Goal: Task Accomplishment & Management: Complete application form

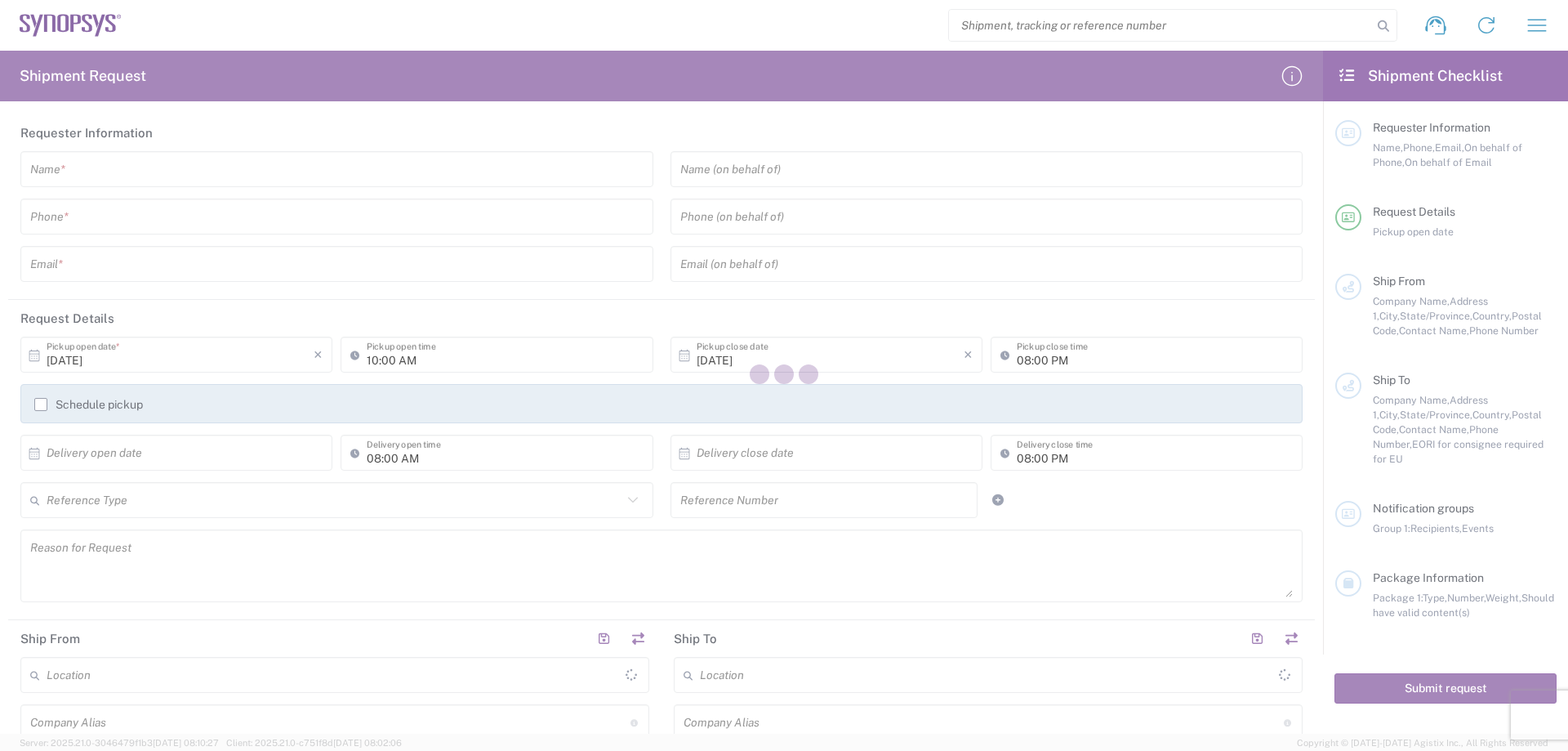
type input "[GEOGRAPHIC_DATA]"
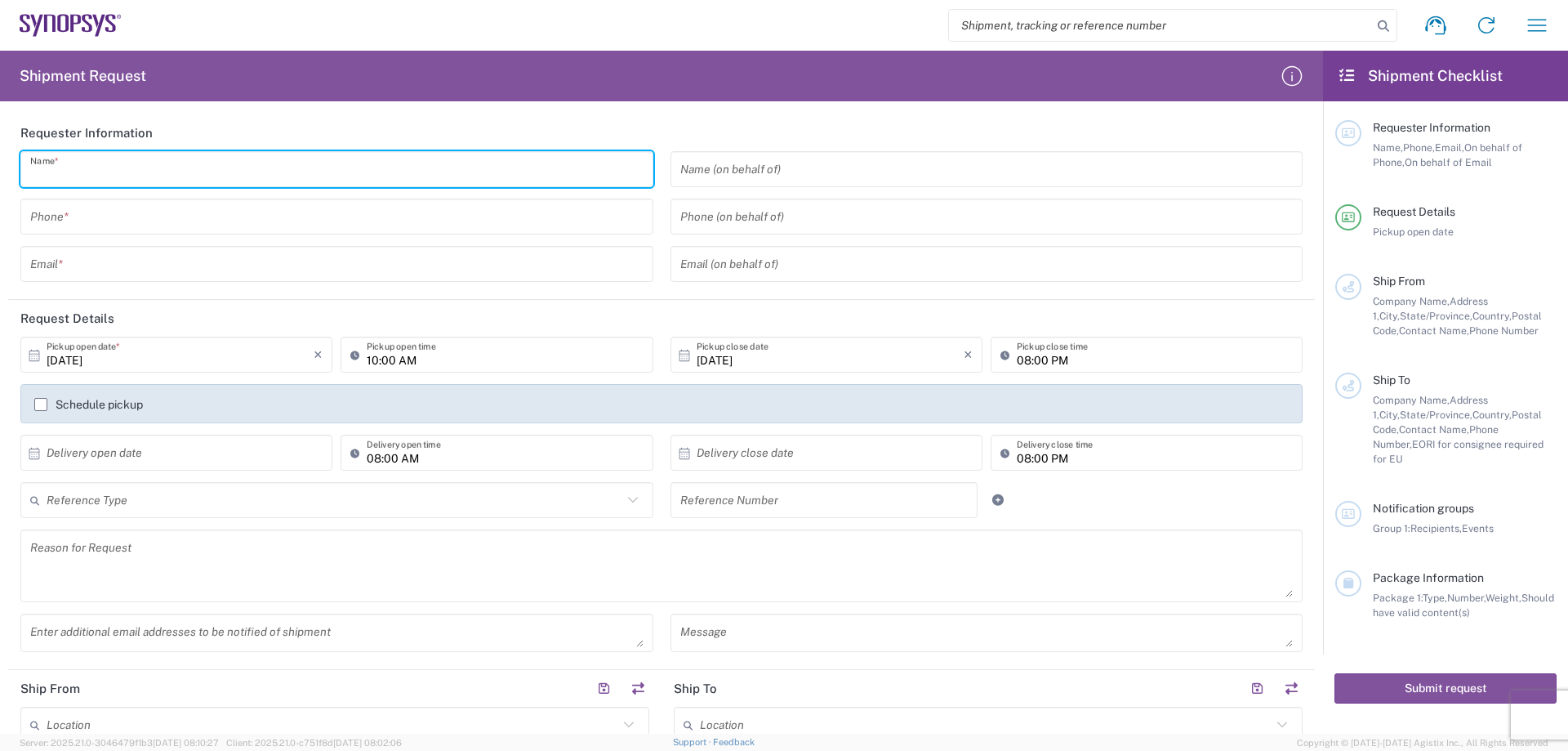
click at [192, 165] on input "text" at bounding box center [337, 170] width 613 height 29
type input "[PERSON_NAME]"
click at [147, 210] on input "tel" at bounding box center [337, 217] width 613 height 29
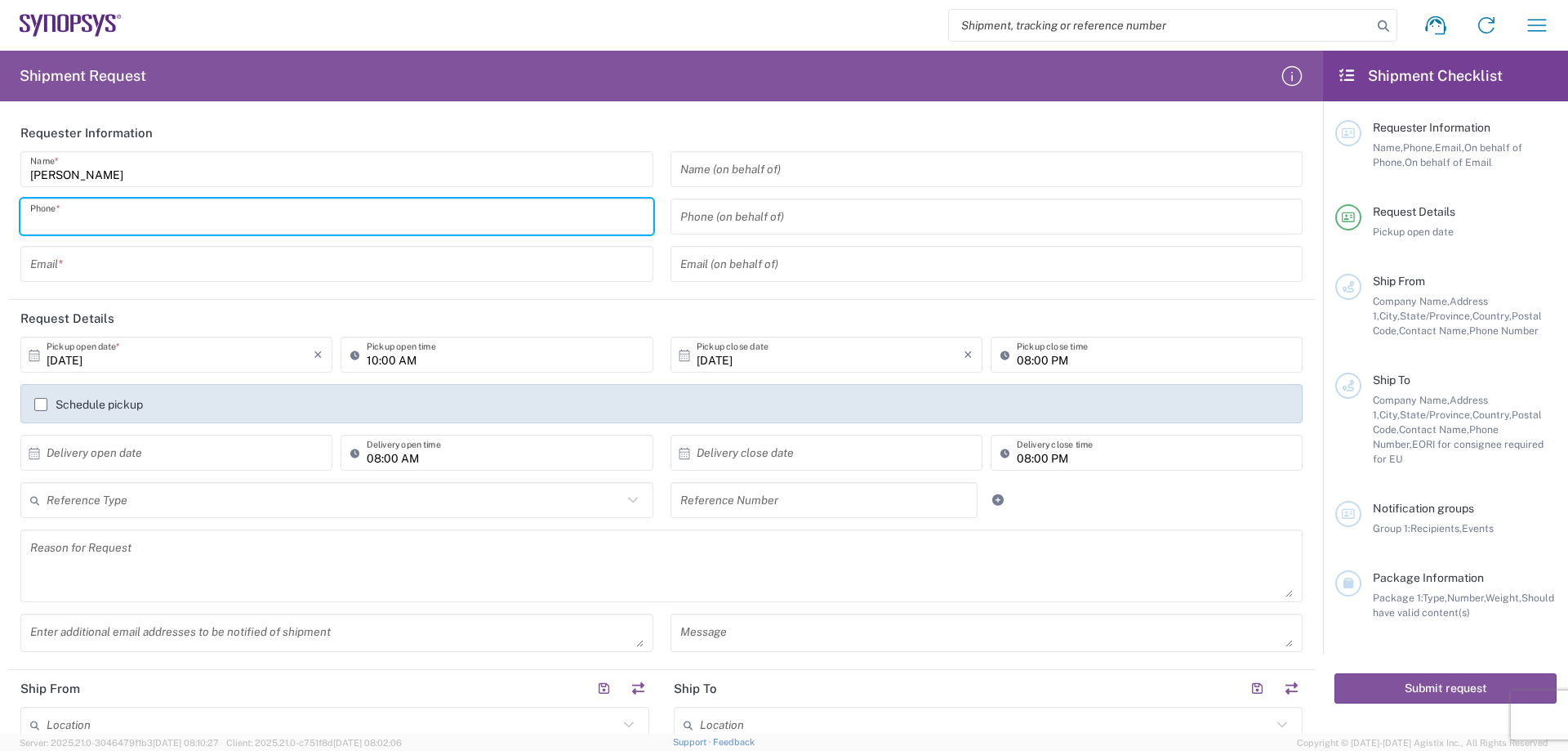
paste input "[PHONE_NUMBER]"
type input "[PHONE_NUMBER]"
click at [183, 262] on input "text" at bounding box center [337, 264] width 613 height 29
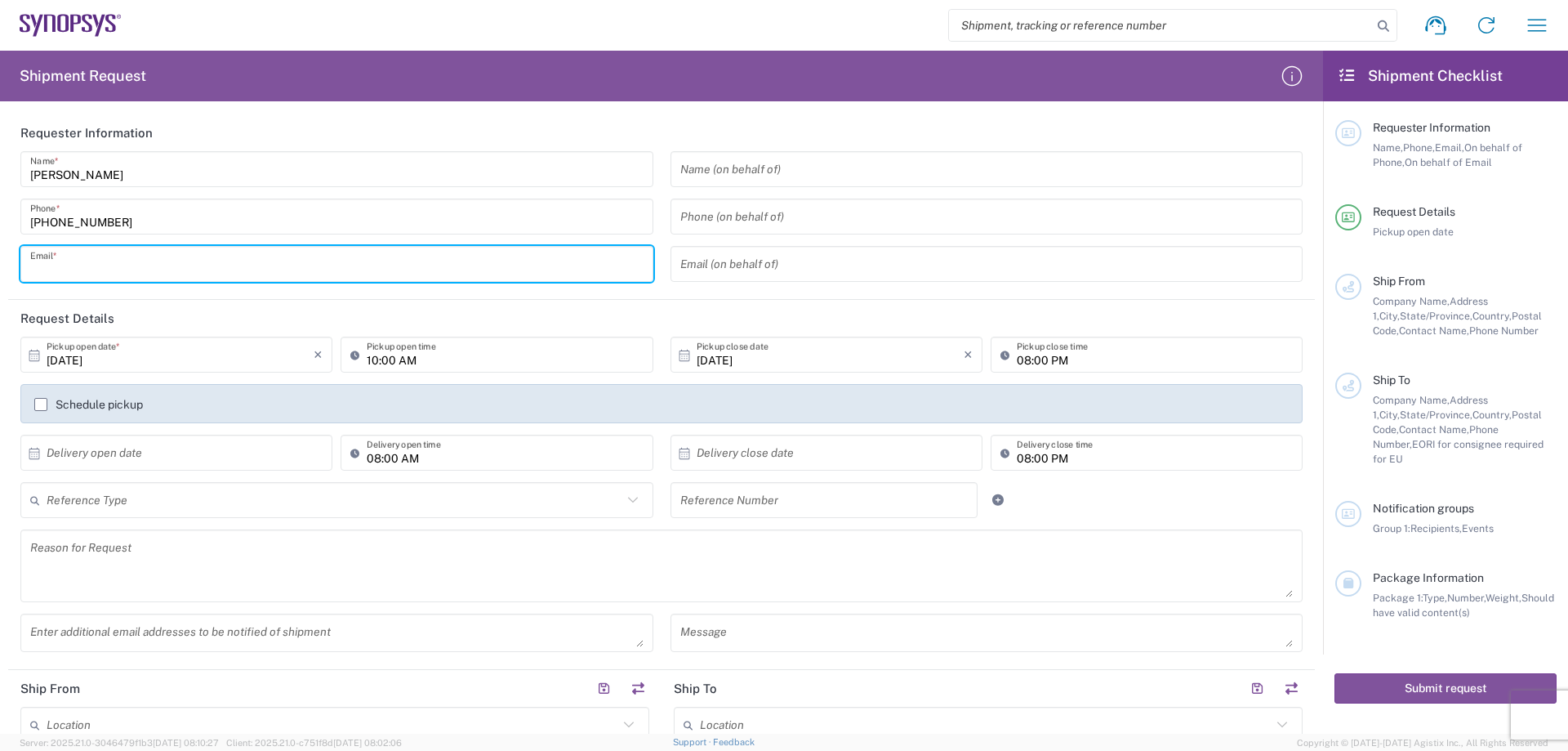
paste input "[EMAIL_ADDRESS][DOMAIN_NAME]"
type input "[EMAIL_ADDRESS][DOMAIN_NAME]"
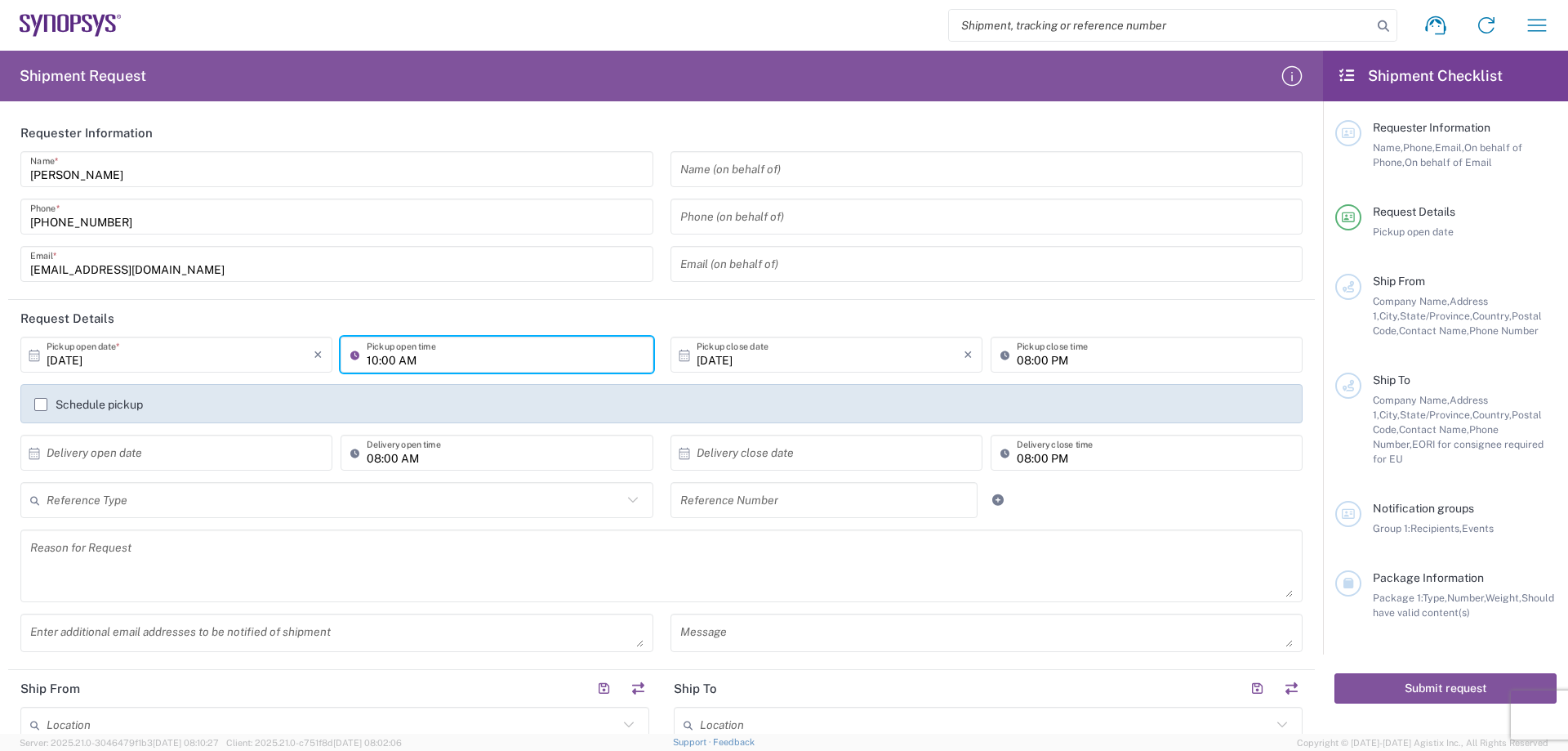
click at [374, 363] on input "10:00 AM" at bounding box center [504, 355] width 276 height 29
click at [373, 362] on input "10:00 AM" at bounding box center [504, 355] width 276 height 29
type input "08:00 AM"
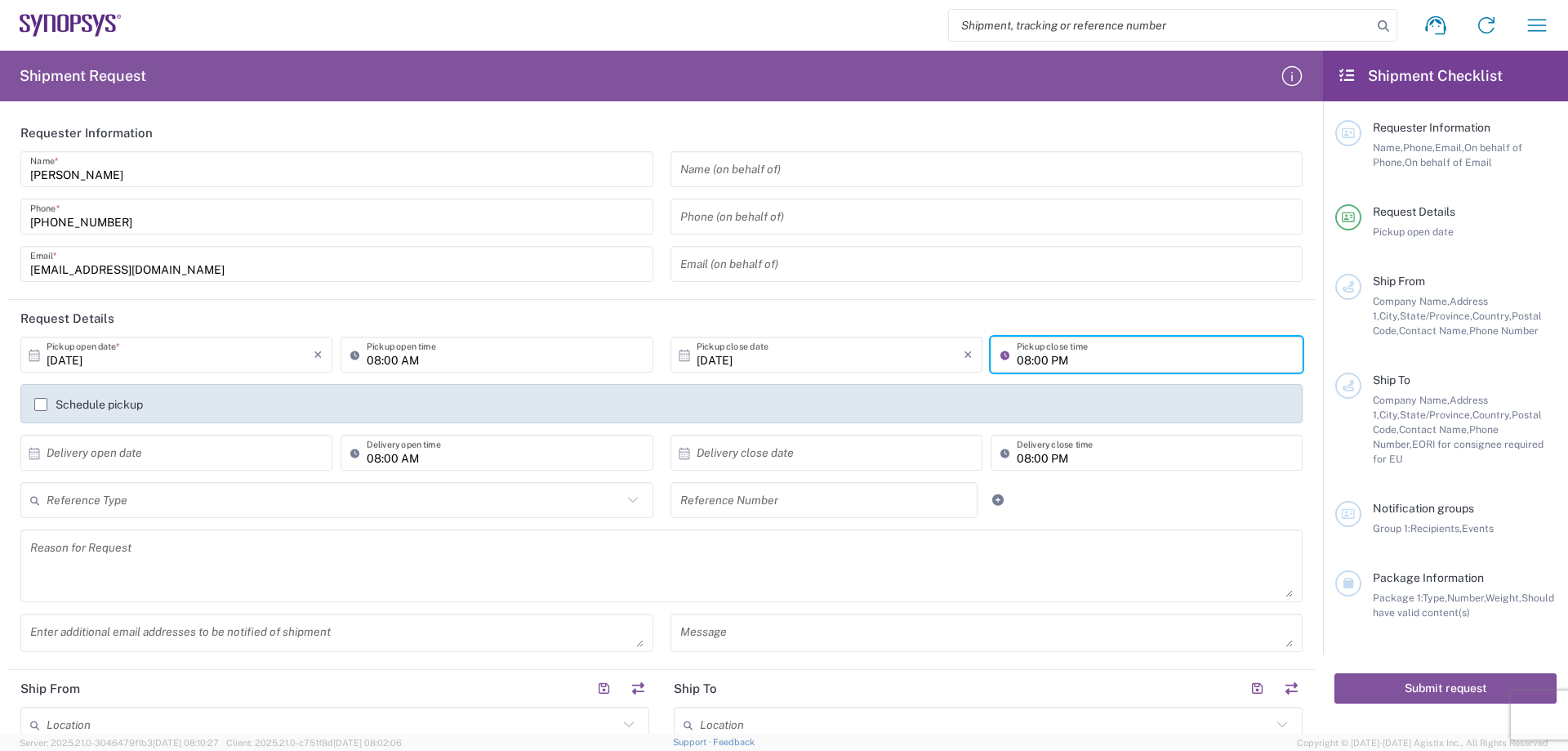
click at [1022, 361] on input "08:00 PM" at bounding box center [1154, 355] width 276 height 29
click at [1020, 357] on input "08:00 PM" at bounding box center [1154, 355] width 276 height 29
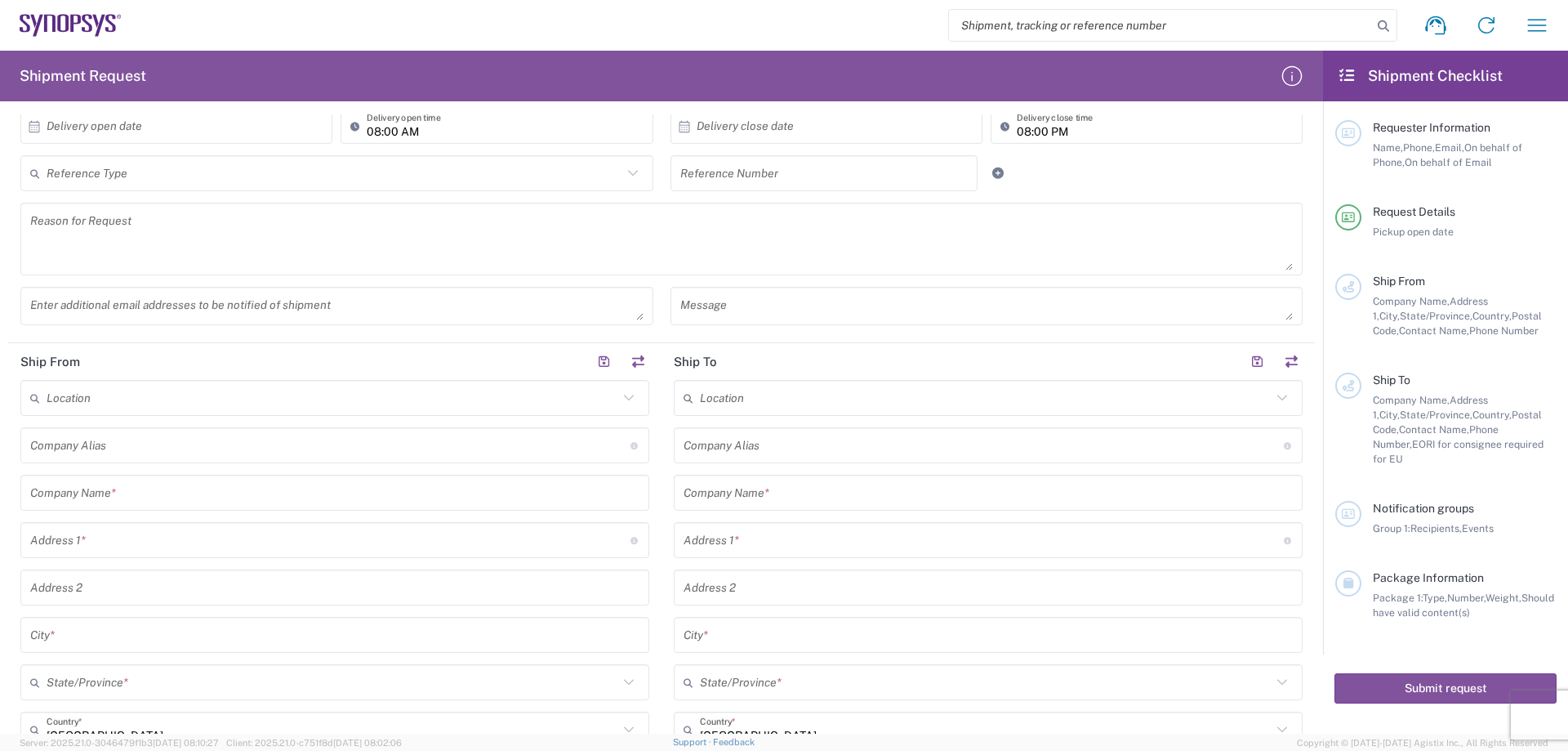
scroll to position [408, 0]
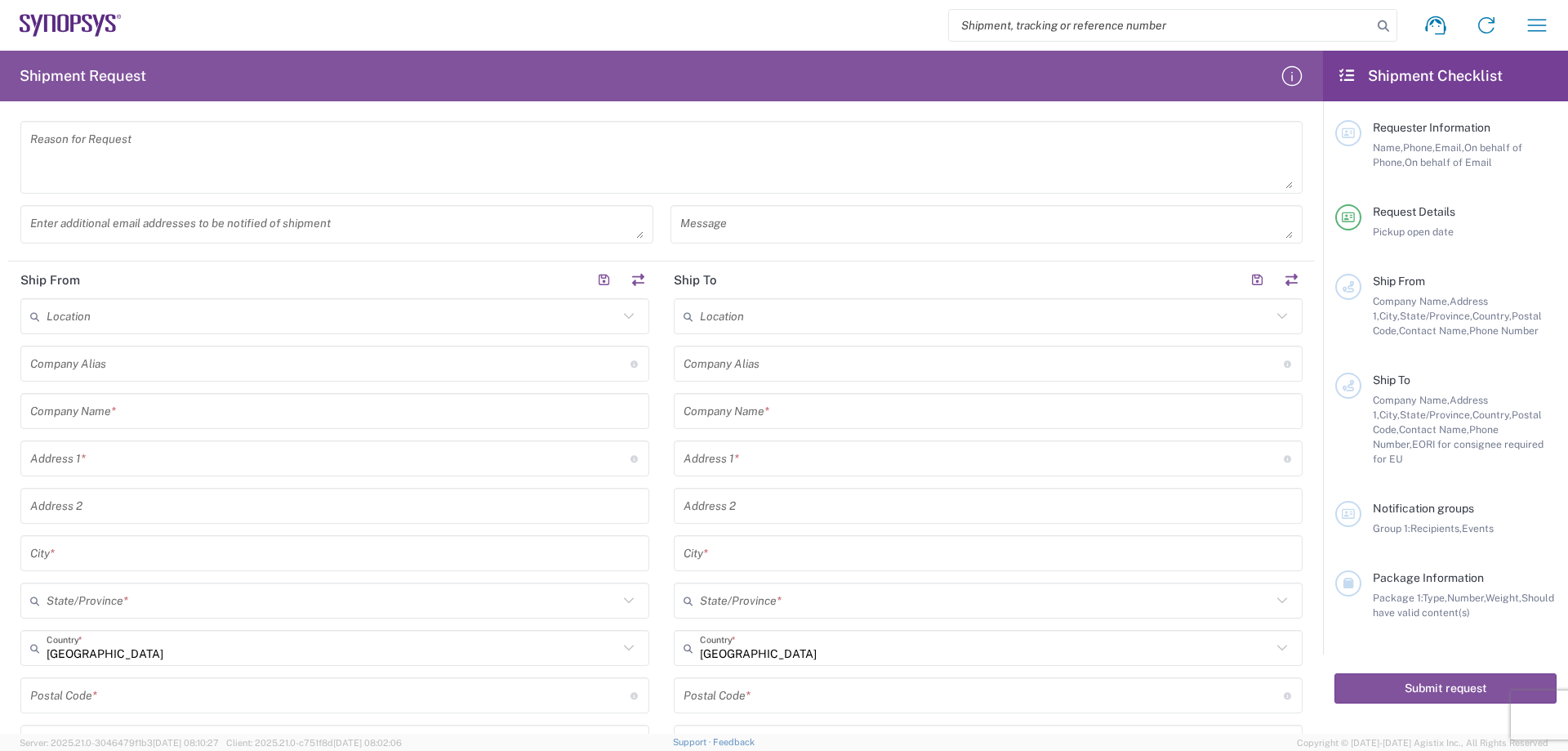
type input "04:00 PM"
click at [149, 419] on input "text" at bounding box center [335, 411] width 610 height 29
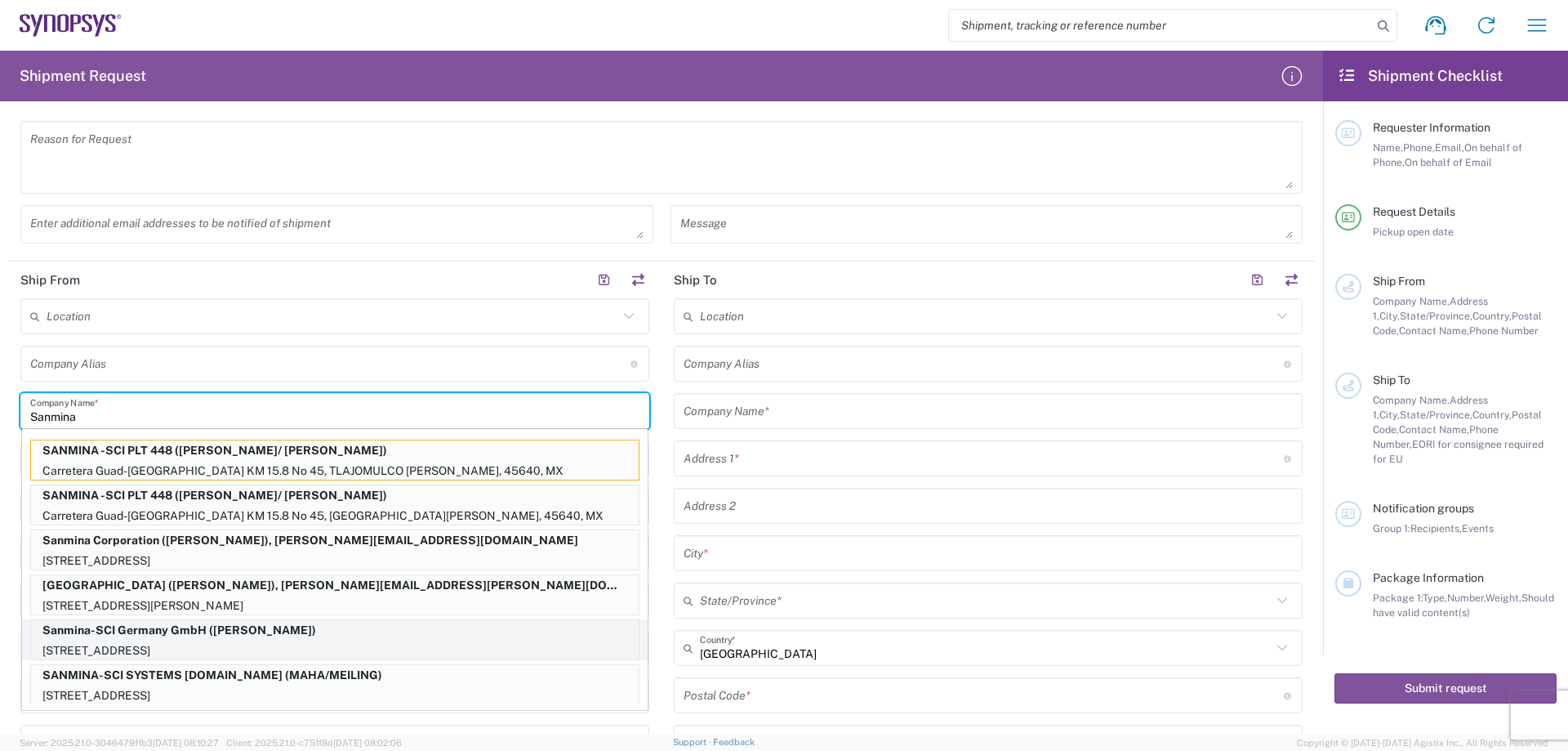
click at [160, 651] on p "[STREET_ADDRESS]" at bounding box center [335, 650] width 608 height 21
type input "Sanmina-SCI Germany GmbH"
type input "[STREET_ADDRESS]"
type input "[GEOGRAPHIC_DATA]"
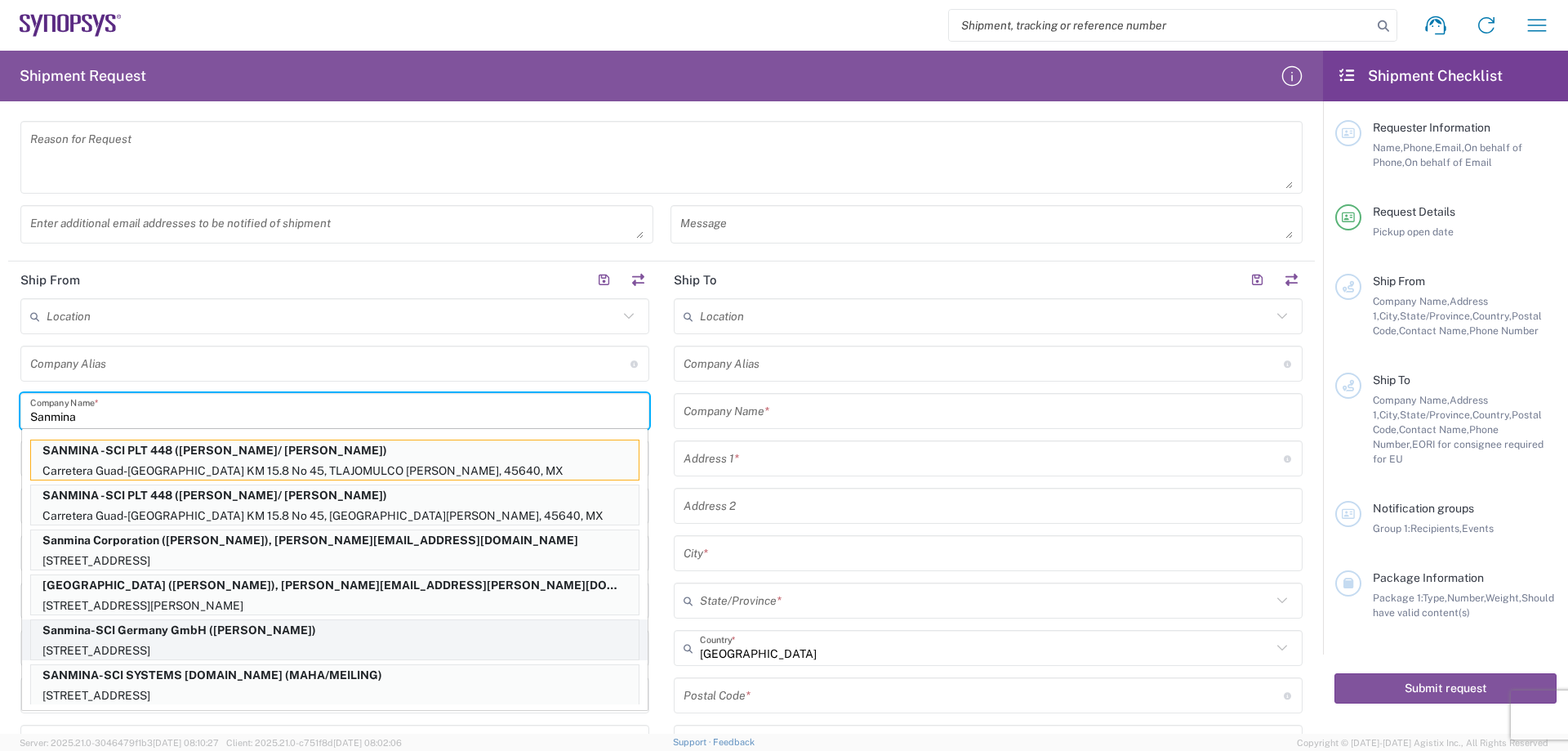
type input "91710"
type input "[PERSON_NAME]"
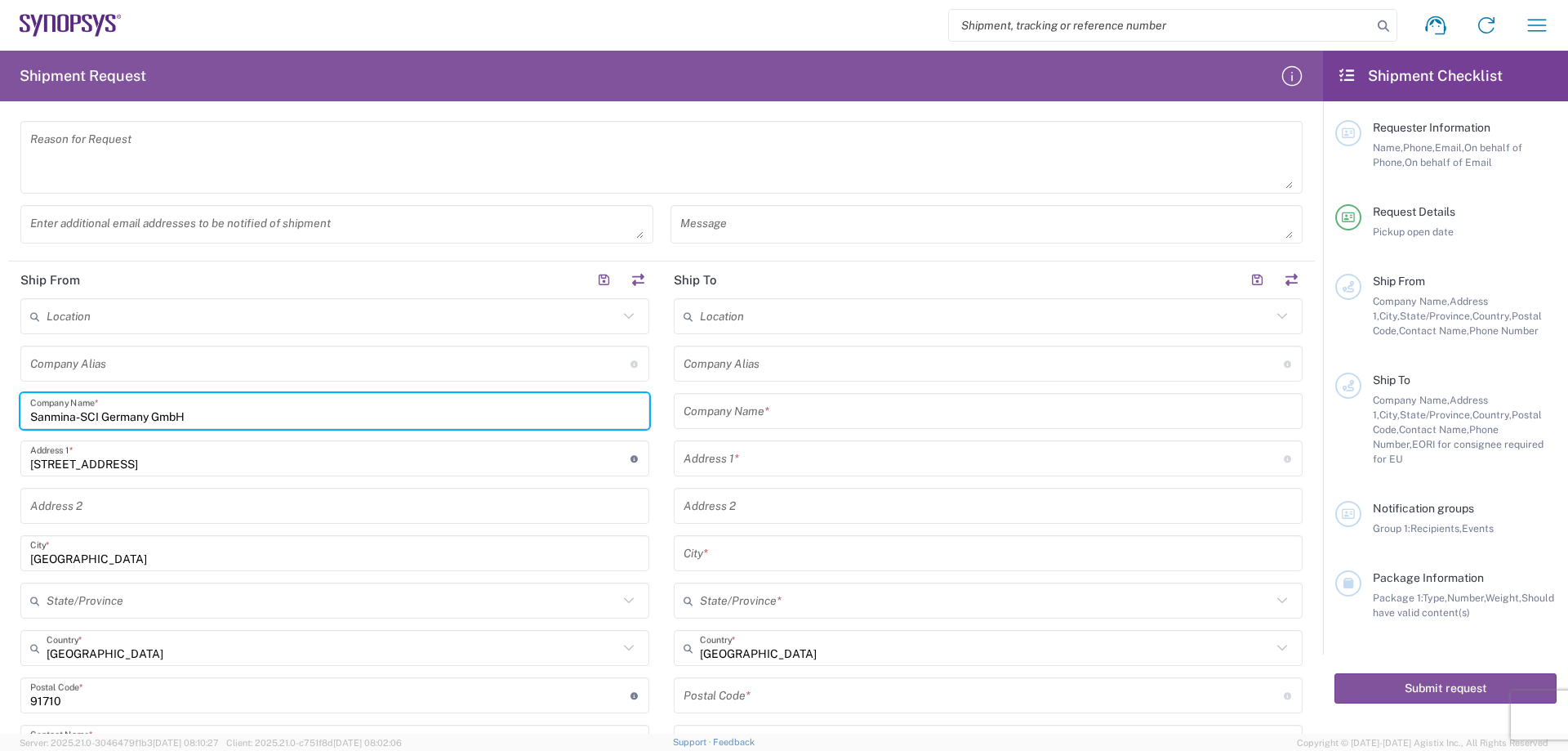
type input "[GEOGRAPHIC_DATA]"
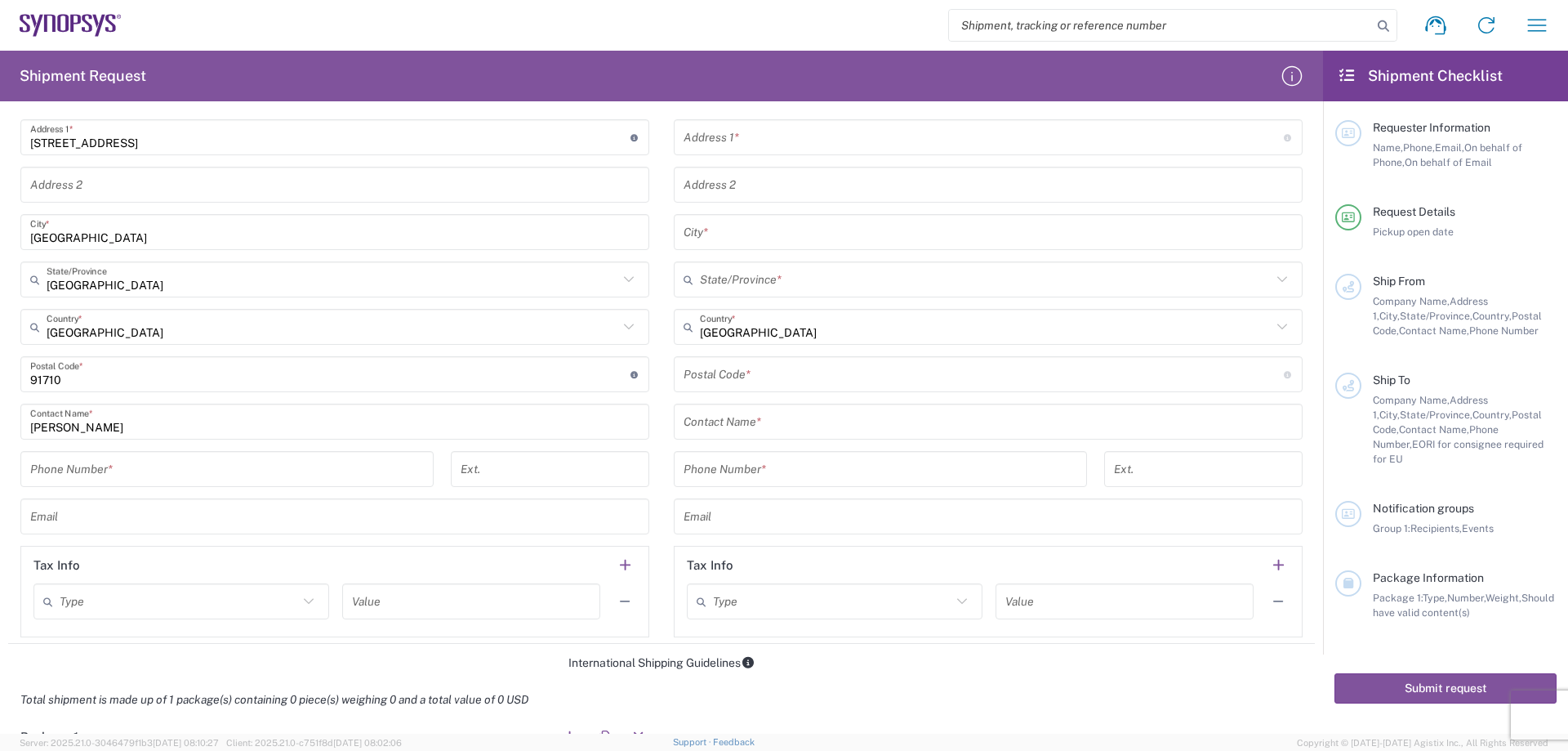
scroll to position [736, 0]
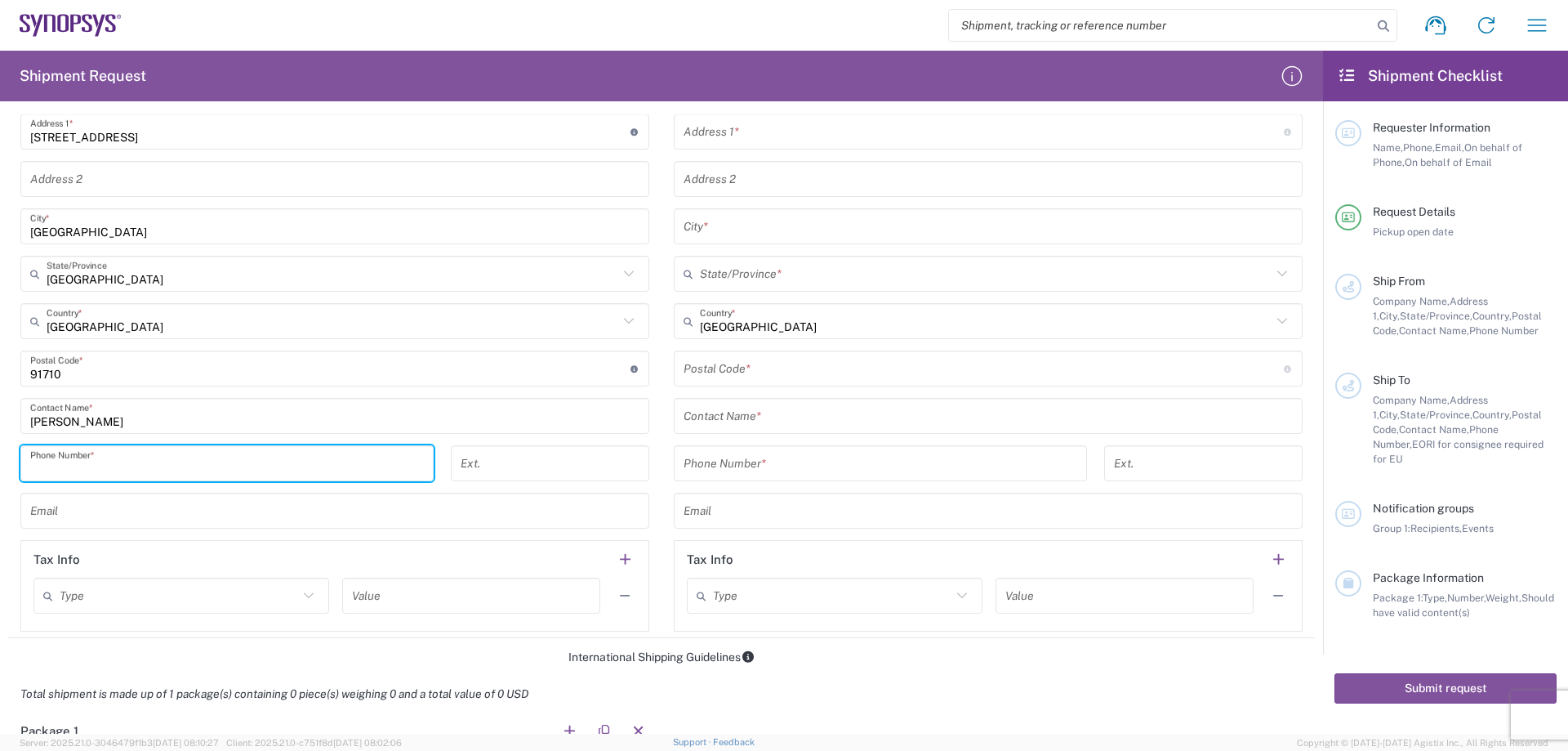
click at [138, 460] on input "tel" at bounding box center [227, 464] width 394 height 29
paste input "[PHONE_NUMBER]"
type input "[PHONE_NUMBER]"
click at [281, 513] on input "text" at bounding box center [335, 511] width 610 height 29
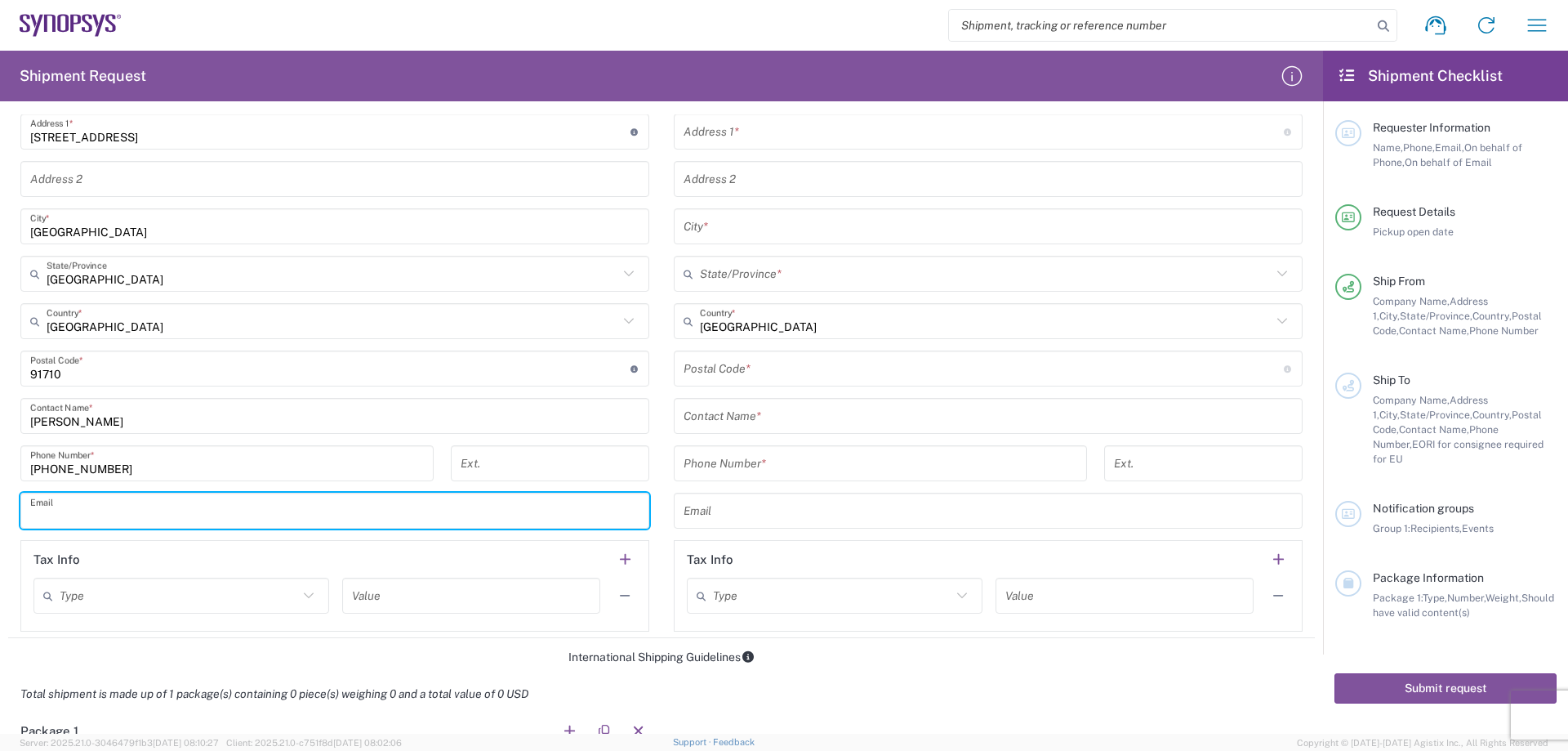
paste input "[EMAIL_ADDRESS][DOMAIN_NAME]"
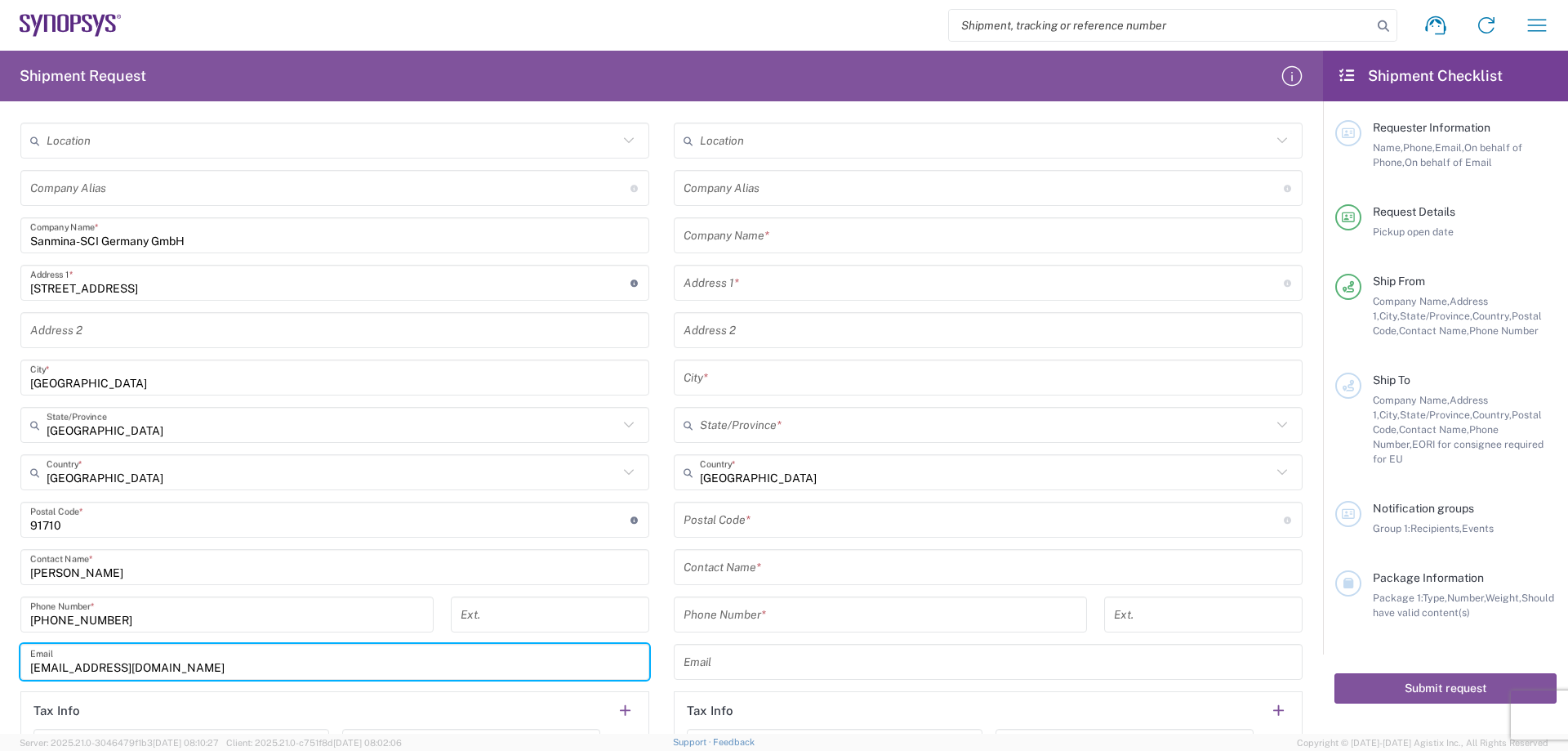
scroll to position [572, 0]
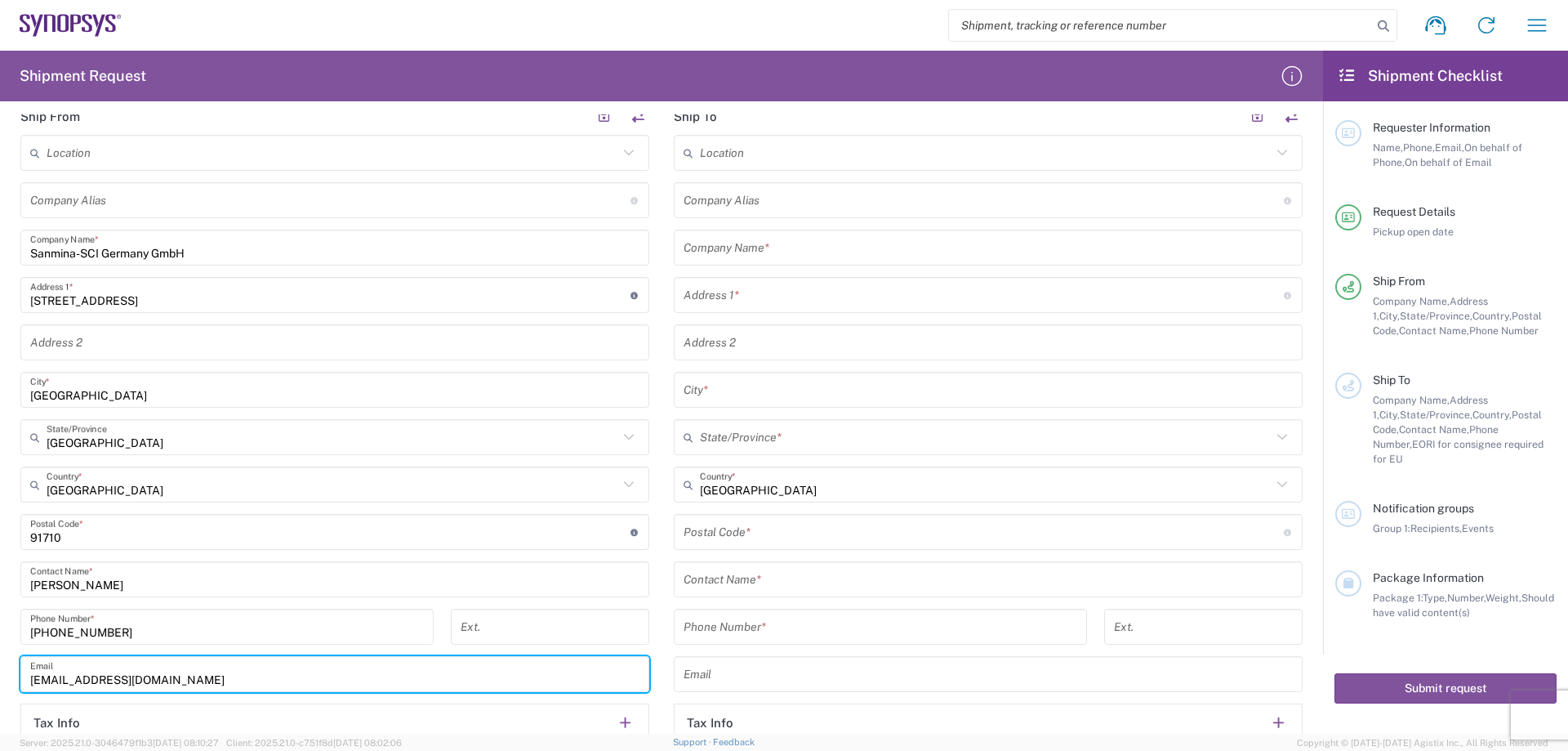
type input "[EMAIL_ADDRESS][DOMAIN_NAME]"
click at [721, 248] on input "text" at bounding box center [988, 248] width 610 height 29
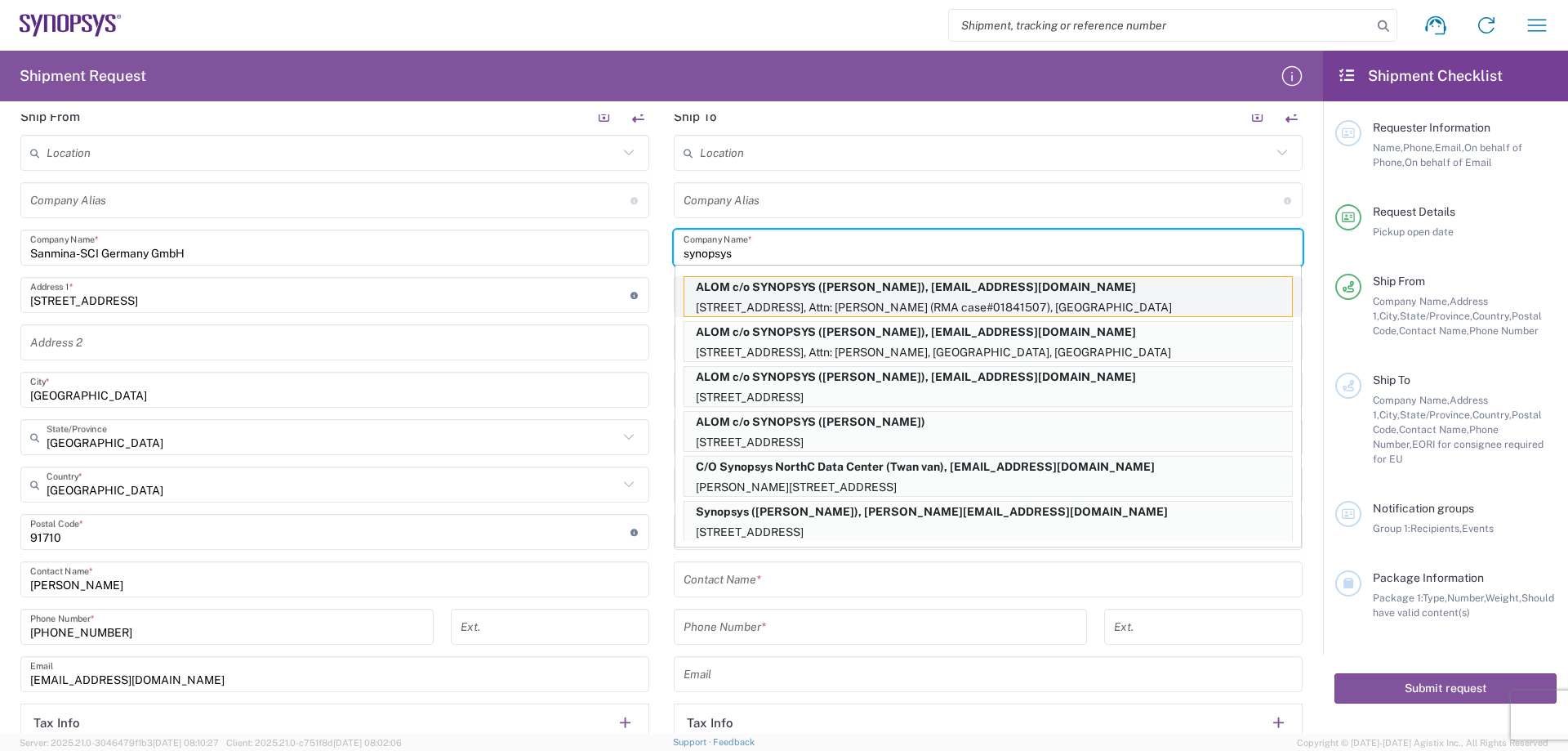
click at [824, 305] on p "[STREET_ADDRESS], Attn: [PERSON_NAME] (RMA case#01841507), [GEOGRAPHIC_DATA]" at bounding box center [988, 308] width 608 height 21
type input "ALOM c/o SYNOPSYS"
type input "[STREET_ADDRESS]"
type input "Attn: [PERSON_NAME] (RMA case#01841507)"
type input "Fremont"
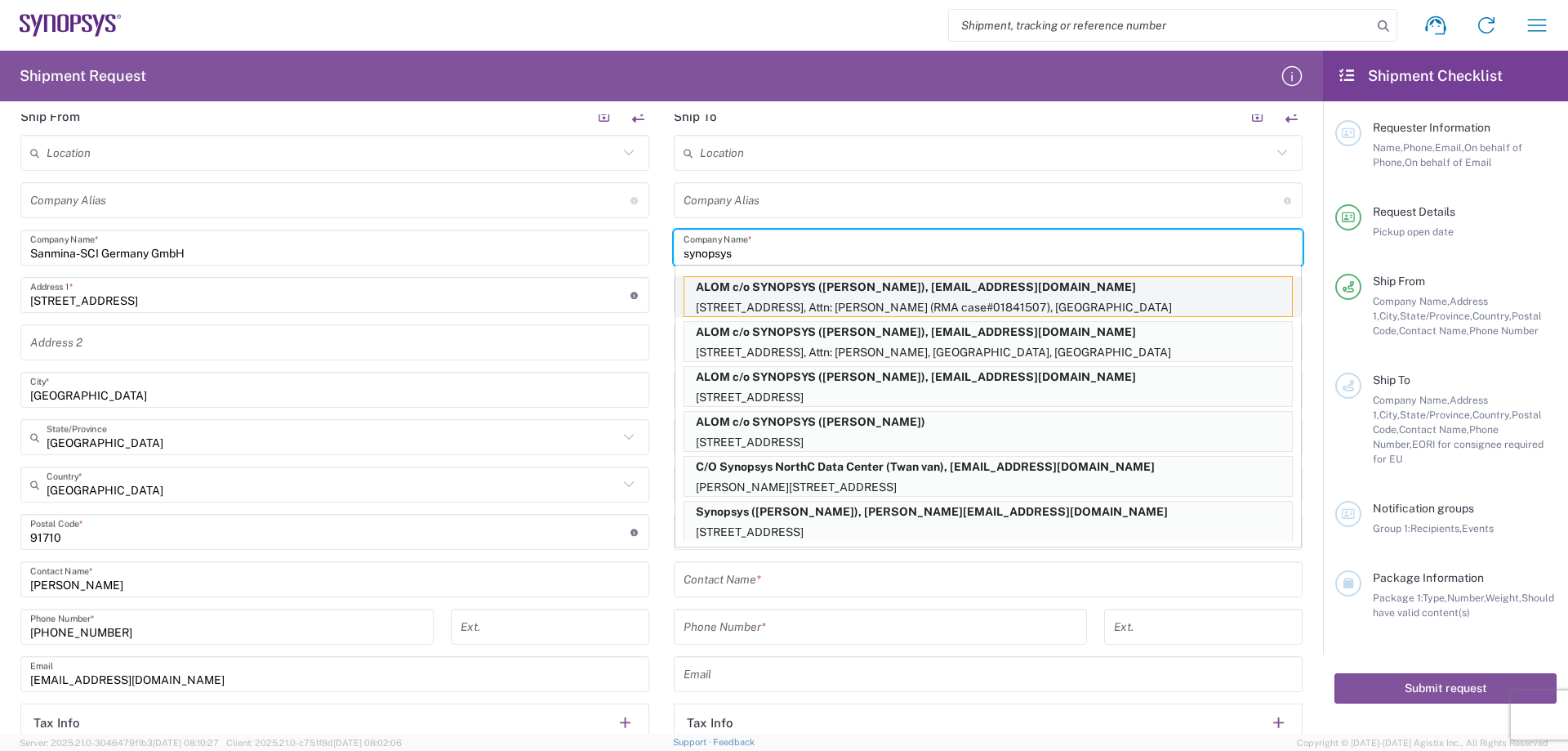
type input "[US_STATE]"
type input "94539"
type input "[PERSON_NAME]"
type input "5102999093"
type input "[EMAIL_ADDRESS][DOMAIN_NAME]"
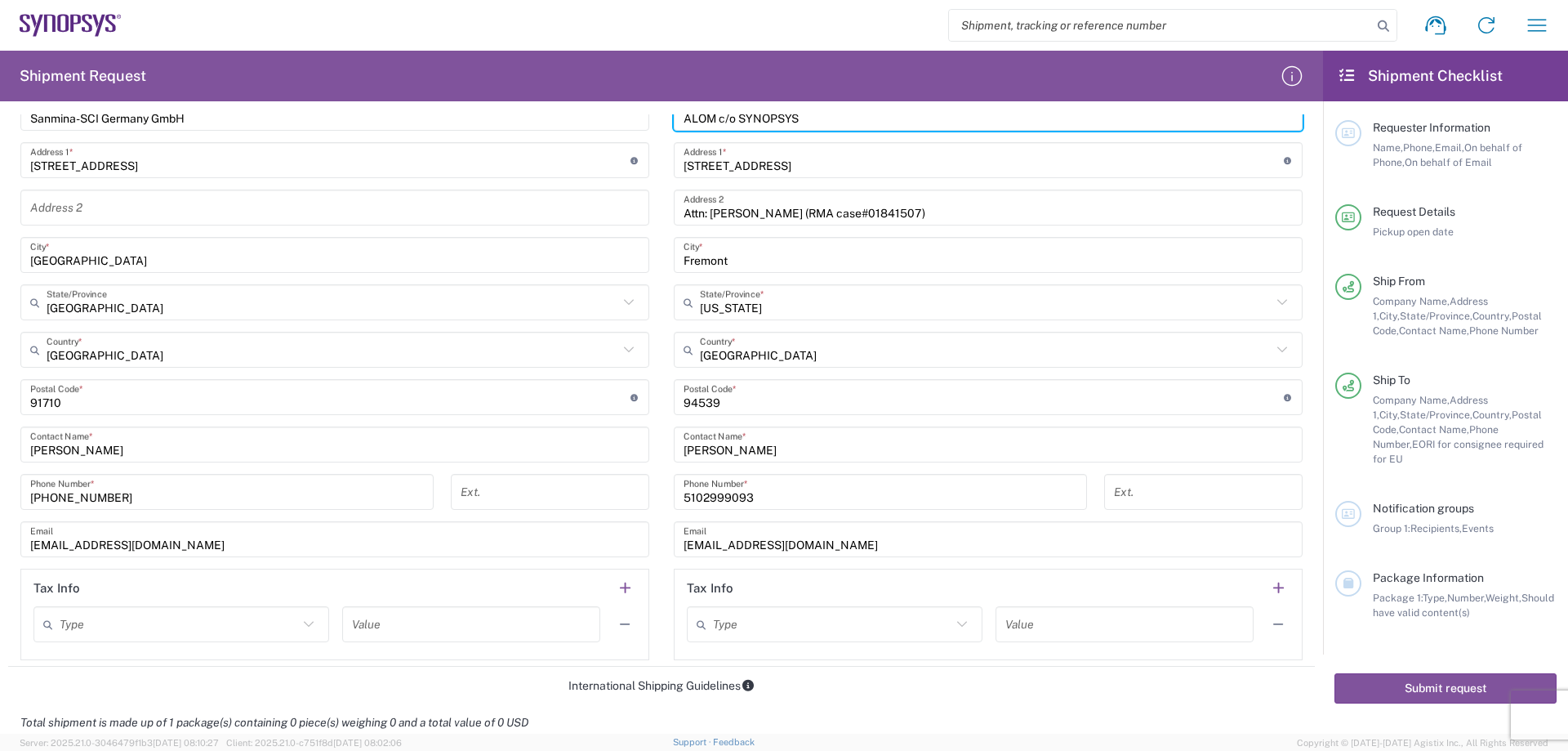
scroll to position [736, 0]
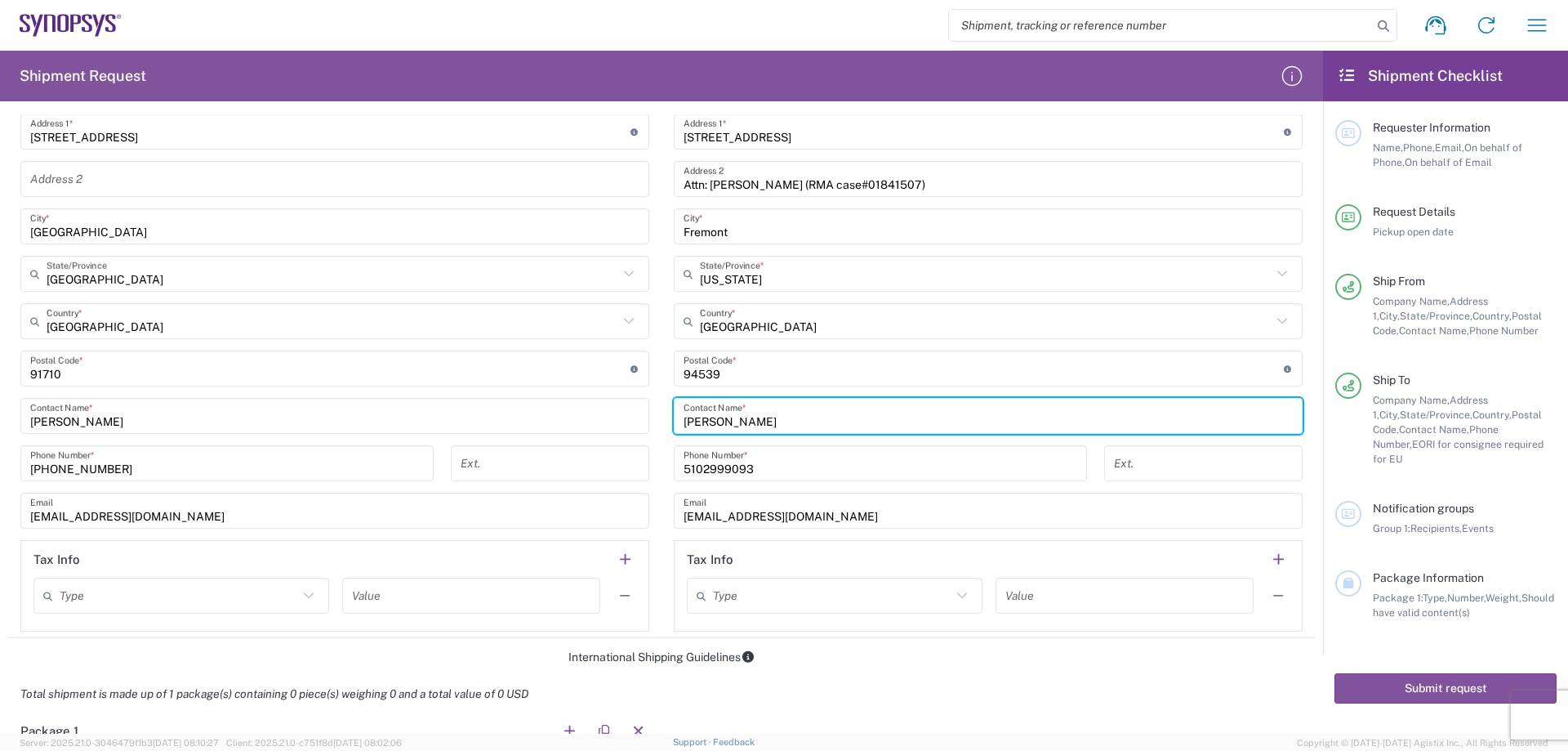
drag, startPoint x: 762, startPoint y: 422, endPoint x: 672, endPoint y: 441, distance: 92.0
click at [673, 441] on div "Location [GEOGRAPHIC_DATA] DE04 Agrate Brianza IT01 [GEOGRAPHIC_DATA] DE02 [GEO…" at bounding box center [987, 301] width 628 height 660
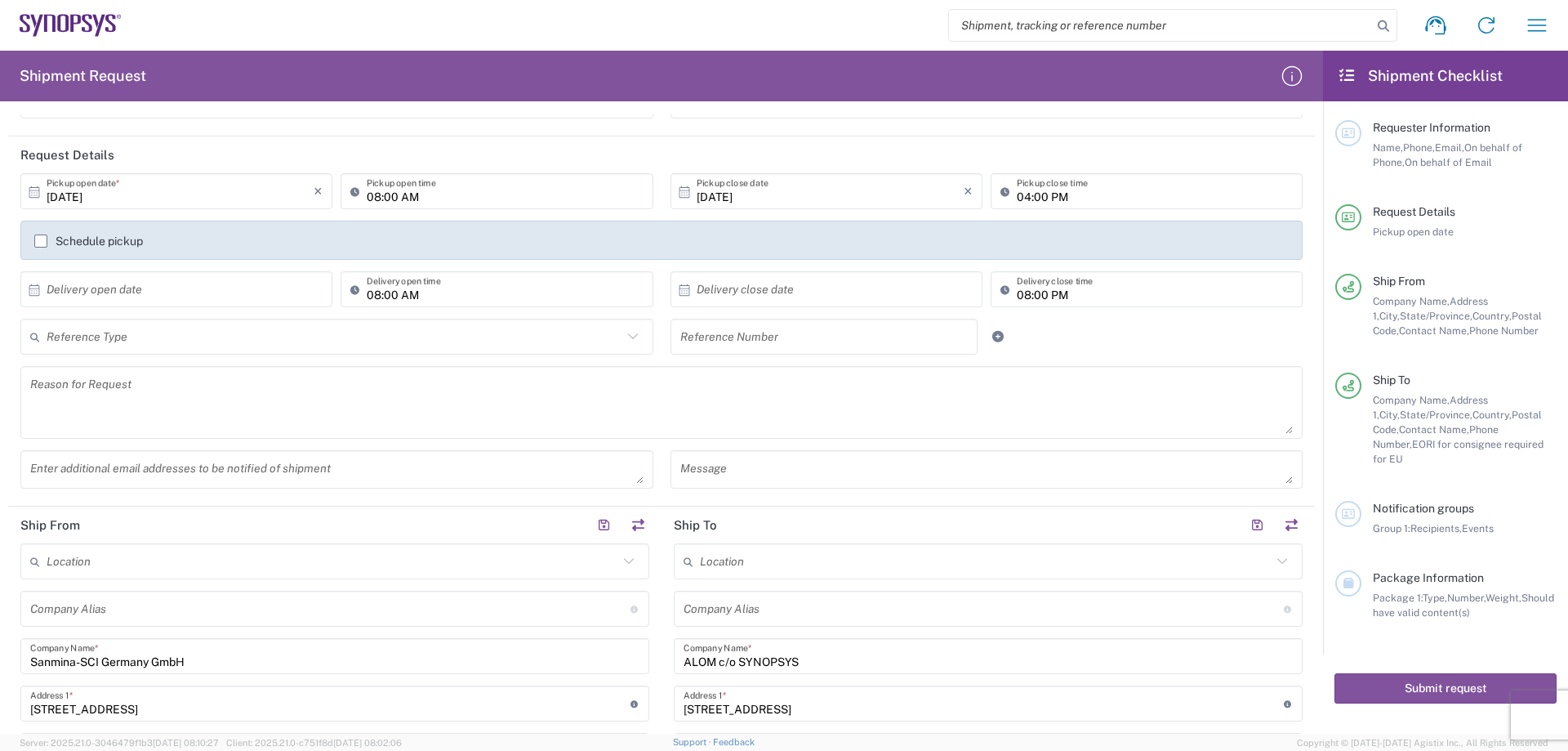
scroll to position [0, 0]
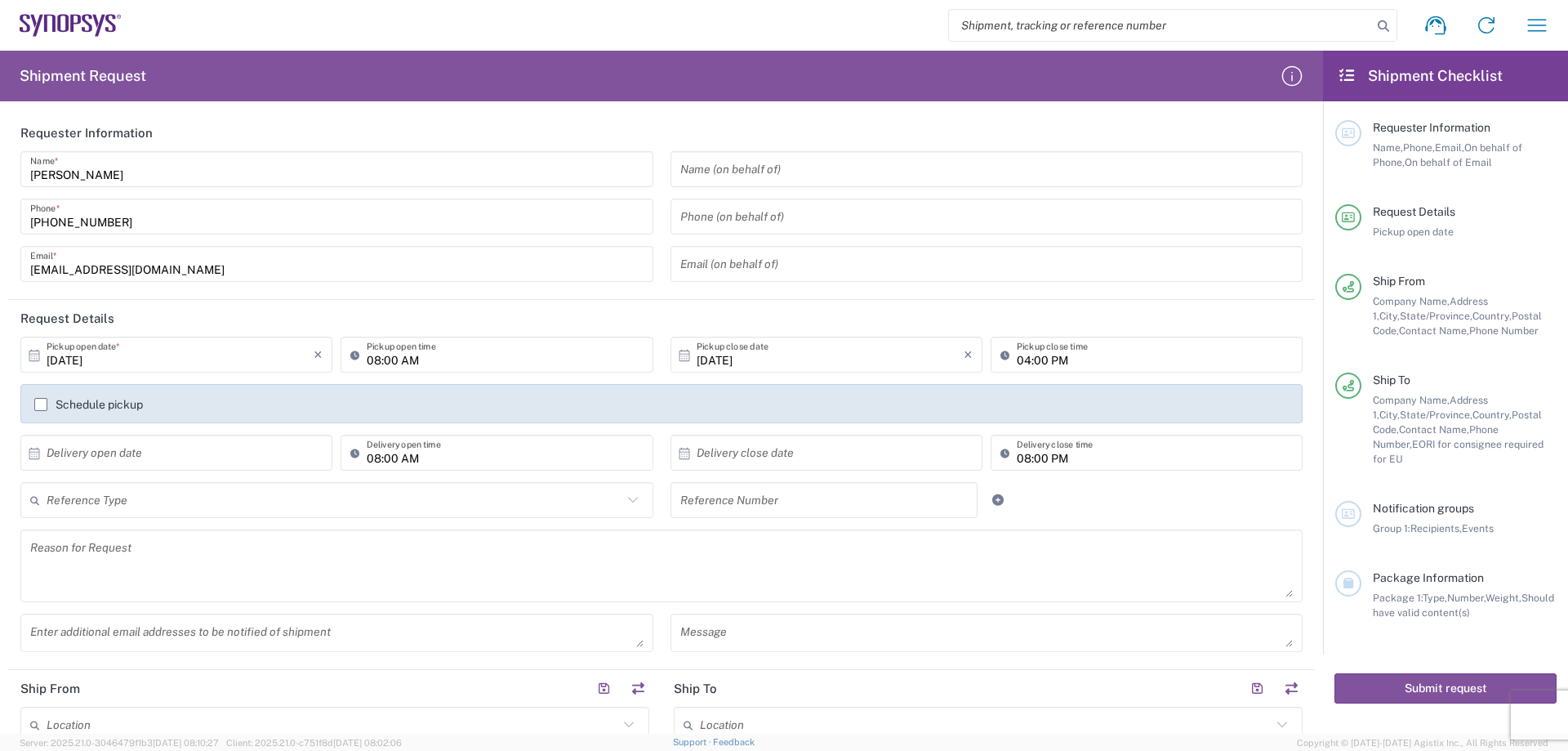
click at [739, 176] on input "text" at bounding box center [987, 170] width 613 height 29
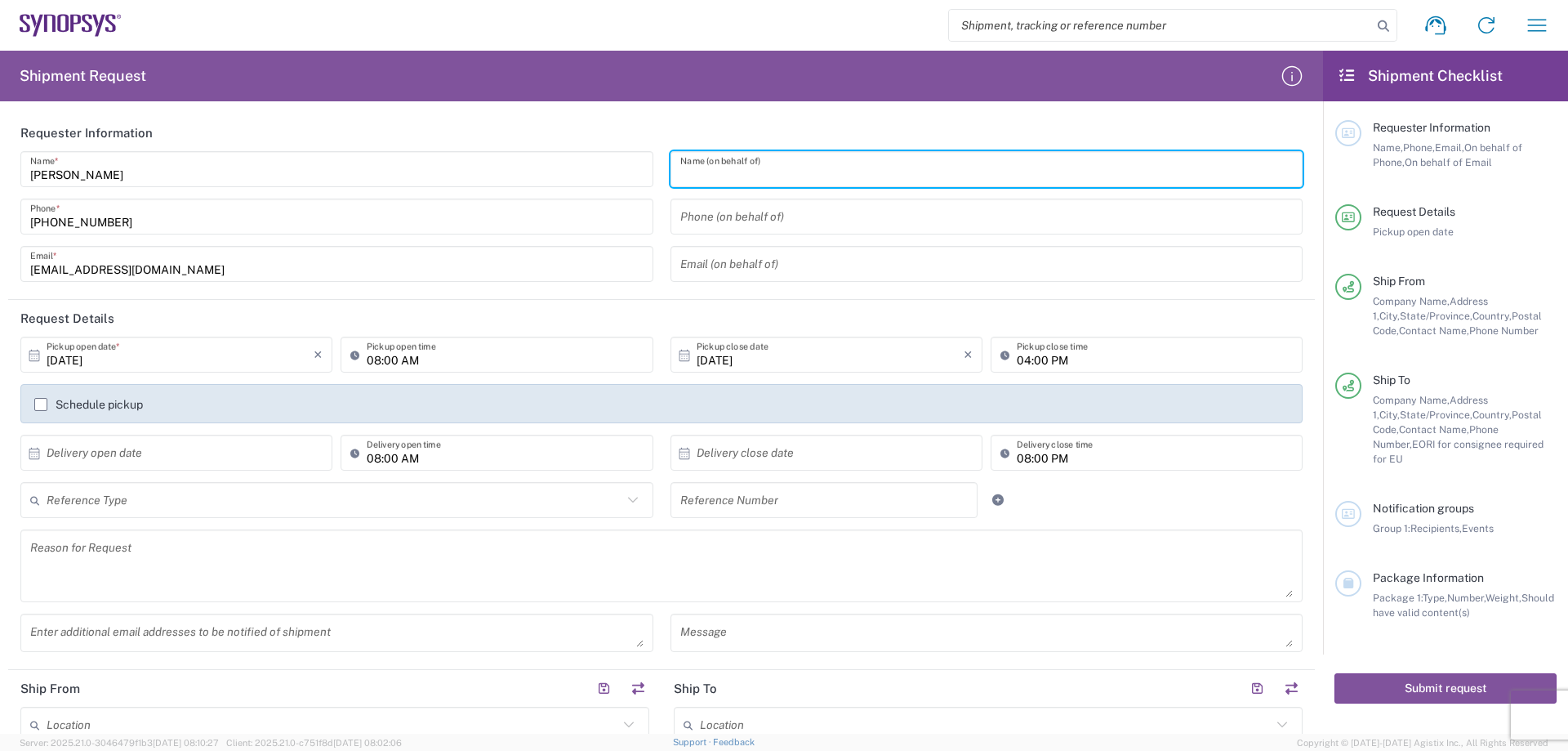
paste input "[PERSON_NAME]"
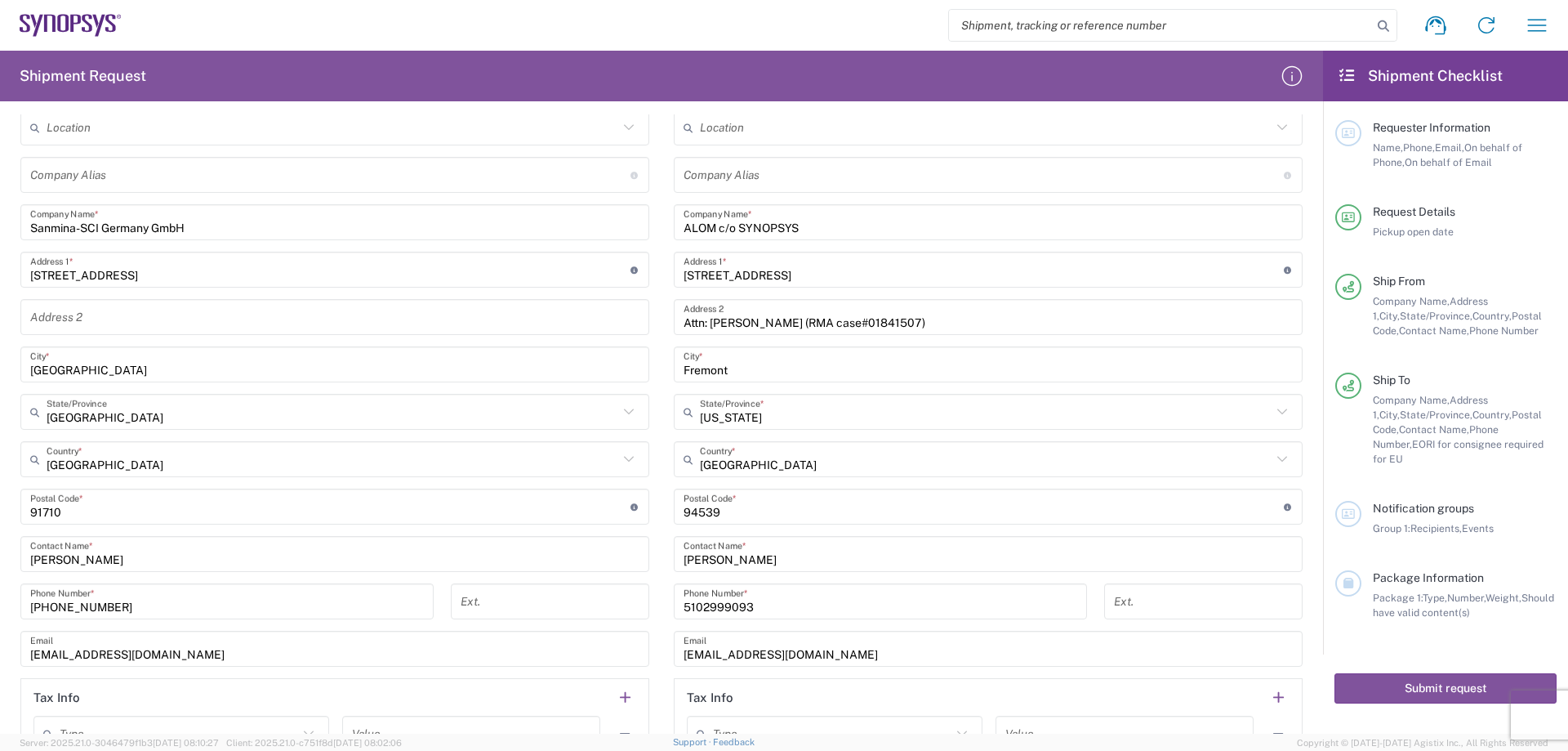
scroll to position [736, 0]
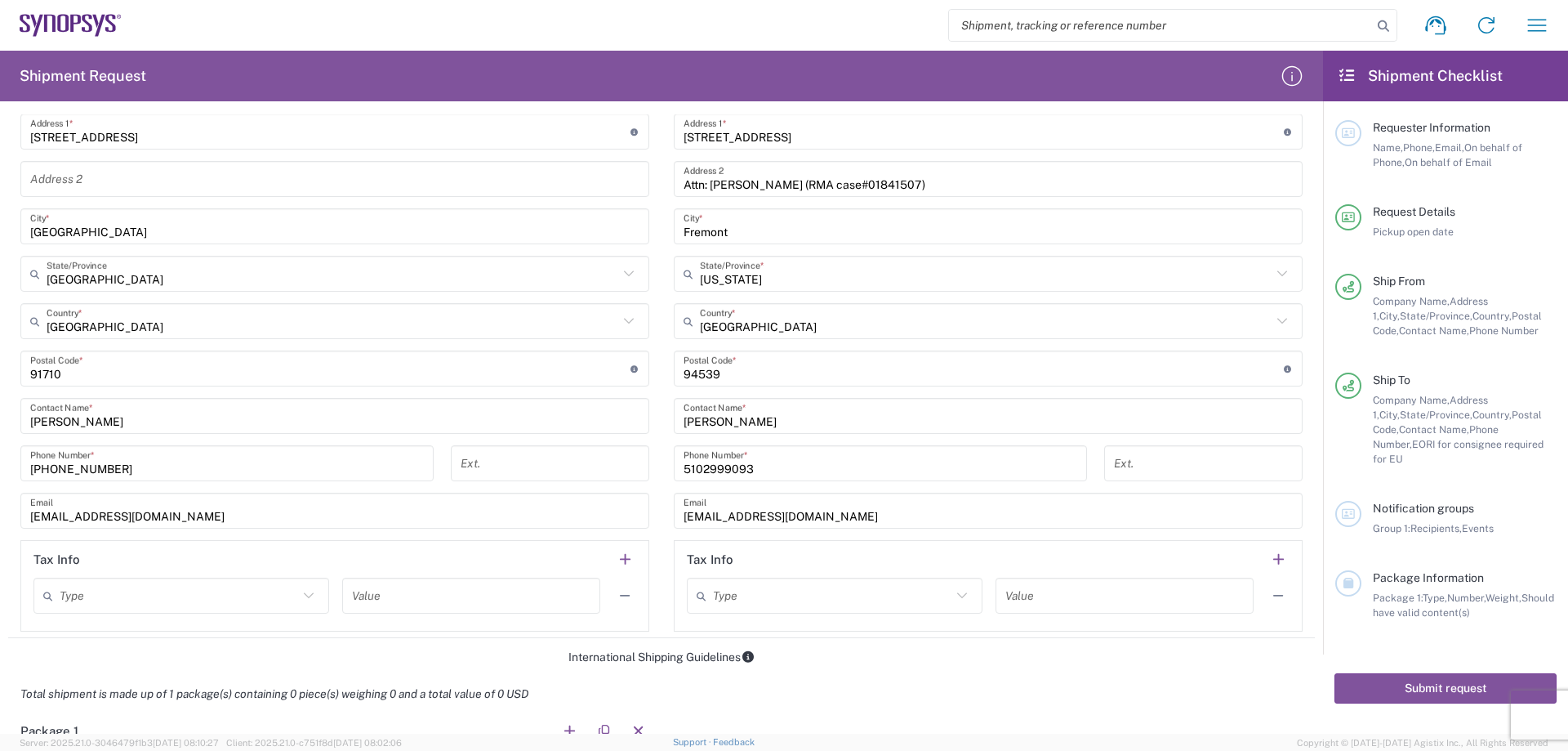
type input "[PERSON_NAME]"
drag, startPoint x: 749, startPoint y: 465, endPoint x: 659, endPoint y: 452, distance: 90.9
click at [665, 452] on div "[PHONE_NUMBER] Phone Number *" at bounding box center [880, 469] width 431 height 48
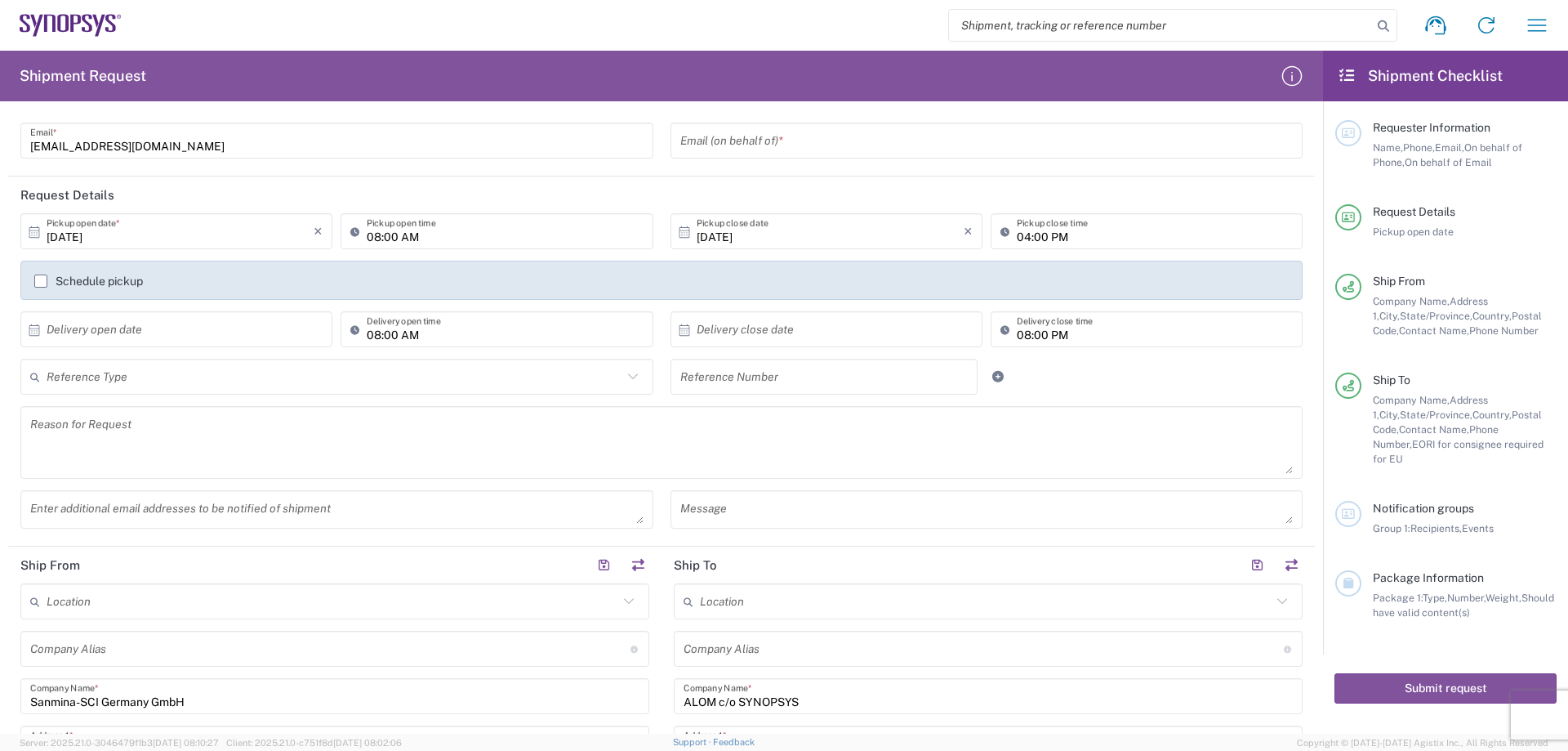
scroll to position [0, 0]
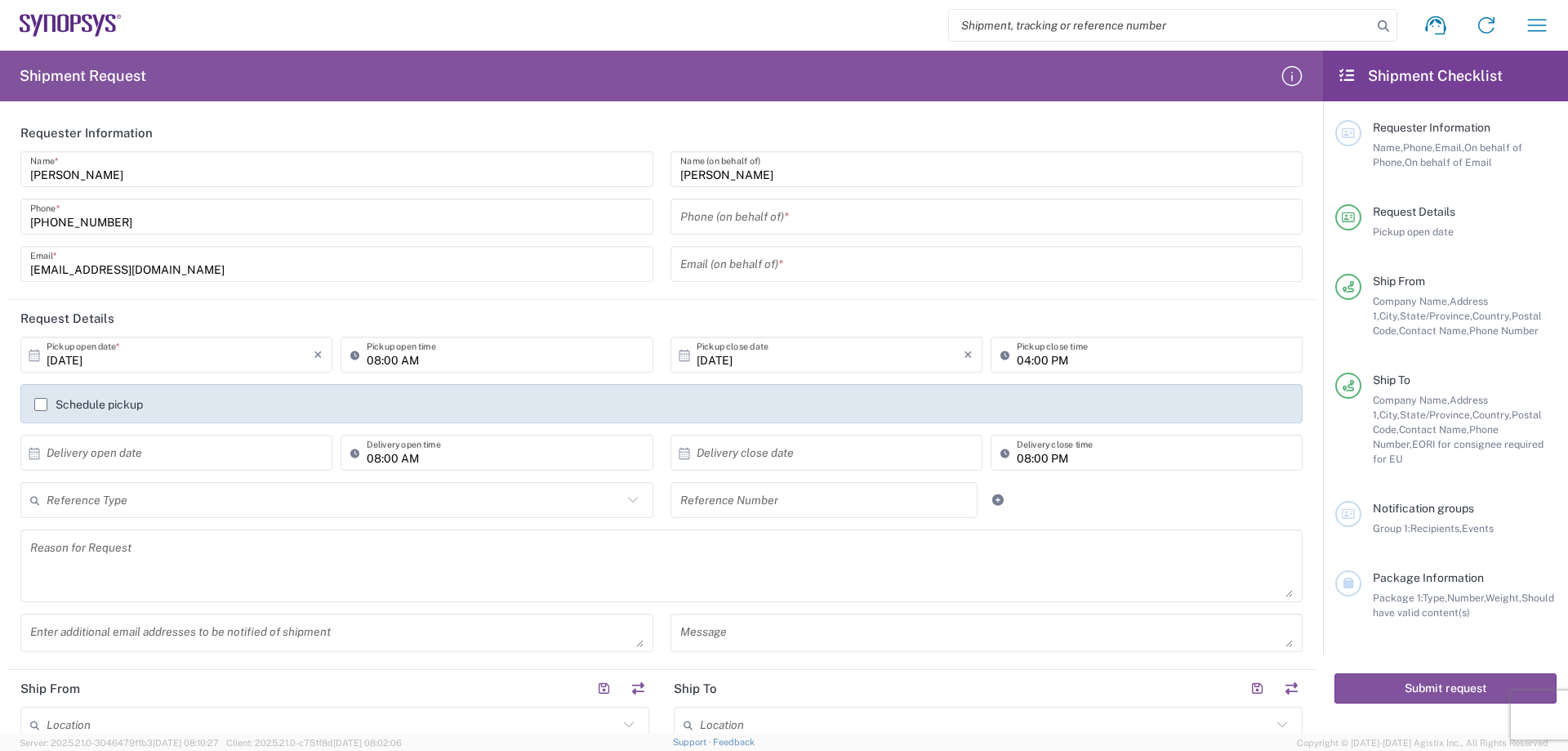
click at [745, 211] on input "tel" at bounding box center [987, 217] width 613 height 29
paste input "5102999093"
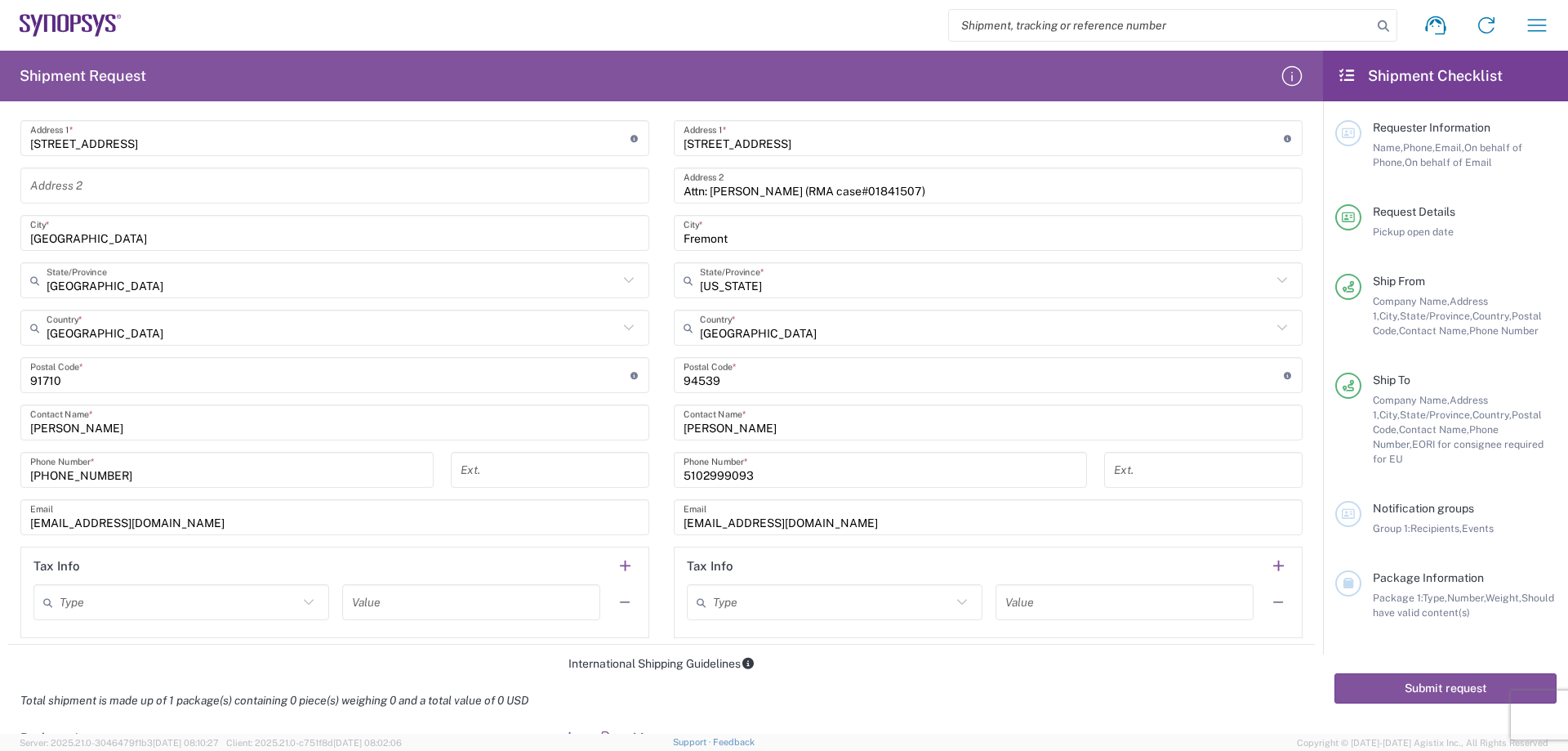
scroll to position [736, 0]
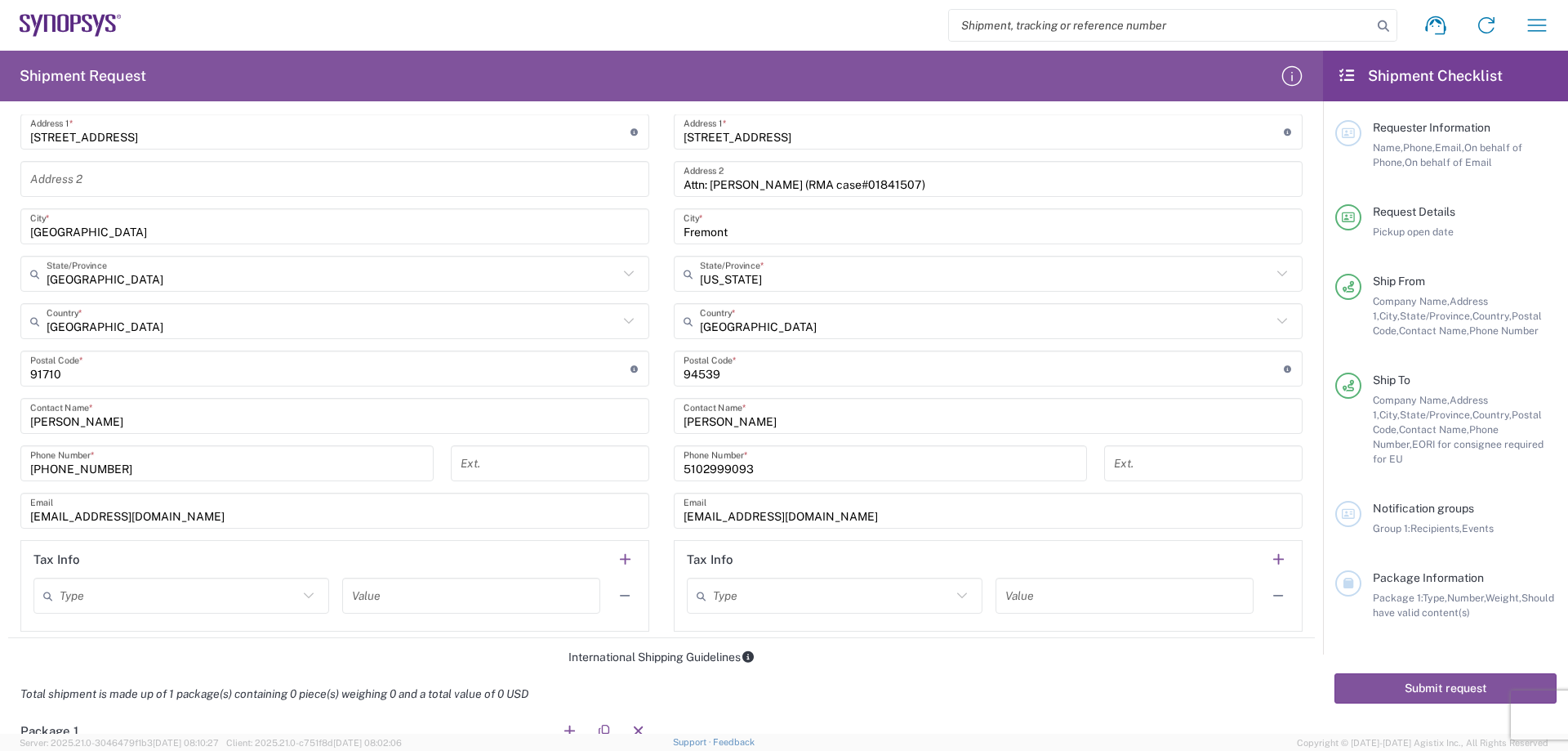
type input "5102999093"
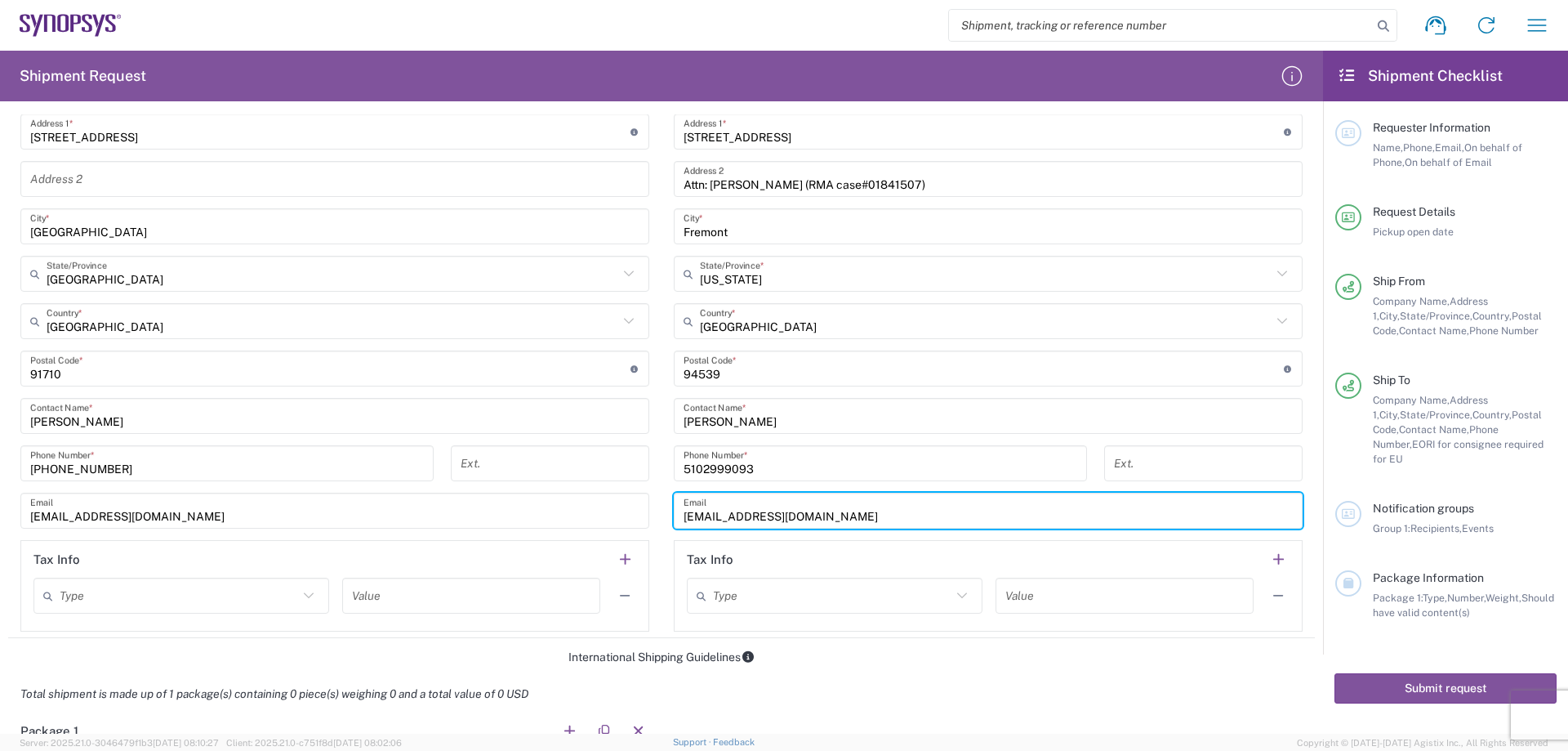
drag, startPoint x: 833, startPoint y: 524, endPoint x: 632, endPoint y: 516, distance: 201.2
click at [632, 516] on div "Ship From Location [GEOGRAPHIC_DATA] DE04 Agrate Brianza IT01 [GEOGRAPHIC_DATA]…" at bounding box center [661, 286] width 1306 height 703
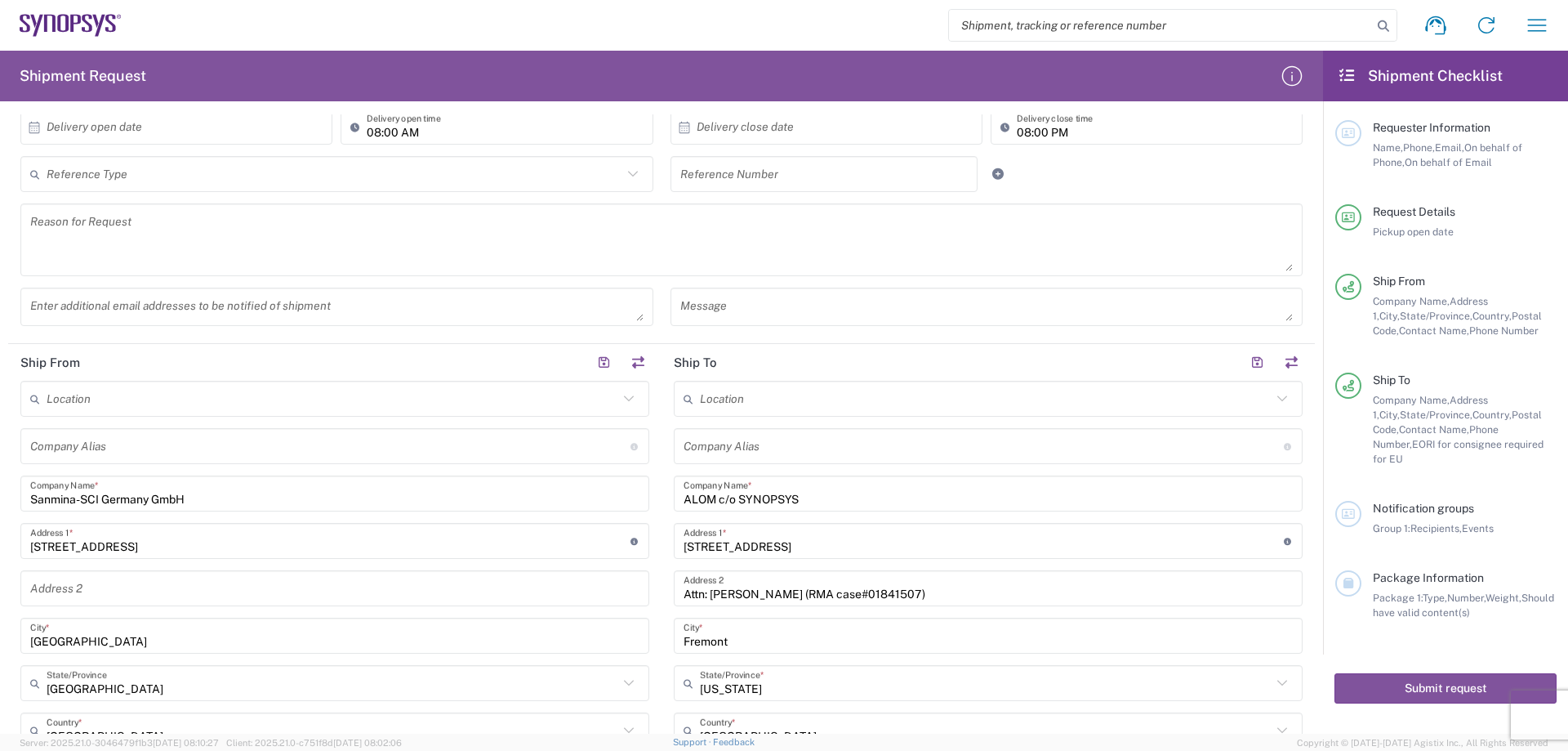
scroll to position [82, 0]
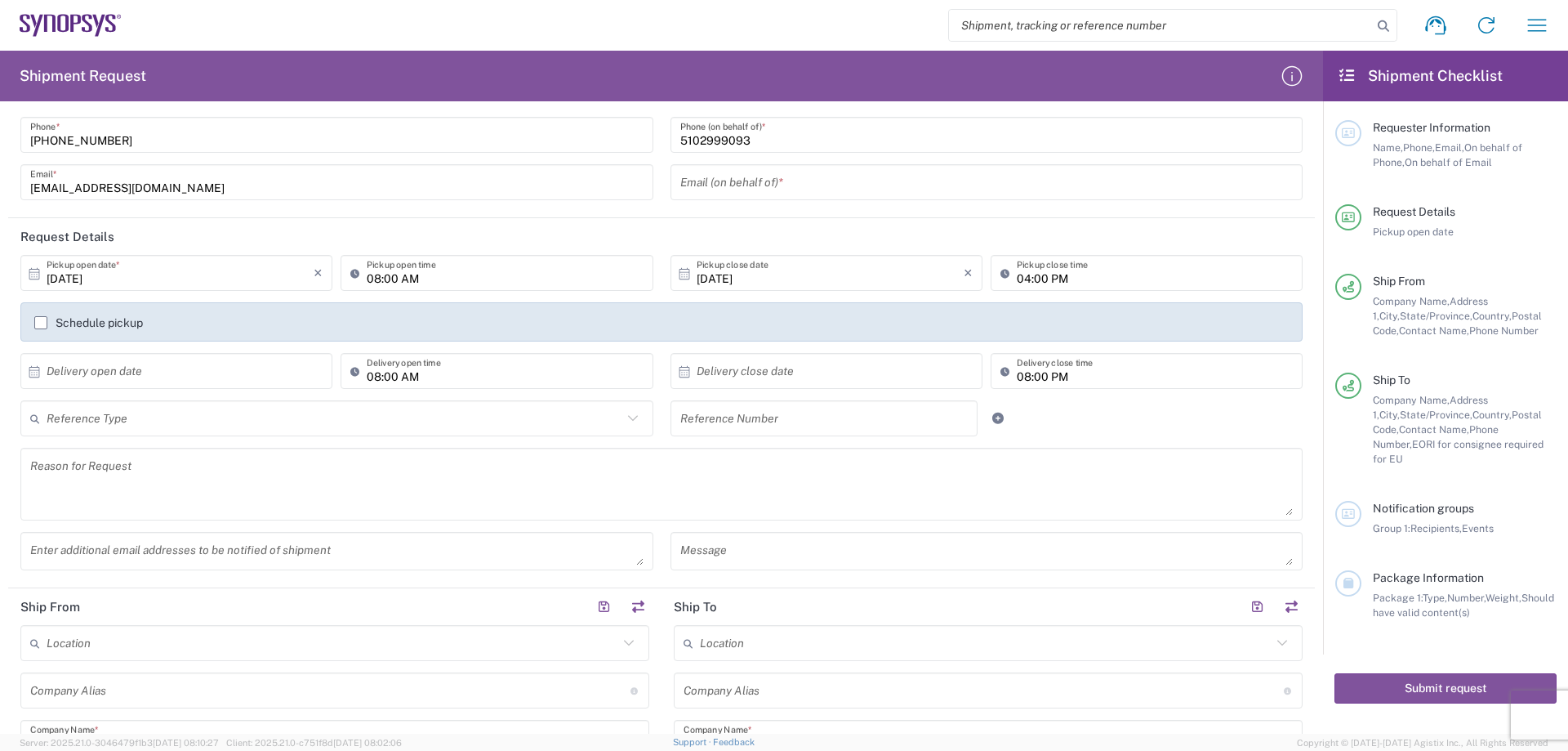
click at [721, 180] on input "text" at bounding box center [987, 183] width 613 height 29
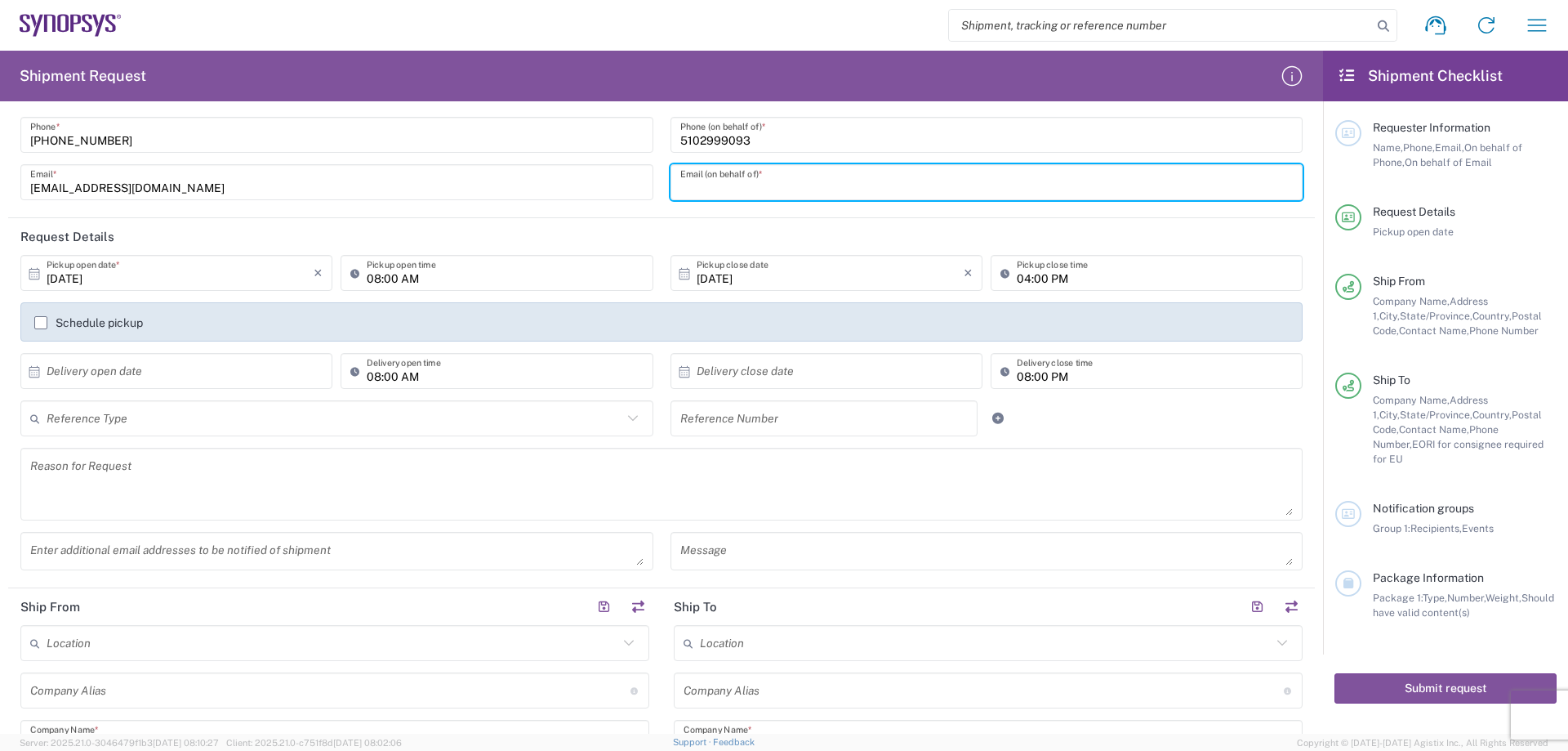
paste input "[EMAIL_ADDRESS][DOMAIN_NAME]"
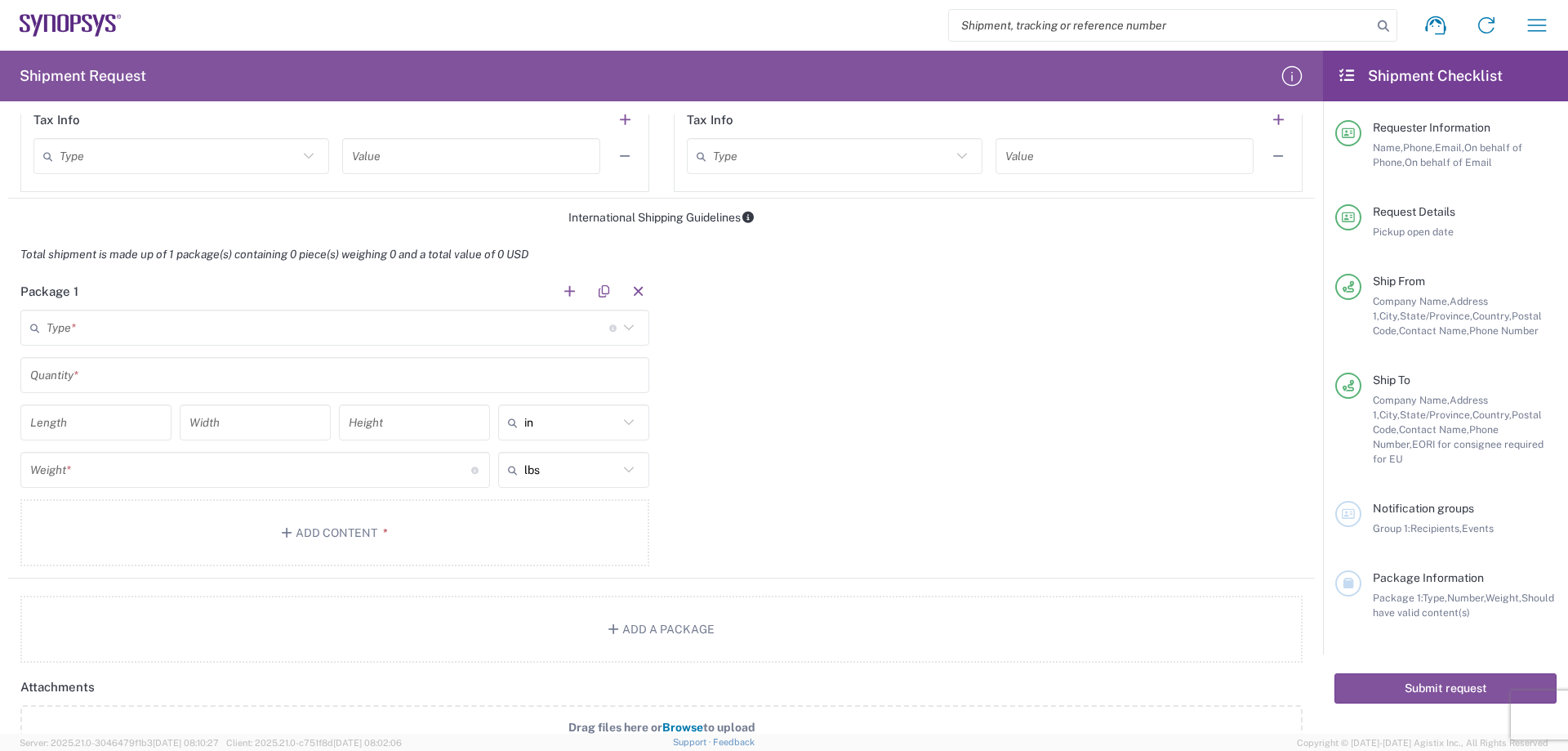
scroll to position [1226, 0]
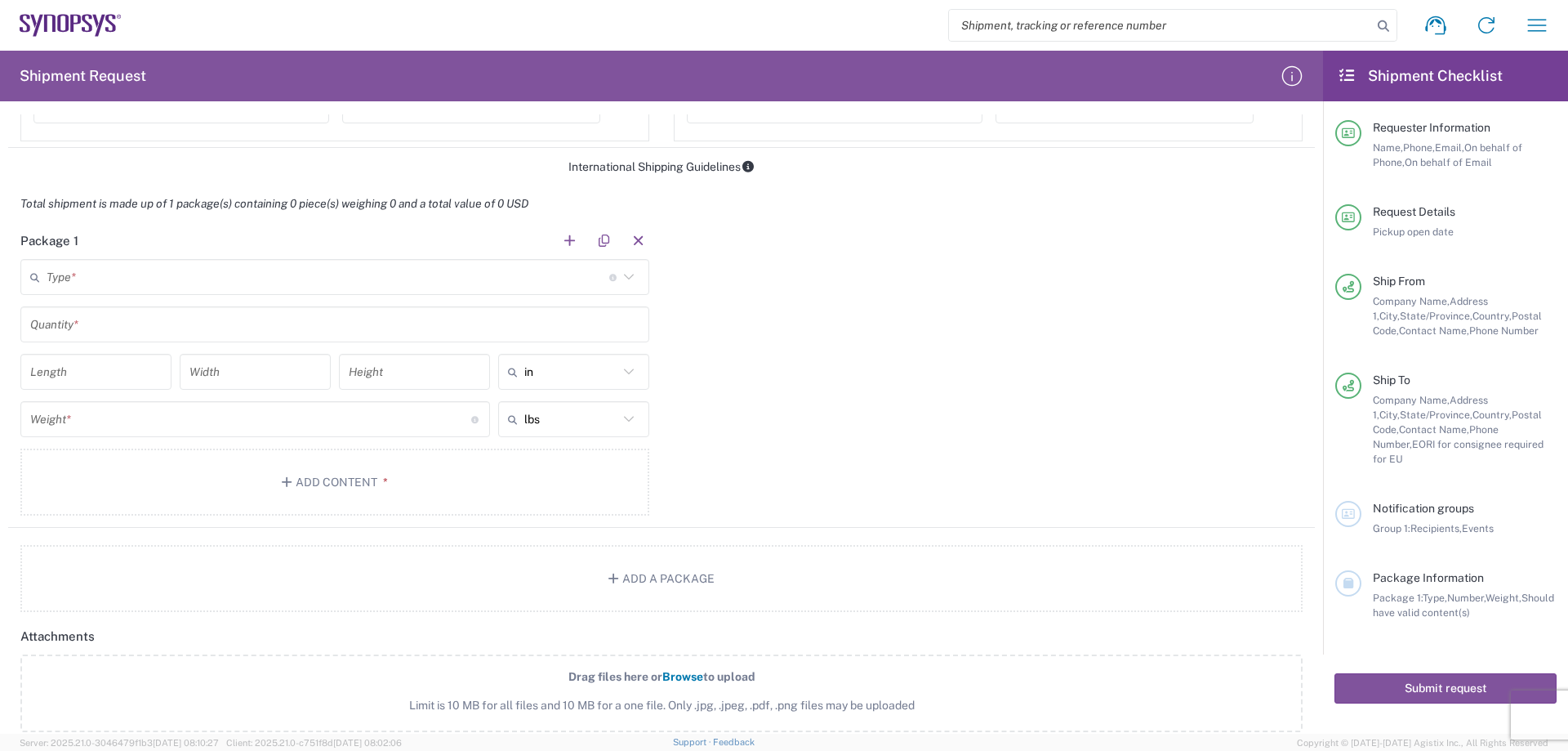
type input "[EMAIL_ADDRESS][DOMAIN_NAME]"
click at [621, 281] on icon at bounding box center [629, 277] width 22 height 22
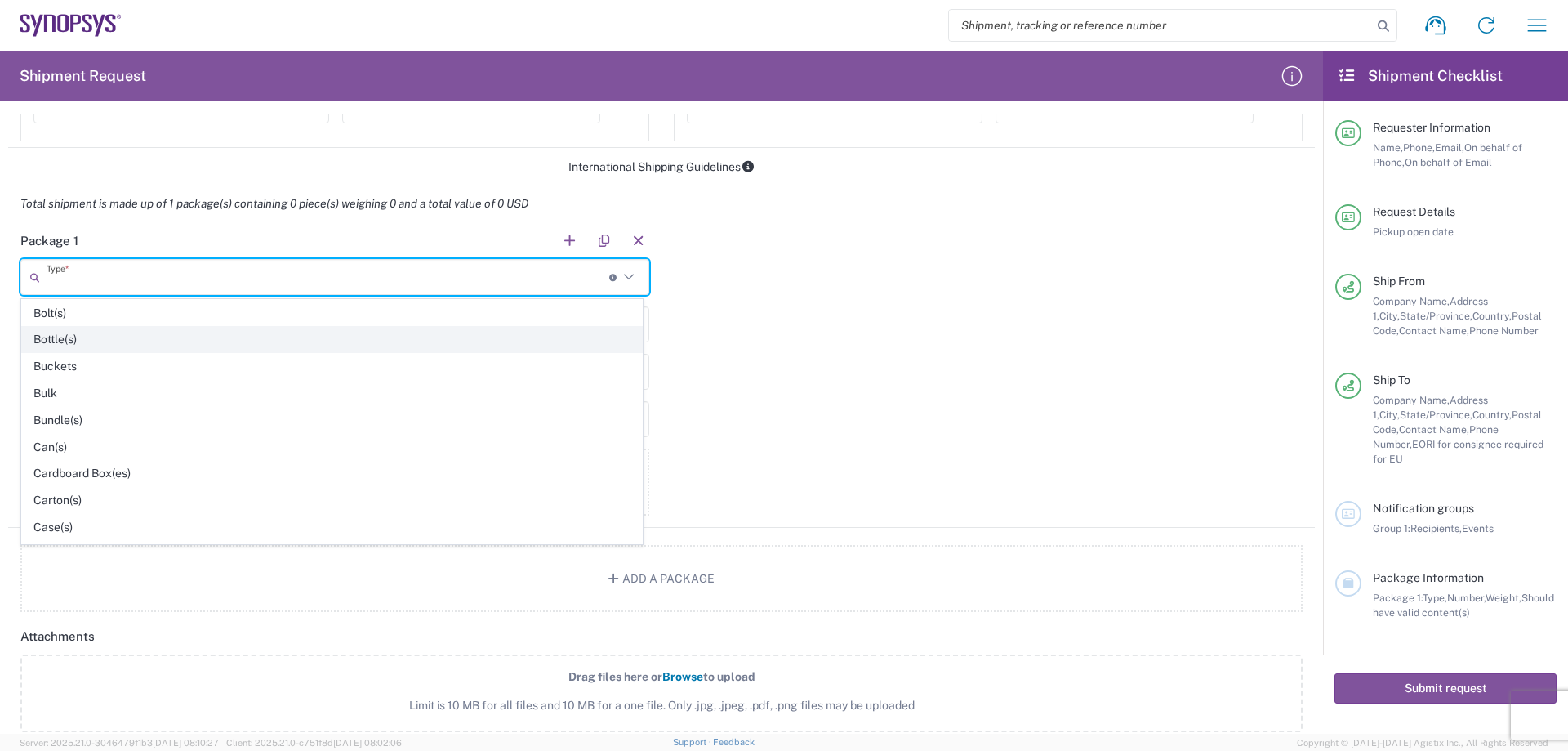
scroll to position [82, 0]
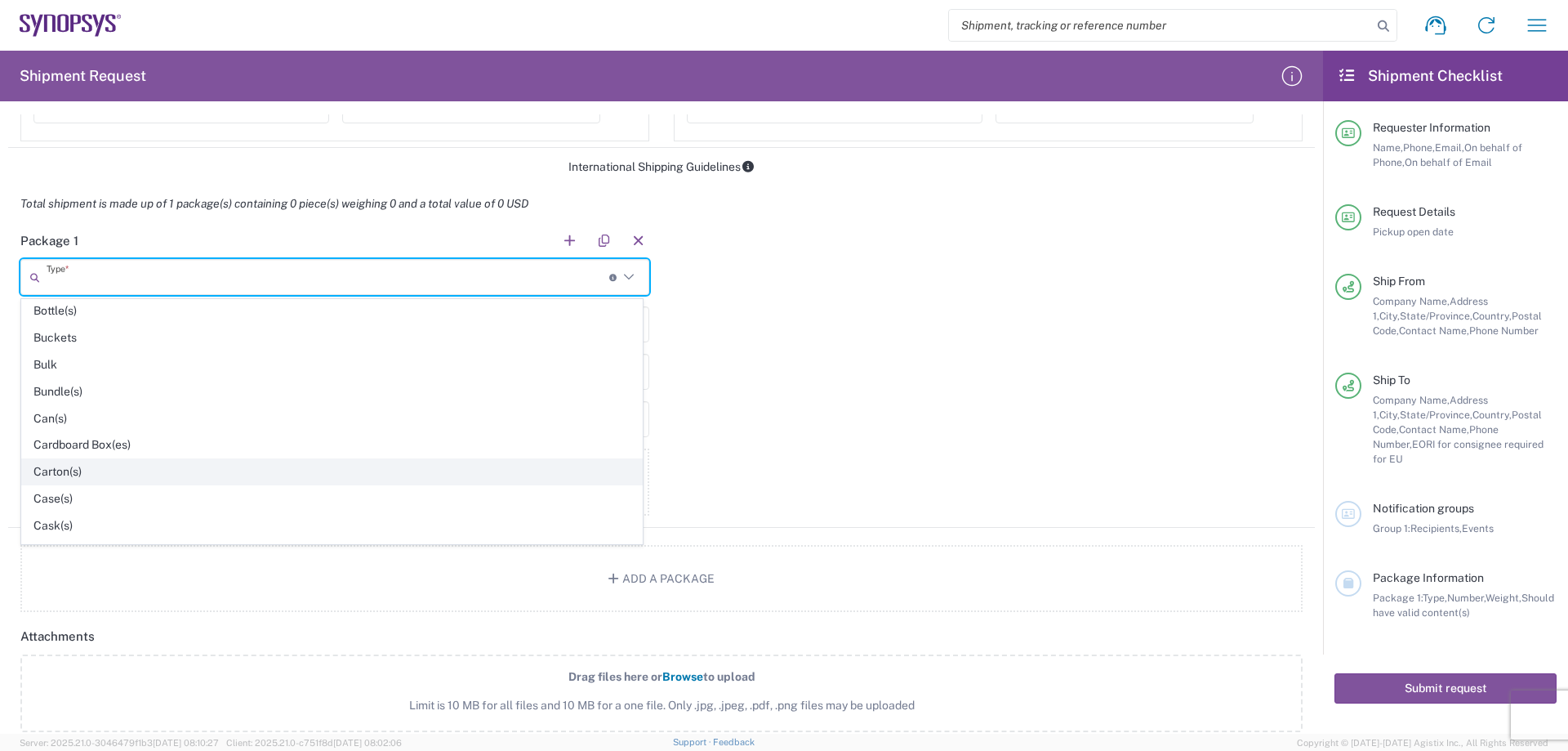
click at [339, 471] on span "Carton(s)" at bounding box center [332, 472] width 619 height 25
type input "Carton(s)"
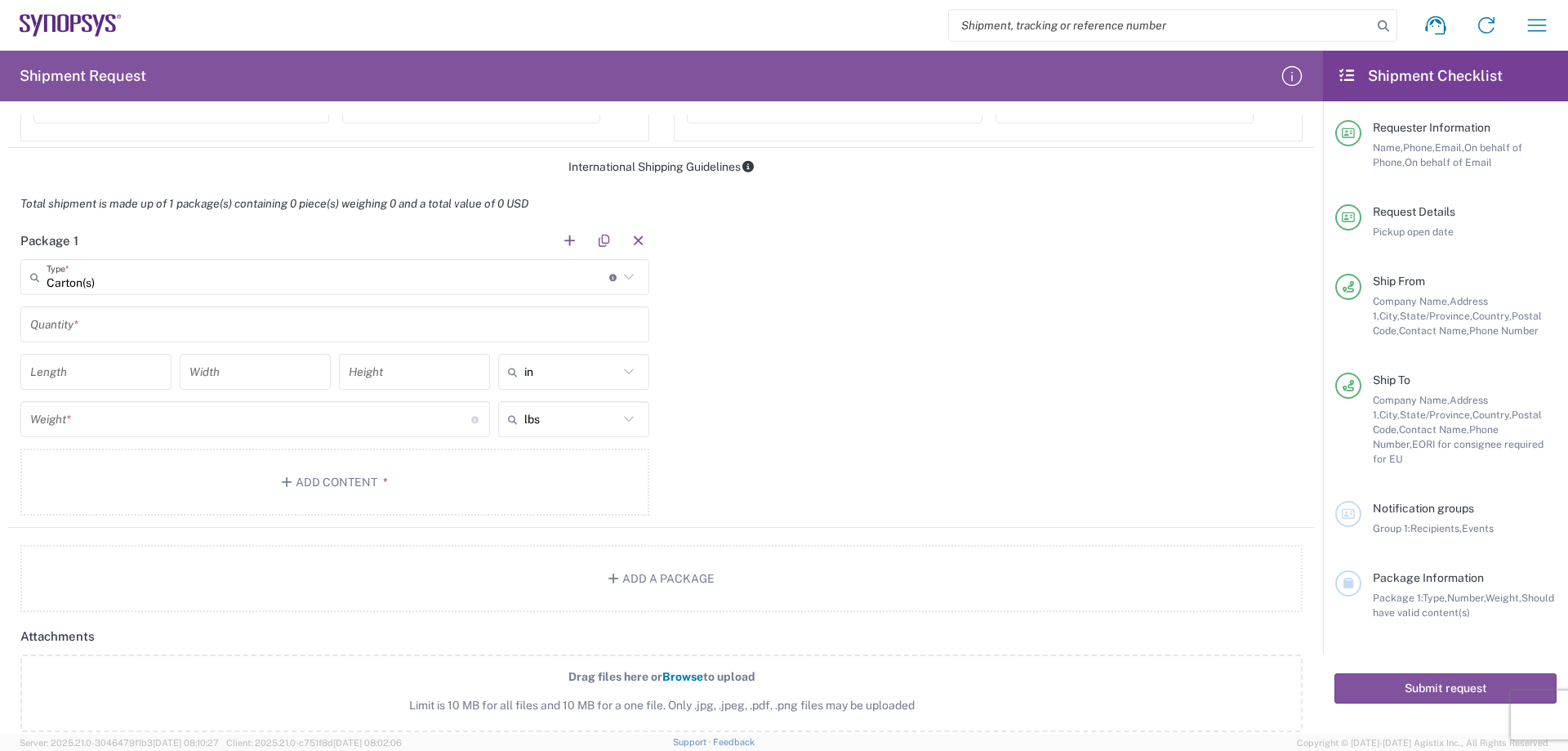
click at [65, 337] on input "text" at bounding box center [335, 325] width 610 height 29
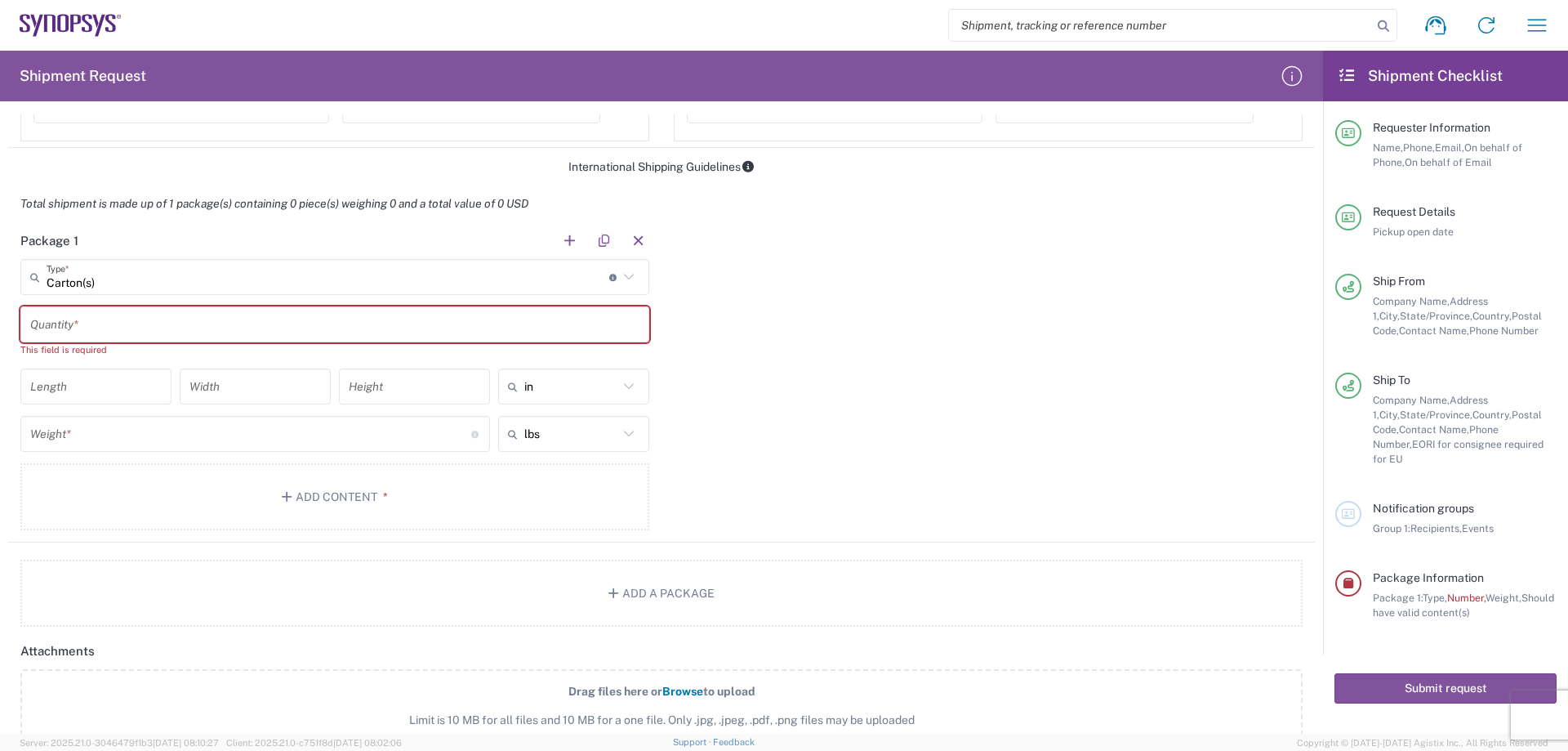
click at [132, 317] on input "text" at bounding box center [335, 325] width 610 height 29
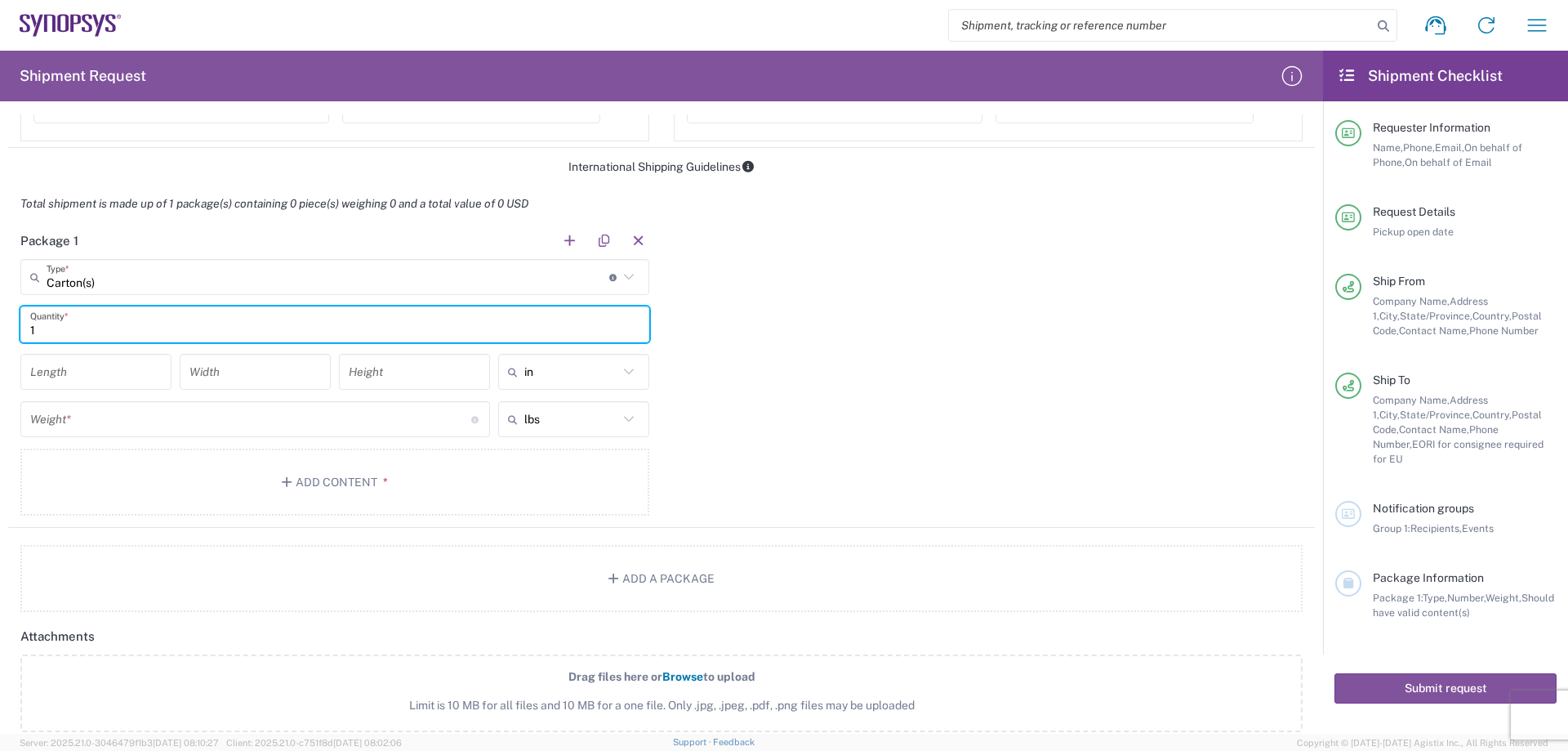
type input "1"
click at [112, 378] on input "number" at bounding box center [96, 372] width 131 height 29
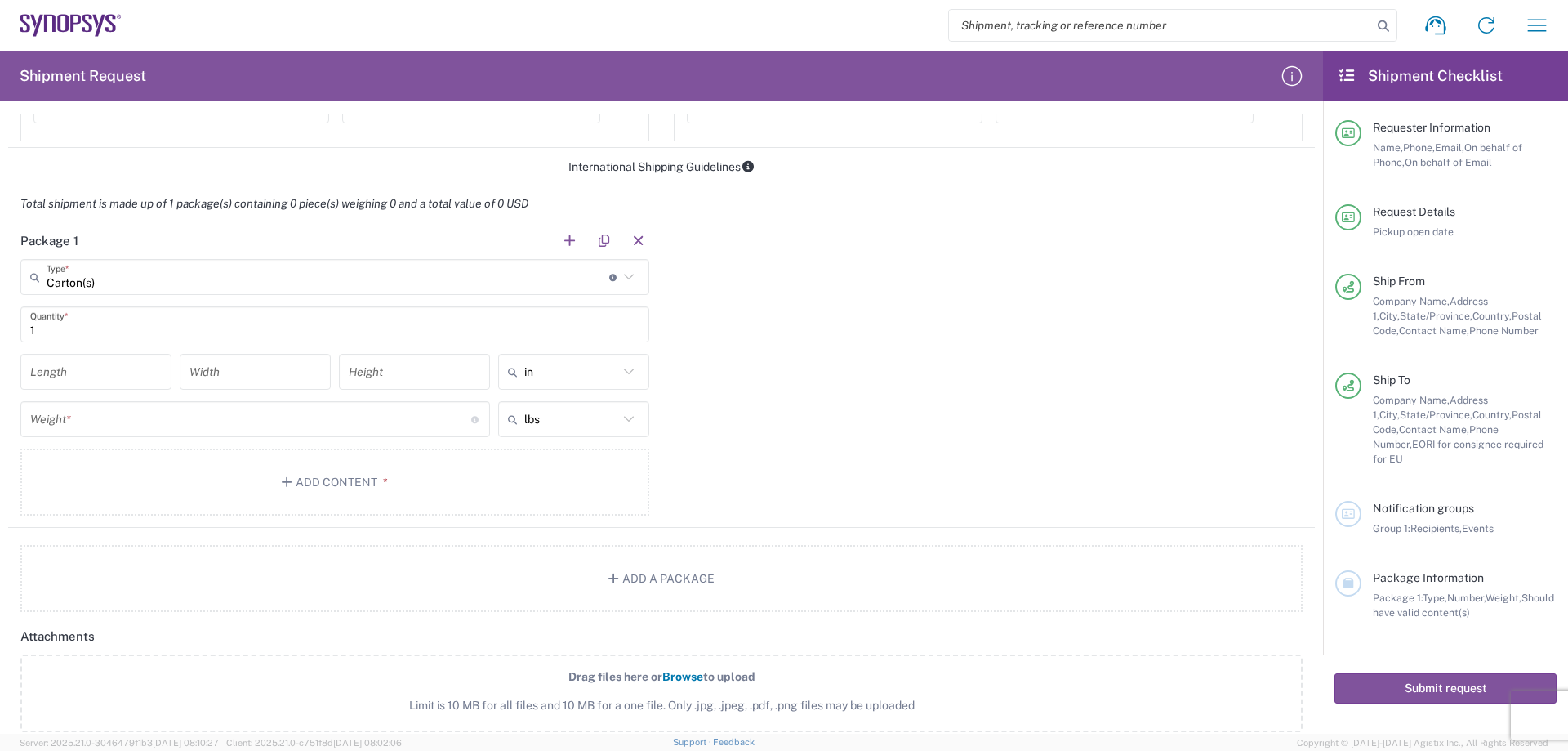
click at [548, 385] on div "in" at bounding box center [574, 371] width 151 height 36
click at [601, 431] on span "cm" at bounding box center [567, 434] width 147 height 25
type input "cm"
click at [622, 412] on icon at bounding box center [629, 419] width 22 height 22
click at [584, 478] on span "kgs" at bounding box center [567, 481] width 147 height 25
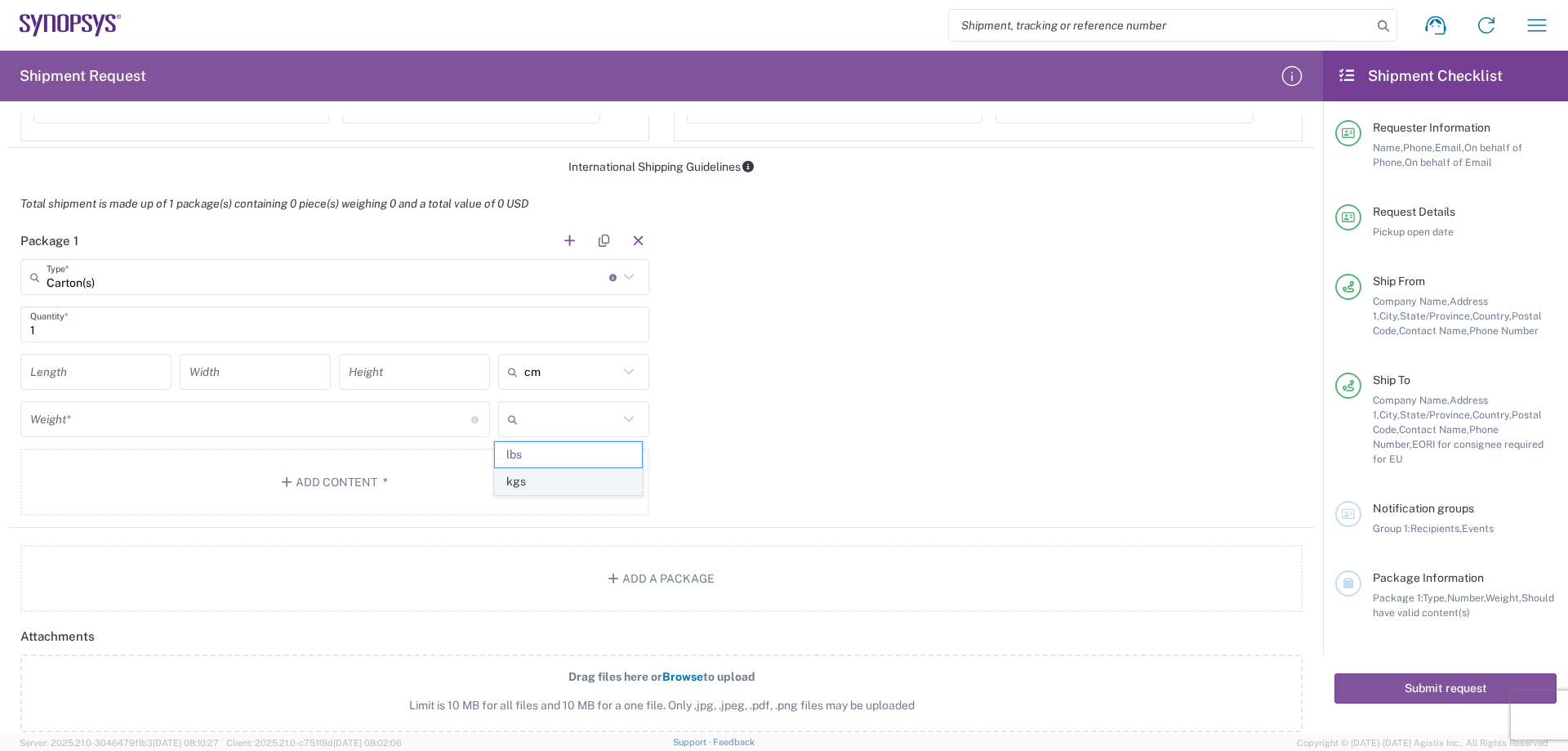
type input "kgs"
click at [117, 359] on input "number" at bounding box center [96, 372] width 131 height 29
type input "60"
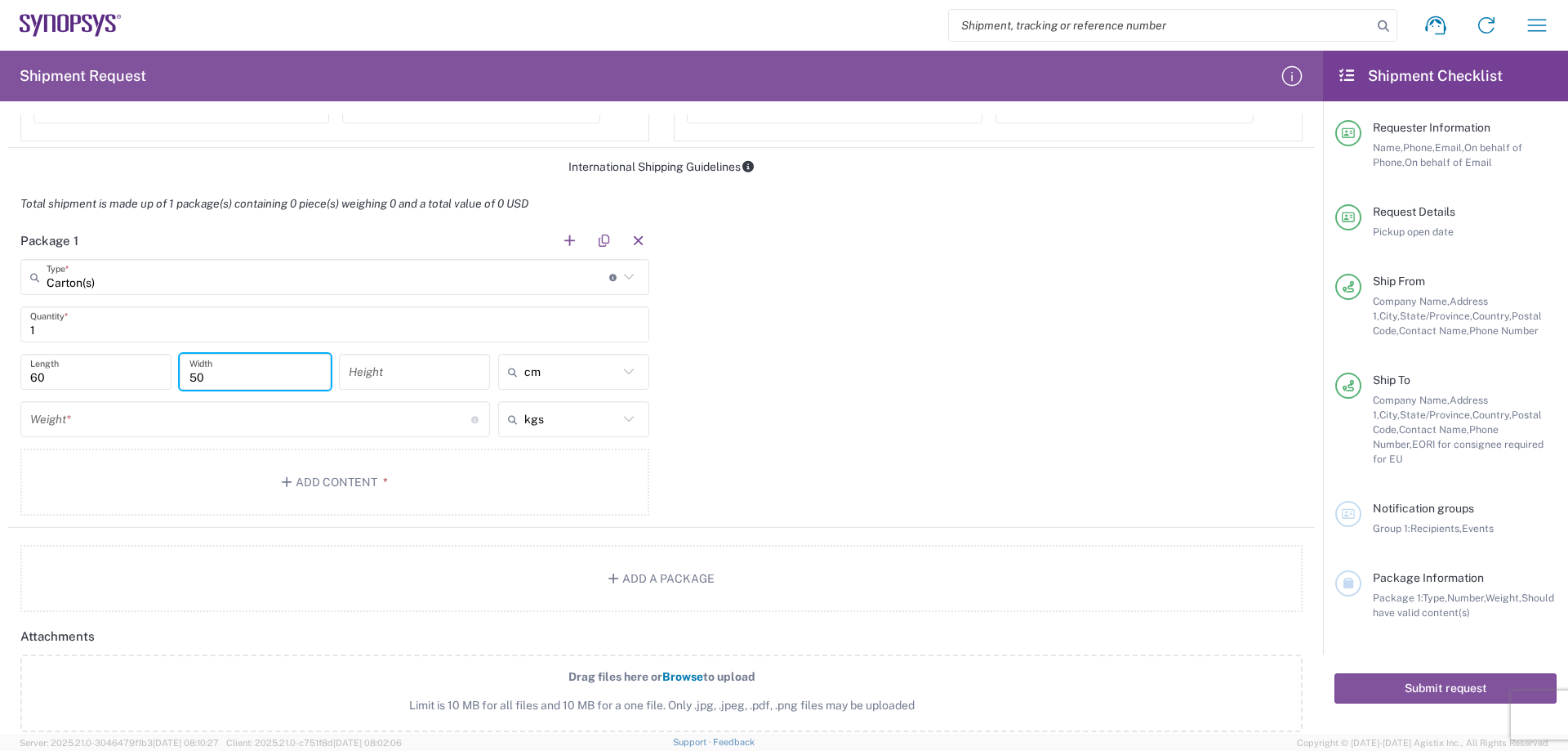
type input "50"
type input "27"
type input "cm"
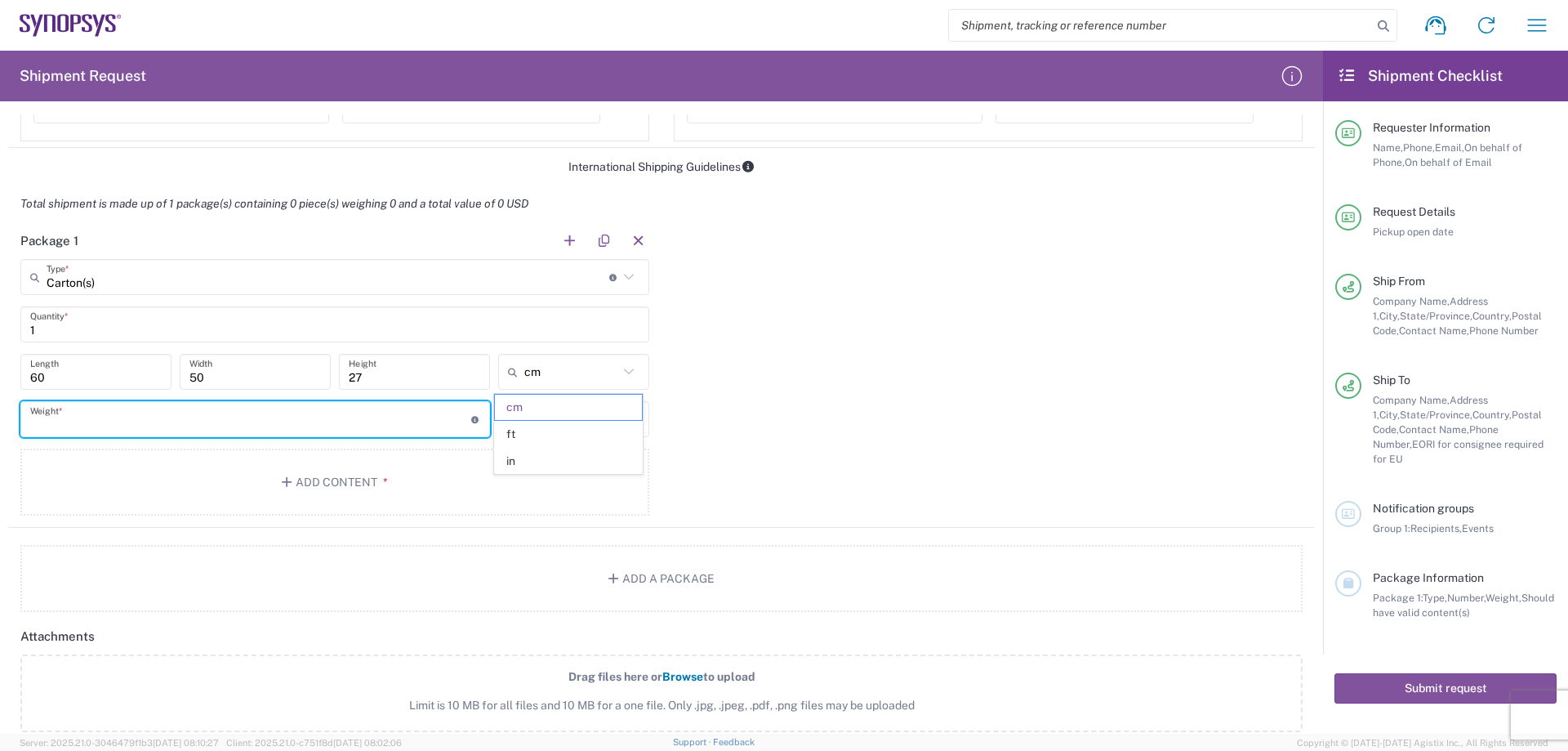
click at [41, 427] on input "number" at bounding box center [251, 420] width 441 height 29
type input "10"
click at [219, 471] on button "Add Content *" at bounding box center [334, 482] width 628 height 67
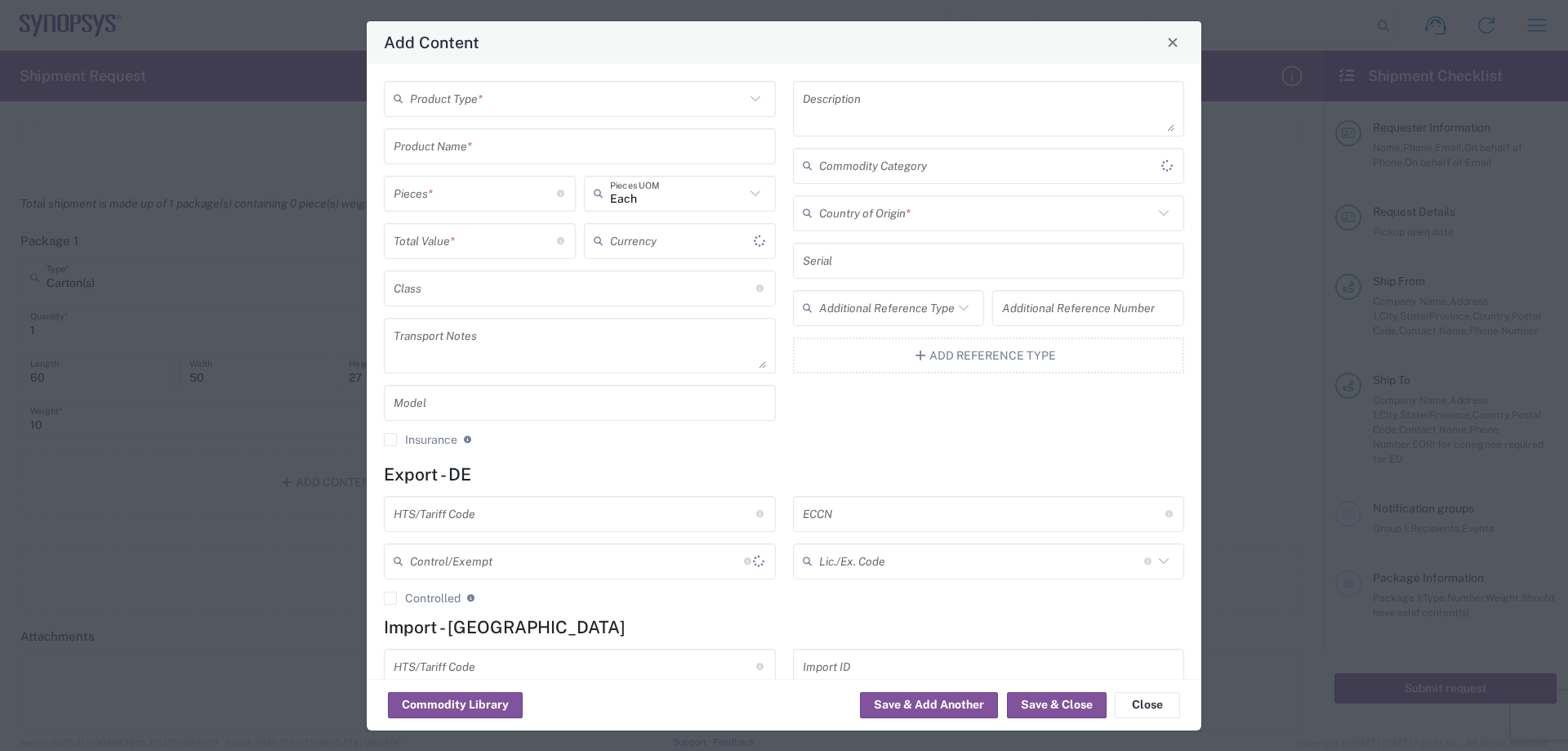
type input "US Dollar"
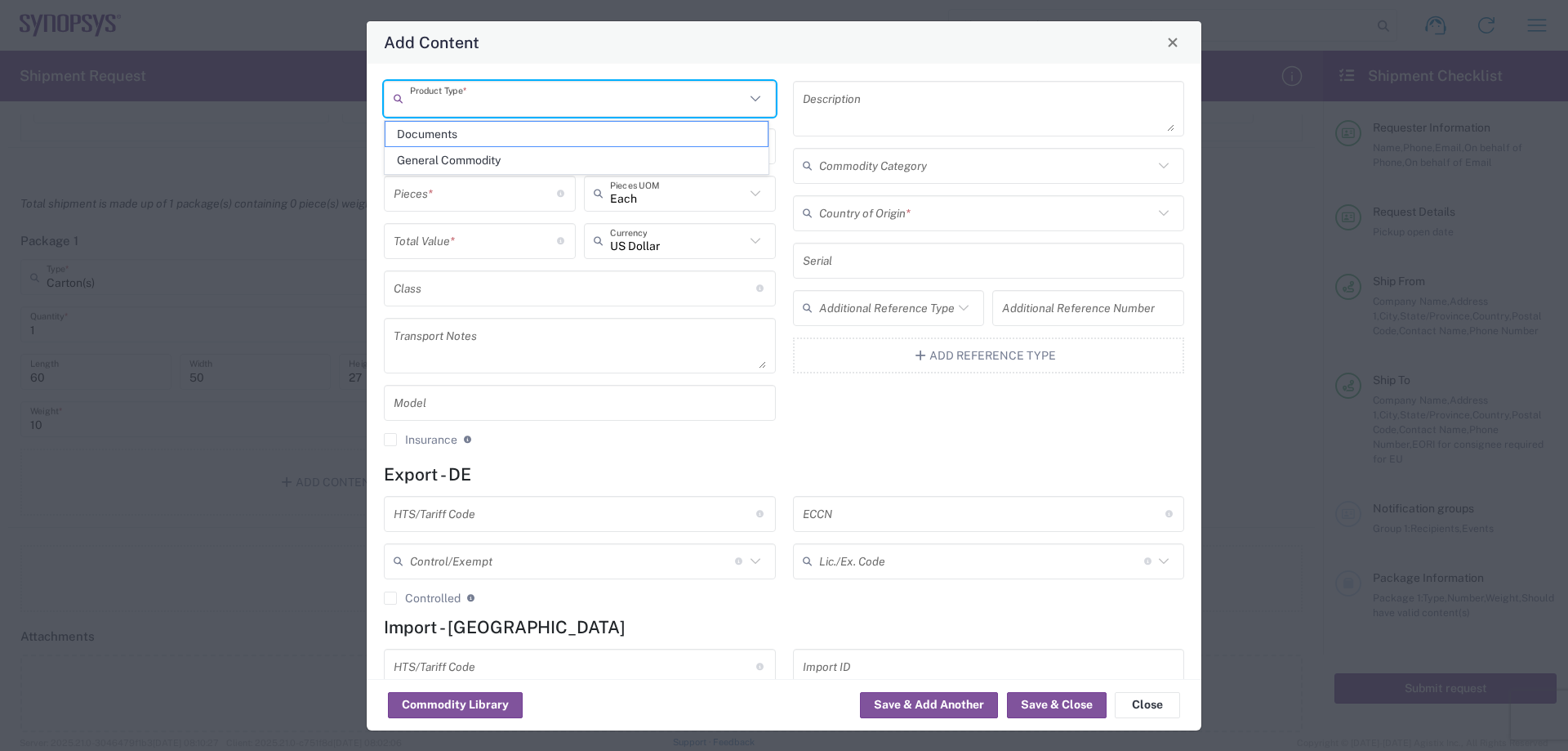
click at [612, 100] on input "text" at bounding box center [577, 99] width 334 height 29
click at [575, 153] on span "General Commodity" at bounding box center [576, 160] width 382 height 25
type input "General Commodity"
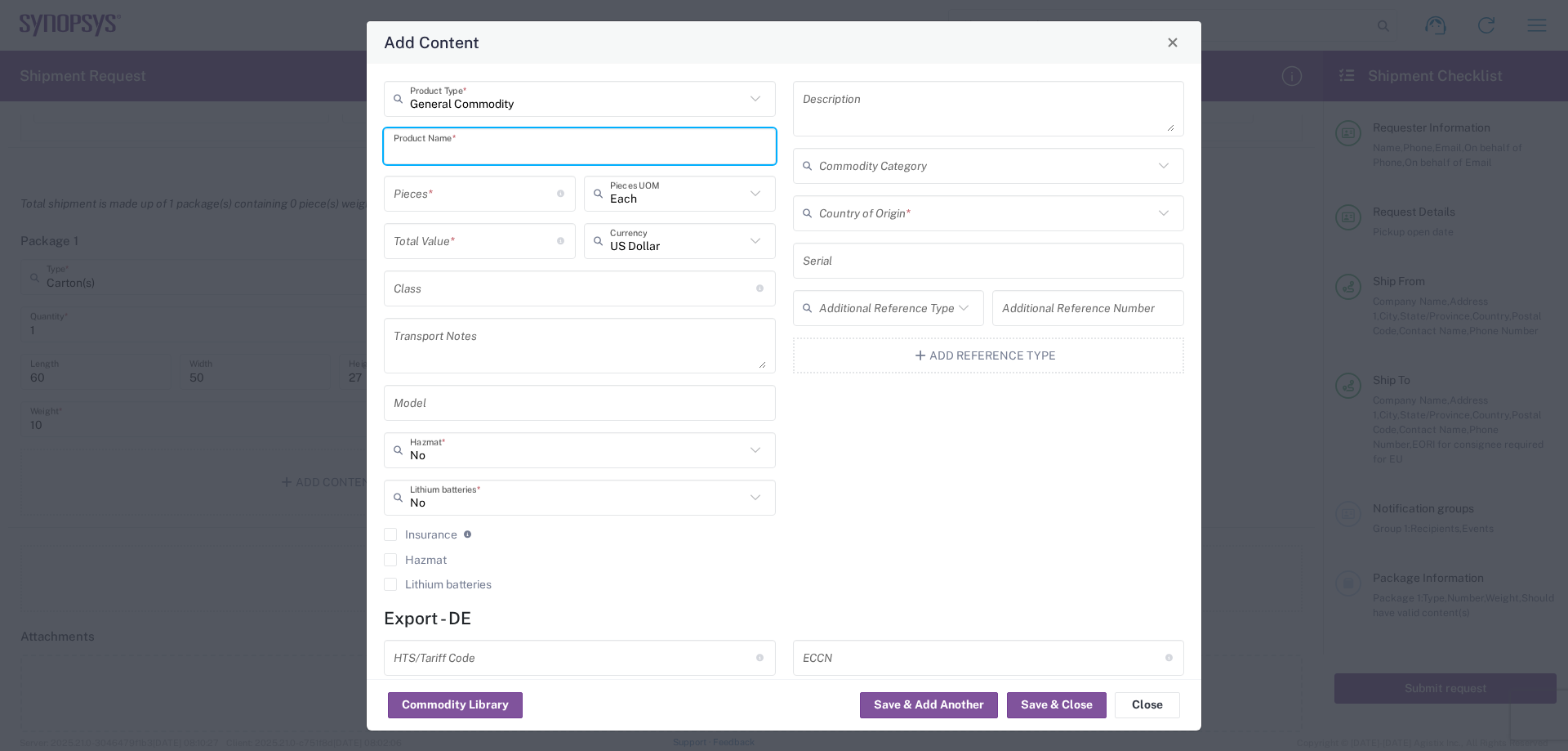
click at [522, 148] on input "text" at bounding box center [580, 146] width 372 height 29
paste input "LFSOSH100002219C"
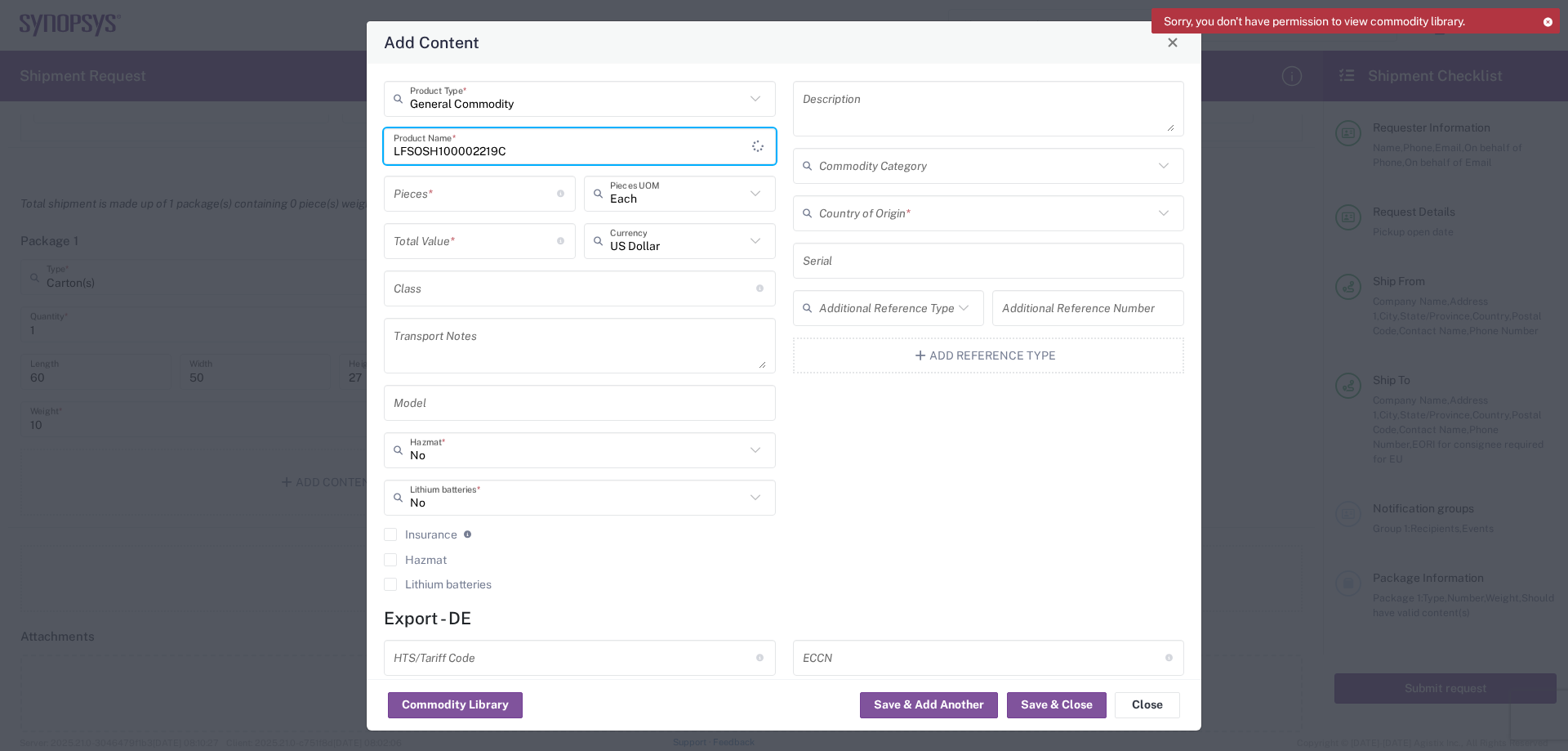
type input "LFSOSH100002219C"
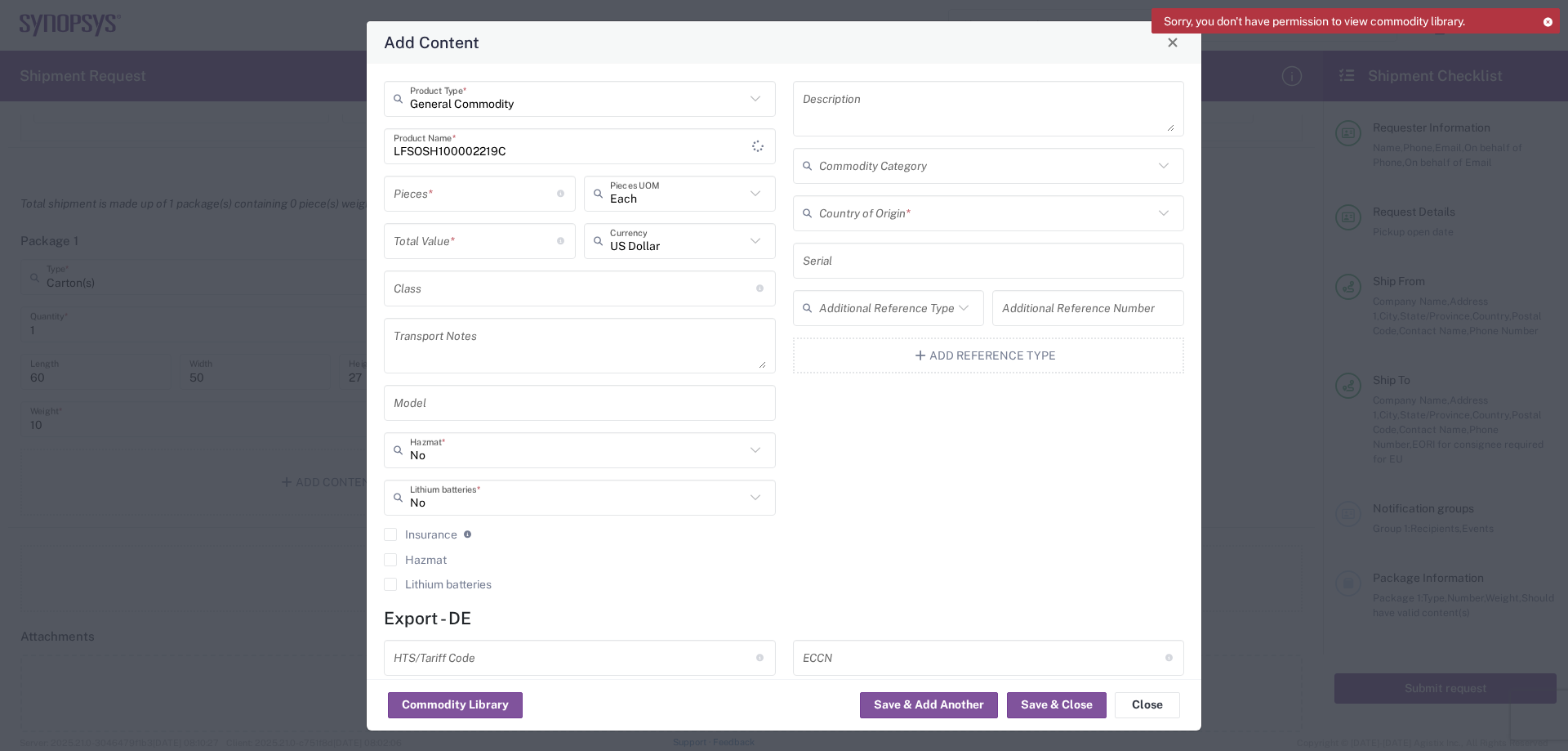
click at [859, 94] on textarea at bounding box center [989, 108] width 372 height 46
paste textarea "Kintex UltraScale Plus FPGA XCKU5P -1"
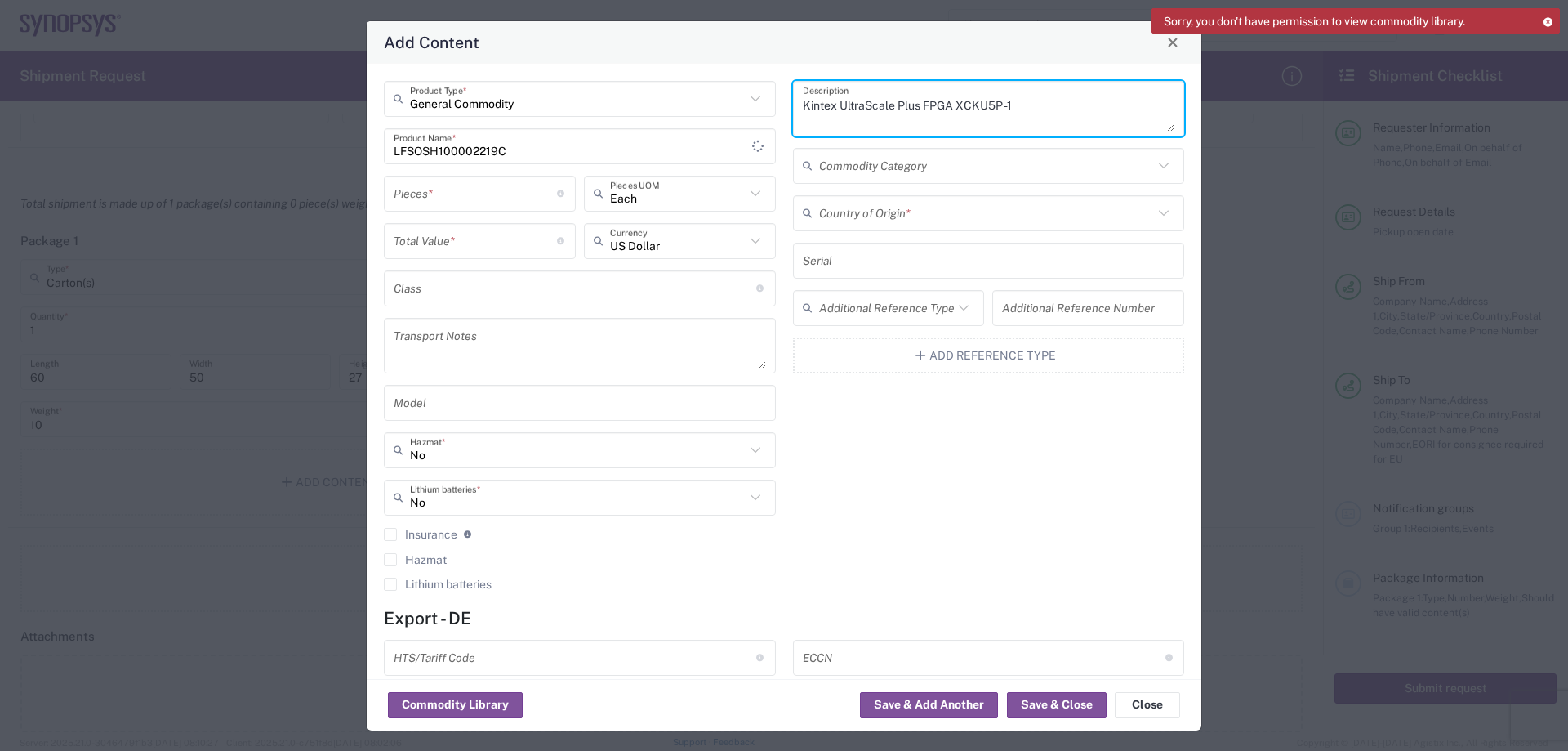
type textarea "Kintex UltraScale Plus FPGA XCKU5P -1"
click at [1550, 22] on icon at bounding box center [1547, 22] width 12 height 9
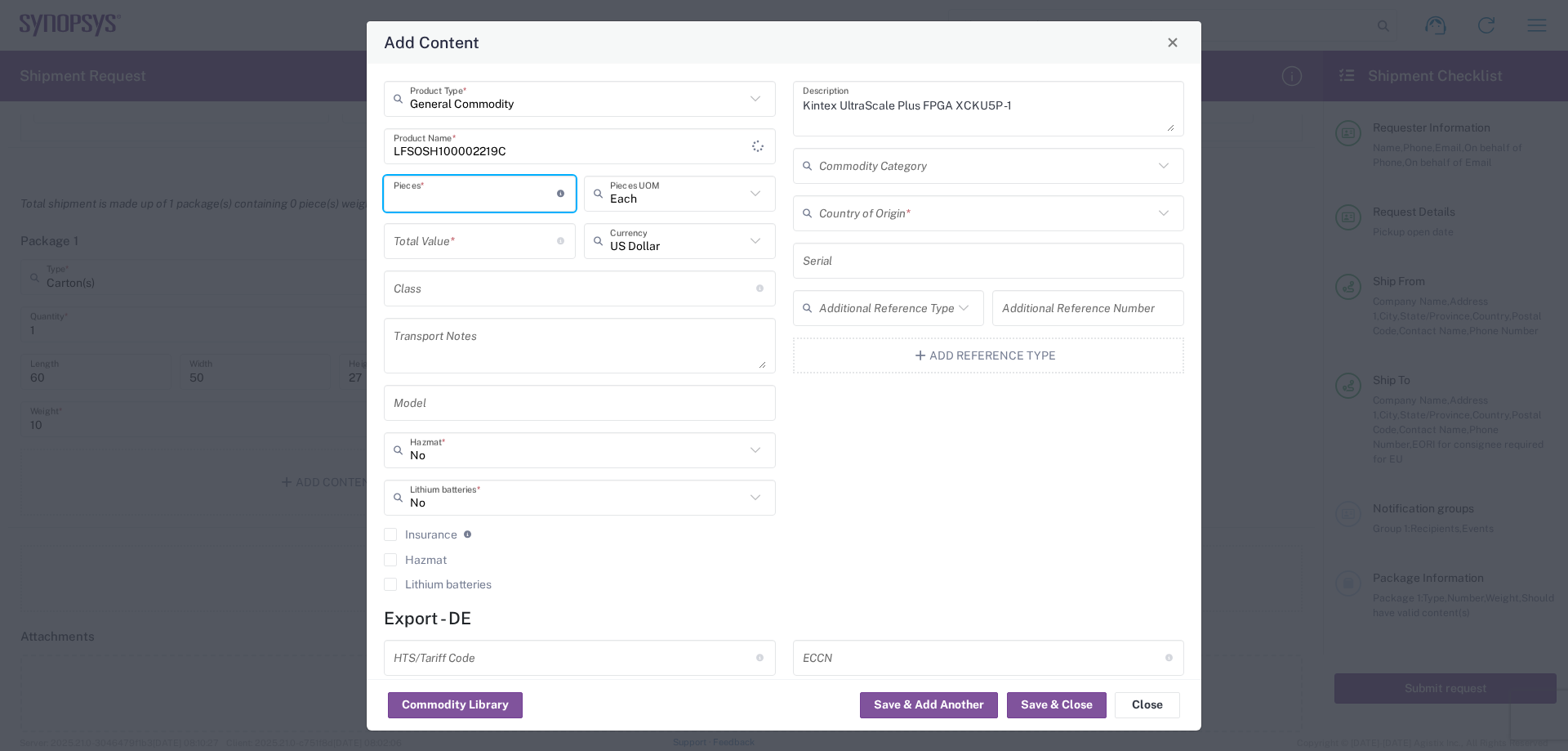
click at [548, 196] on input "number" at bounding box center [476, 193] width 164 height 29
click at [510, 209] on div "Pieces * Number of pieces inside all the packages" at bounding box center [479, 193] width 192 height 36
type input "85"
click at [516, 243] on input "number" at bounding box center [476, 241] width 164 height 29
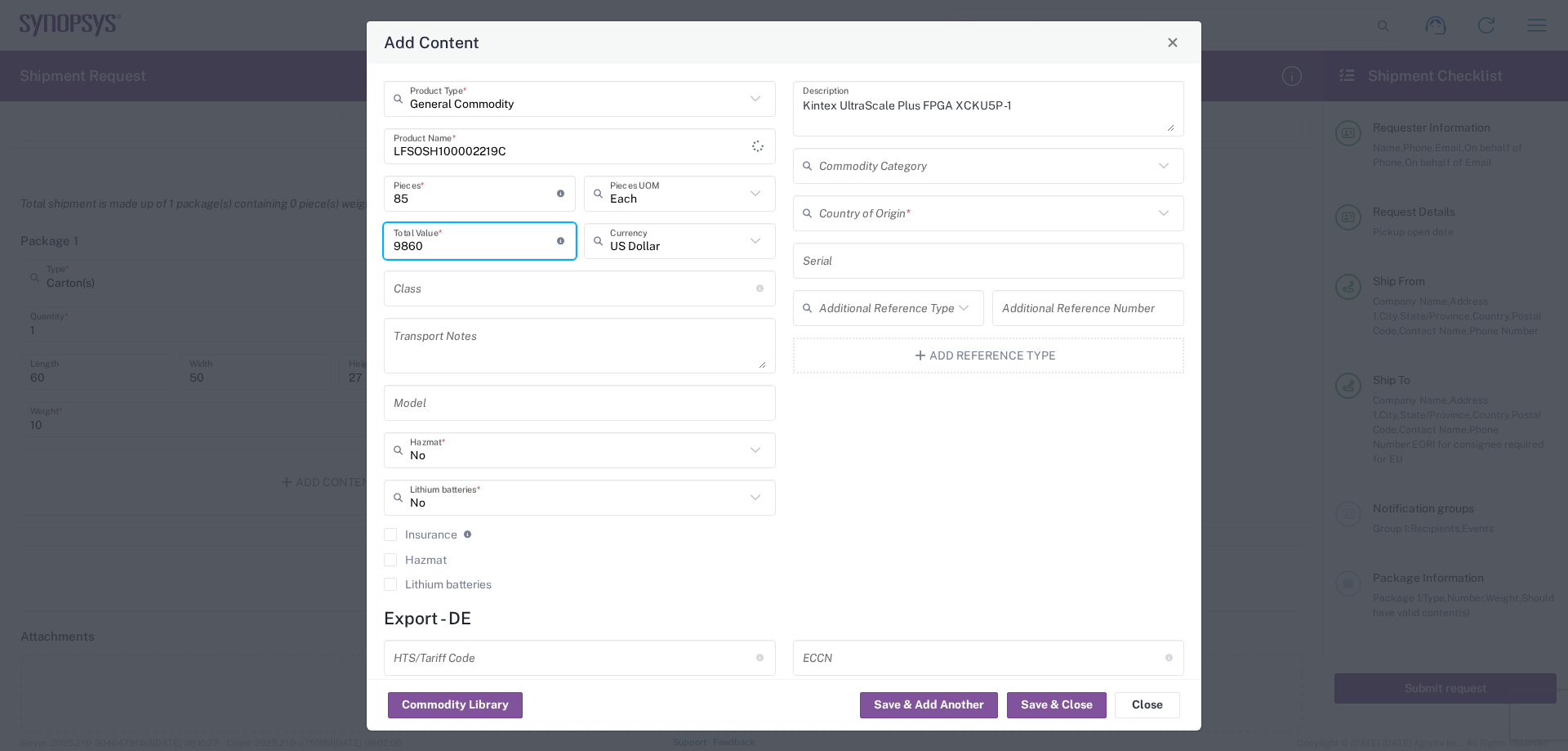
type input "9860"
click at [891, 193] on div "Kintex UltraScale Plus FPGA XCKU5P -1 Description Commodity Category Country of…" at bounding box center [988, 342] width 409 height 522
click at [884, 211] on input "text" at bounding box center [986, 213] width 334 height 29
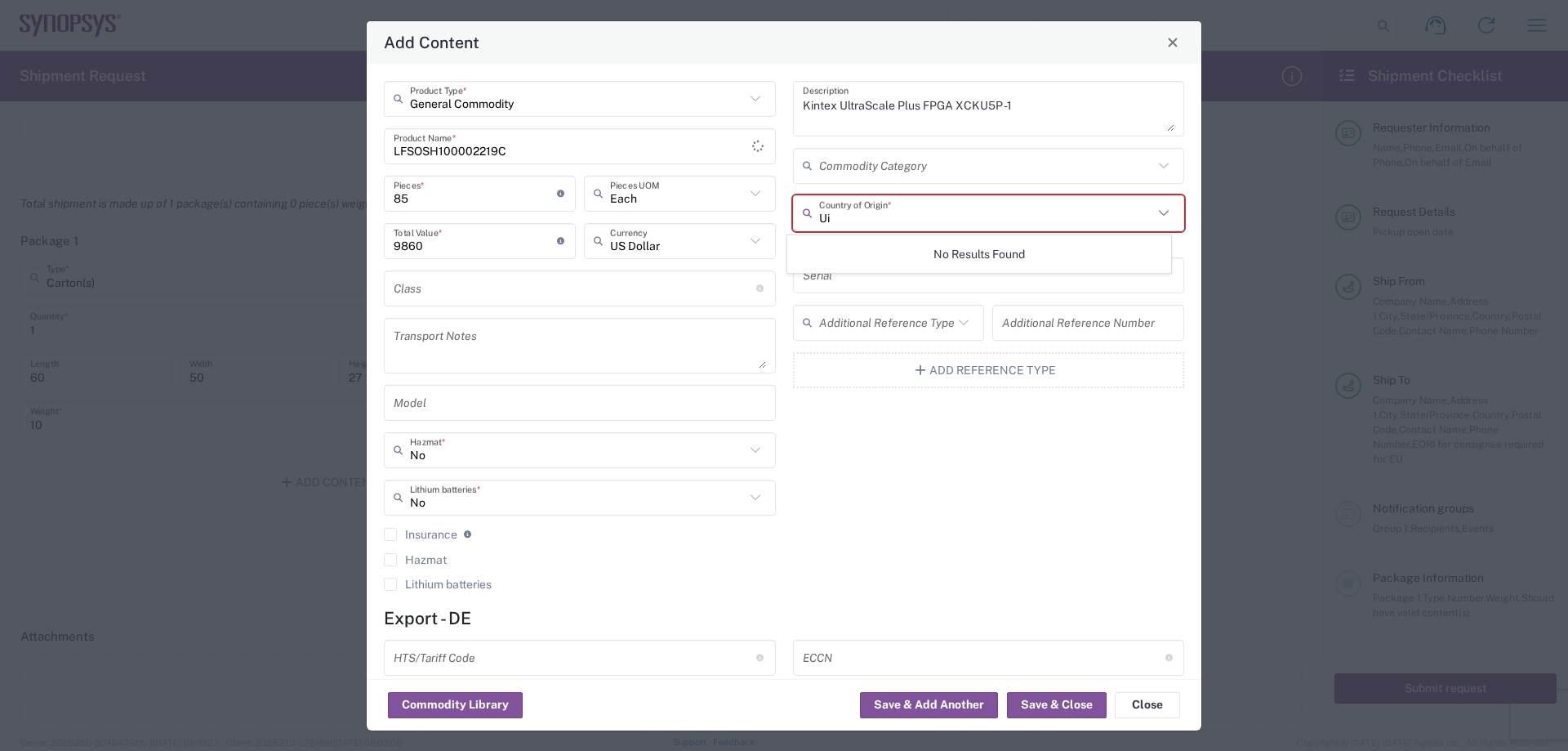
type input "U"
type input "n"
click at [889, 300] on span "[GEOGRAPHIC_DATA]" at bounding box center [979, 302] width 382 height 25
type input "[GEOGRAPHIC_DATA]"
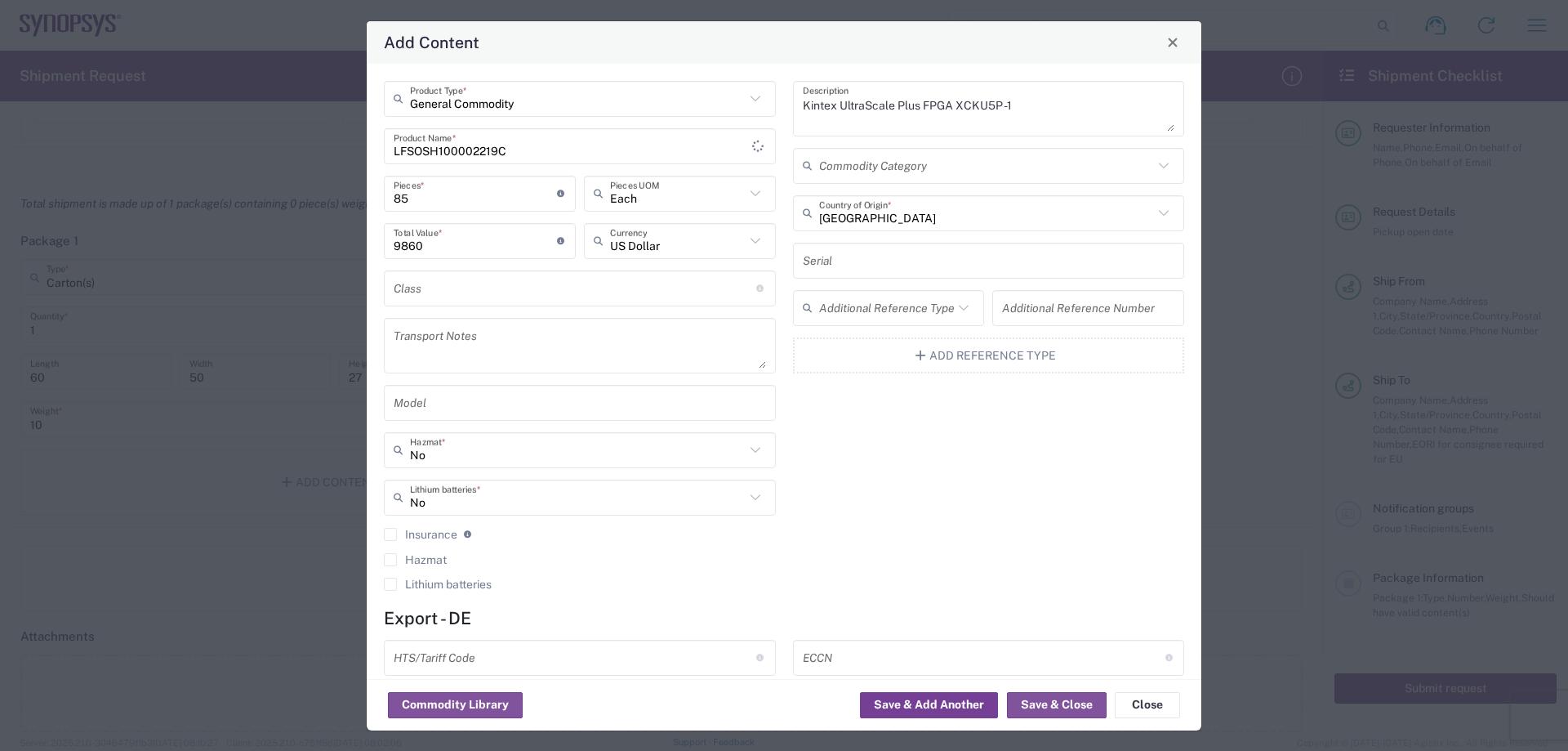
click at [937, 705] on button "Save & Add Another" at bounding box center [930, 704] width 138 height 26
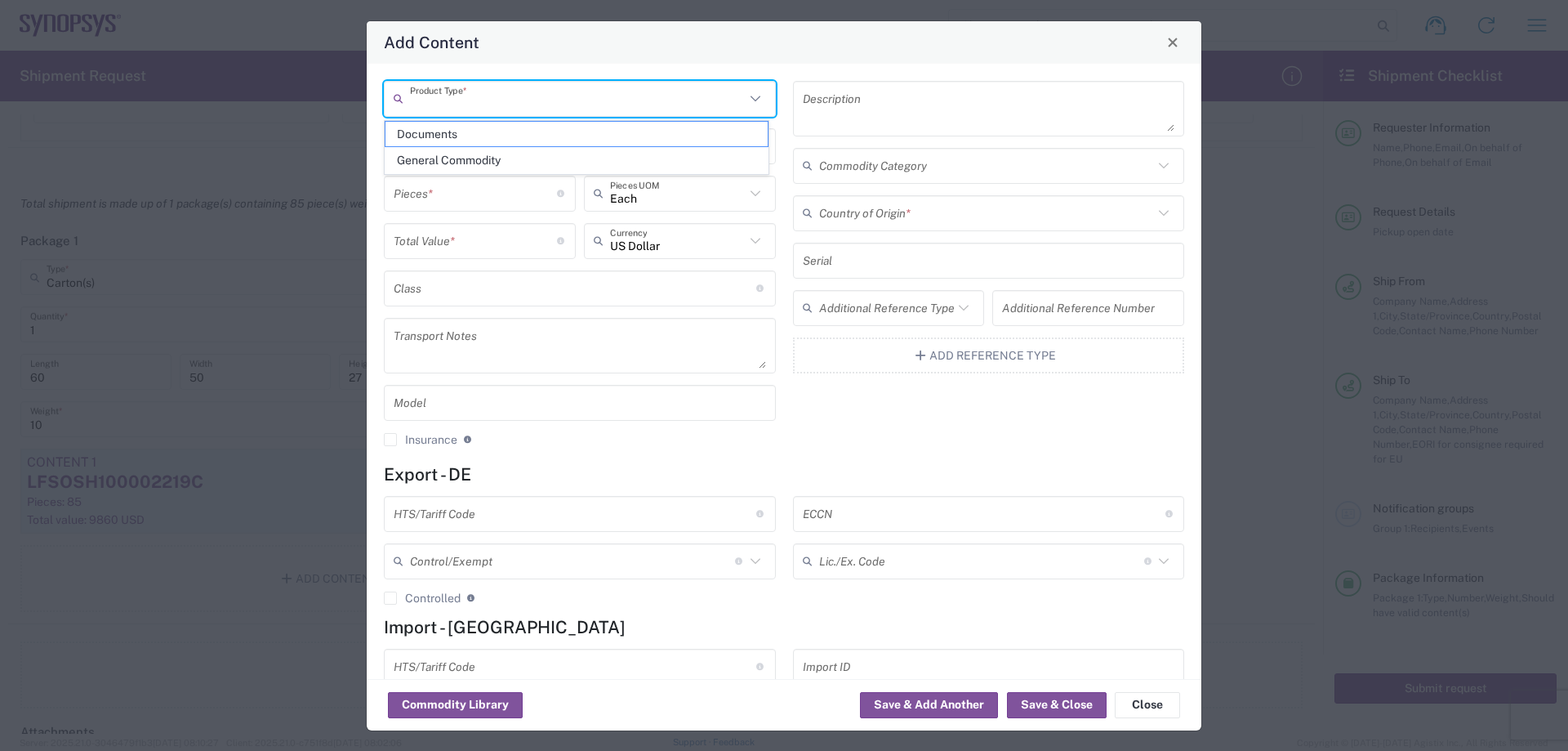
click at [733, 99] on input "text" at bounding box center [577, 99] width 334 height 29
click at [619, 161] on span "General Commodity" at bounding box center [576, 160] width 382 height 25
type input "General Commodity"
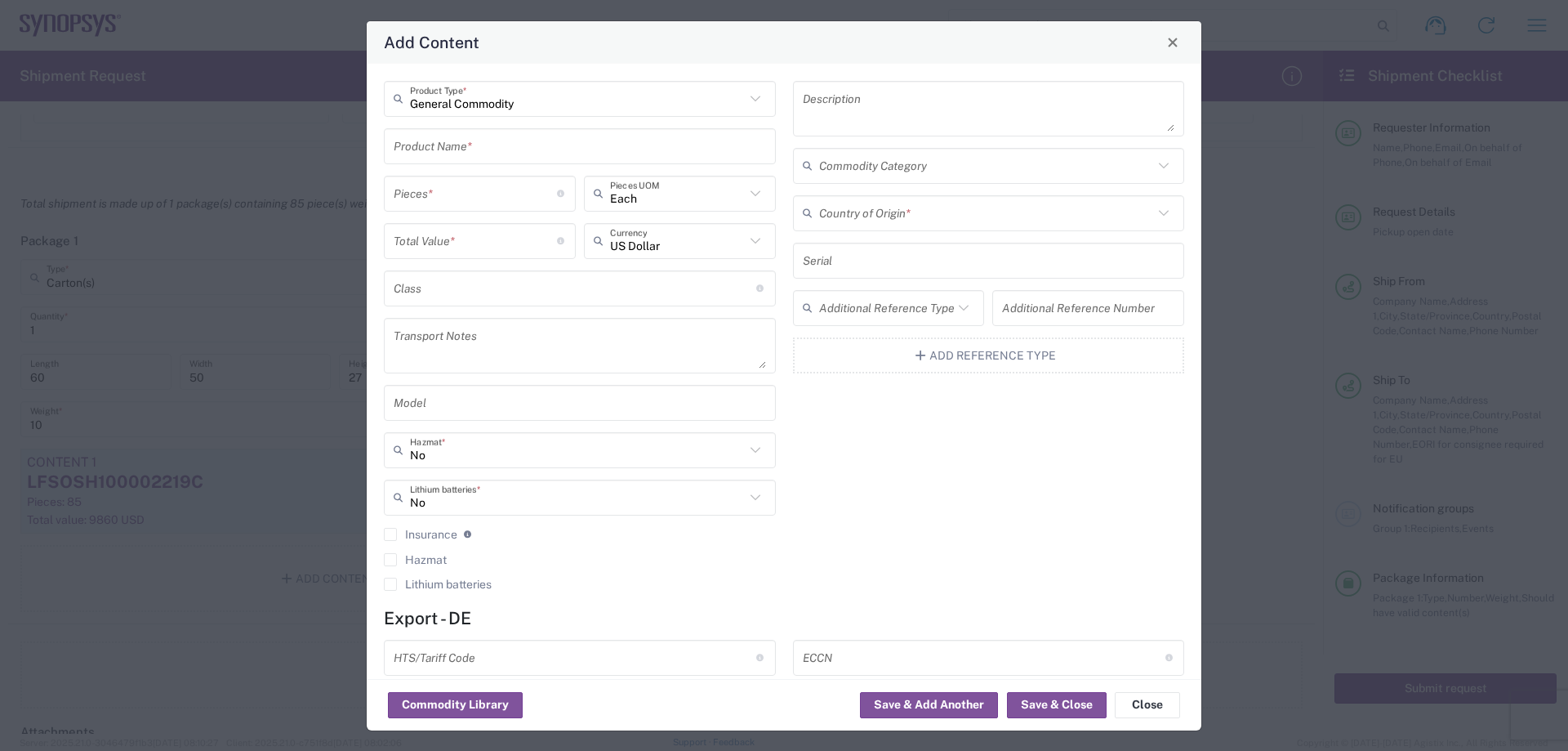
click at [604, 153] on input "text" at bounding box center [580, 146] width 372 height 29
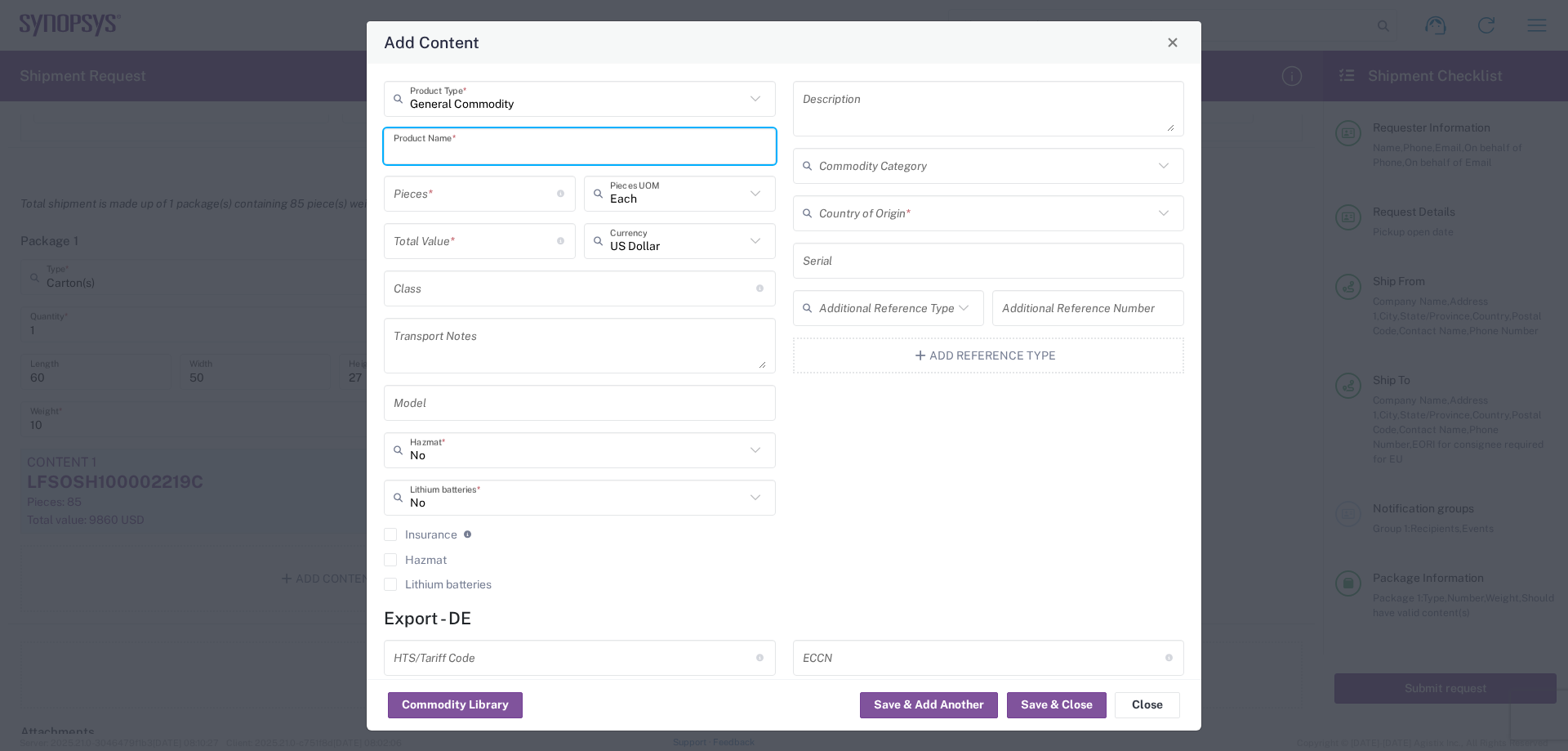
paste input "LFSOSH100002527C"
type input "LFSOSH100002527C"
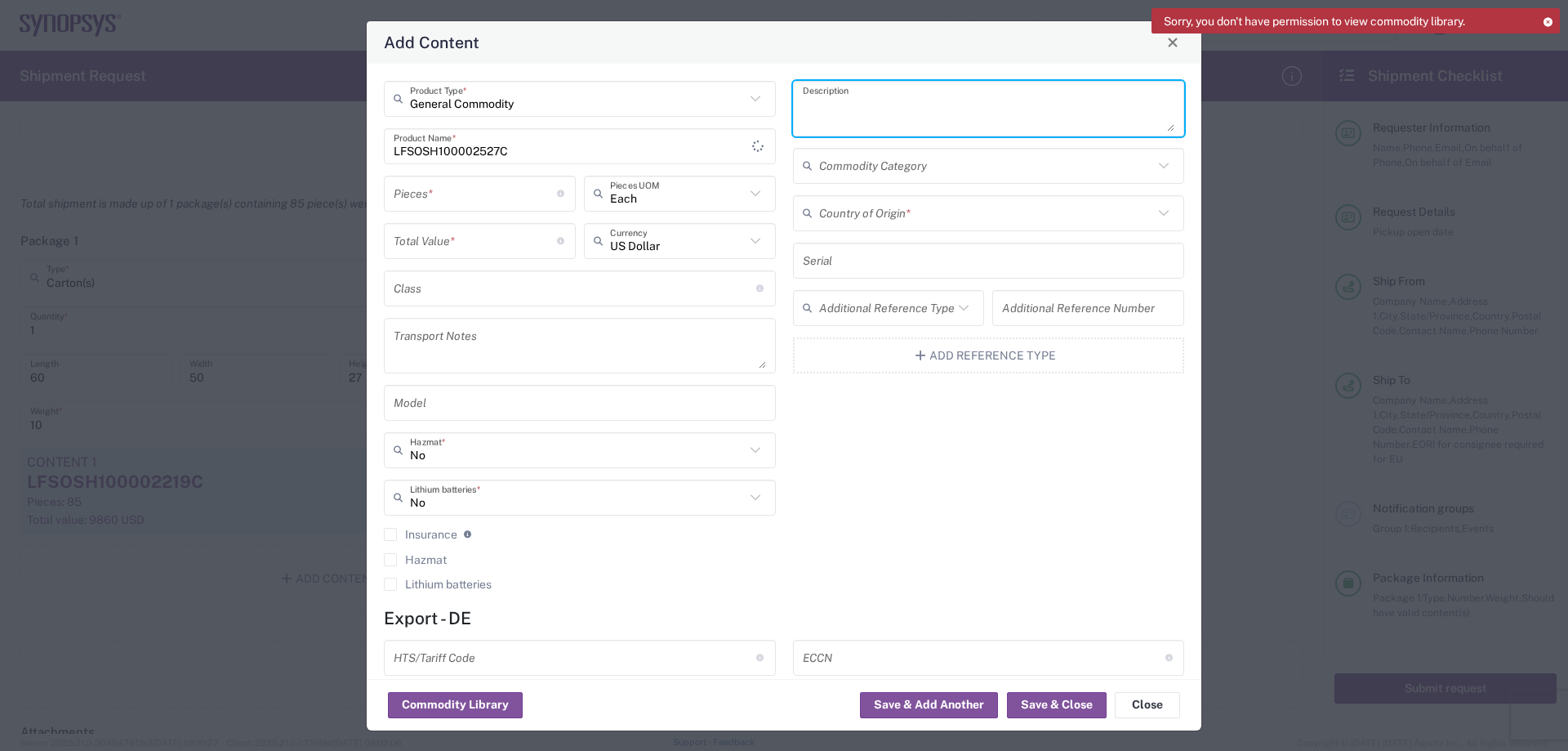
click at [969, 112] on textarea at bounding box center [989, 108] width 372 height 46
paste textarea "T0199-07-2580"
type textarea "T0199-07-2580"
click at [474, 183] on input "number" at bounding box center [476, 193] width 164 height 29
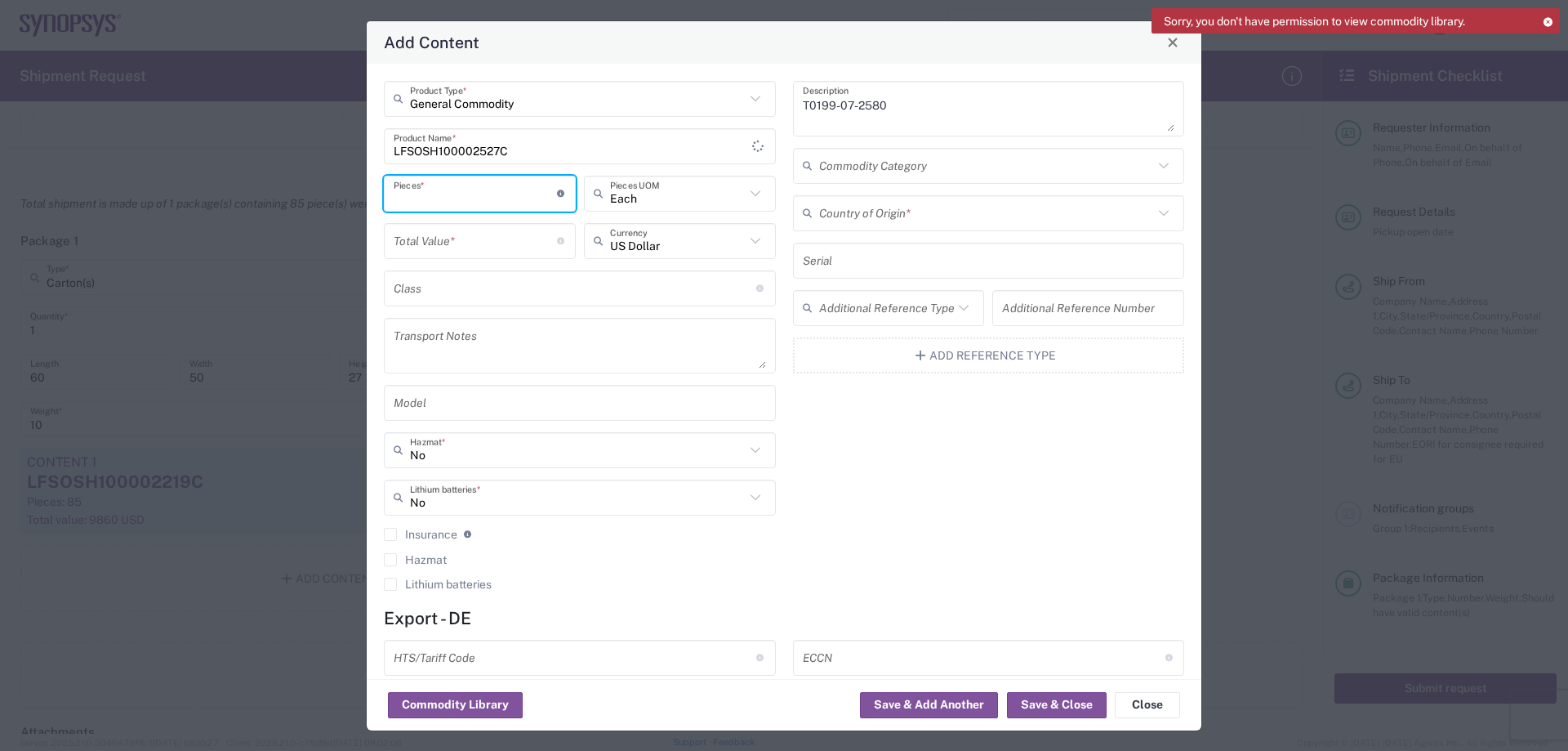
click at [1048, 135] on div "T0199-07-2580 Description" at bounding box center [989, 109] width 392 height 56
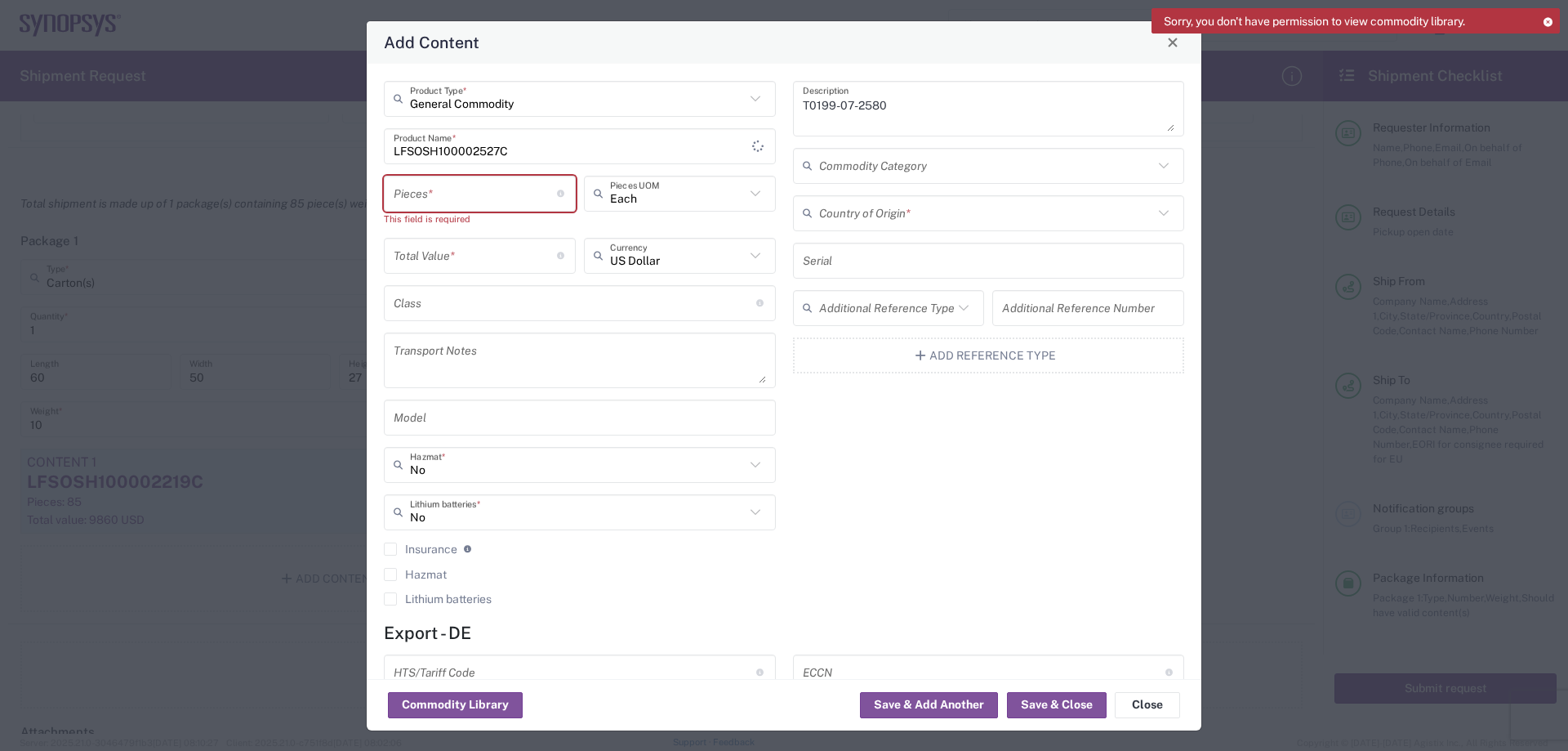
click at [1172, 168] on div "T0199-07-2580 Description Commodity Category Country of Origin * Serial Additio…" at bounding box center [988, 349] width 409 height 536
click at [1154, 165] on icon at bounding box center [1164, 166] width 22 height 22
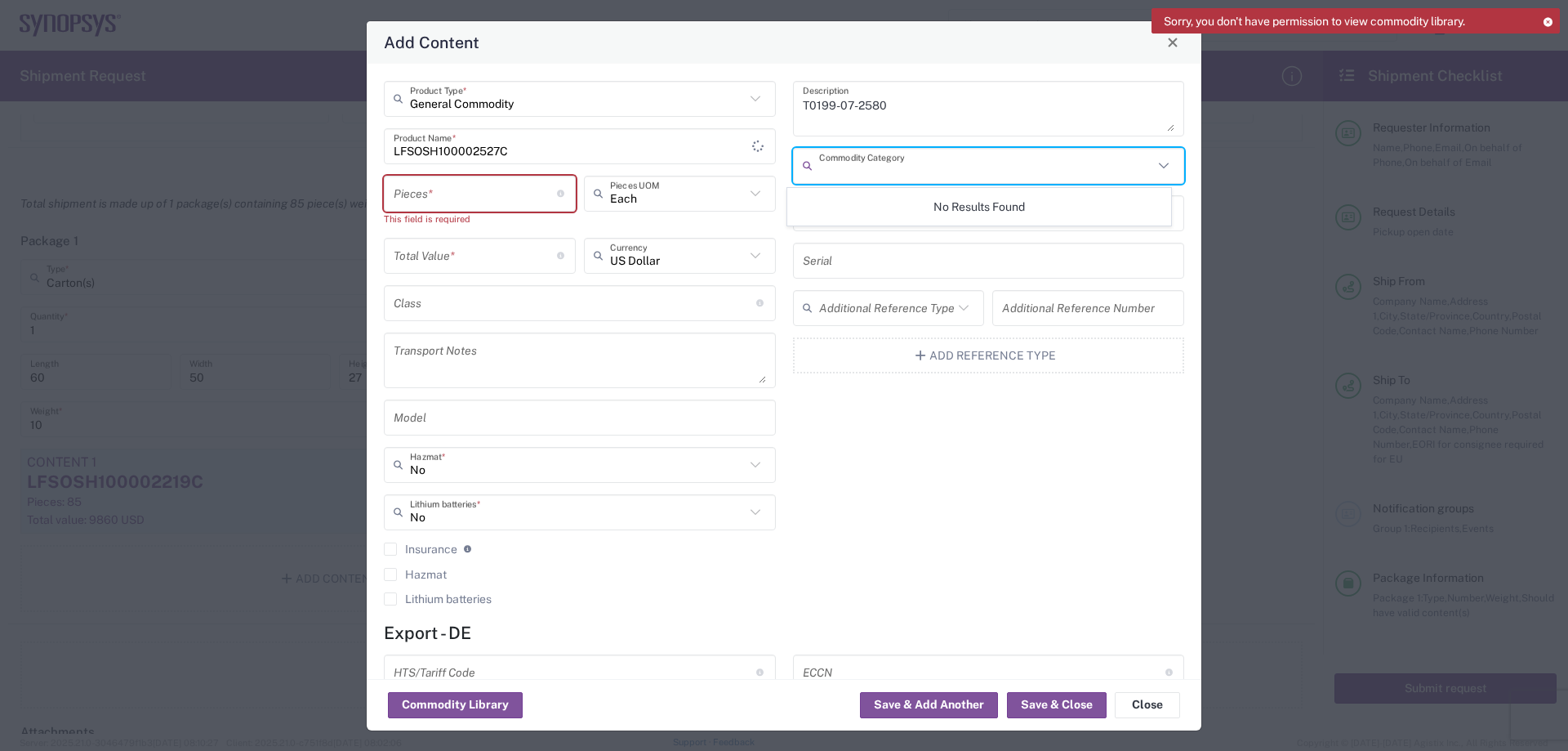
click at [906, 162] on input "text" at bounding box center [986, 165] width 334 height 29
click at [413, 195] on input "number" at bounding box center [476, 193] width 164 height 29
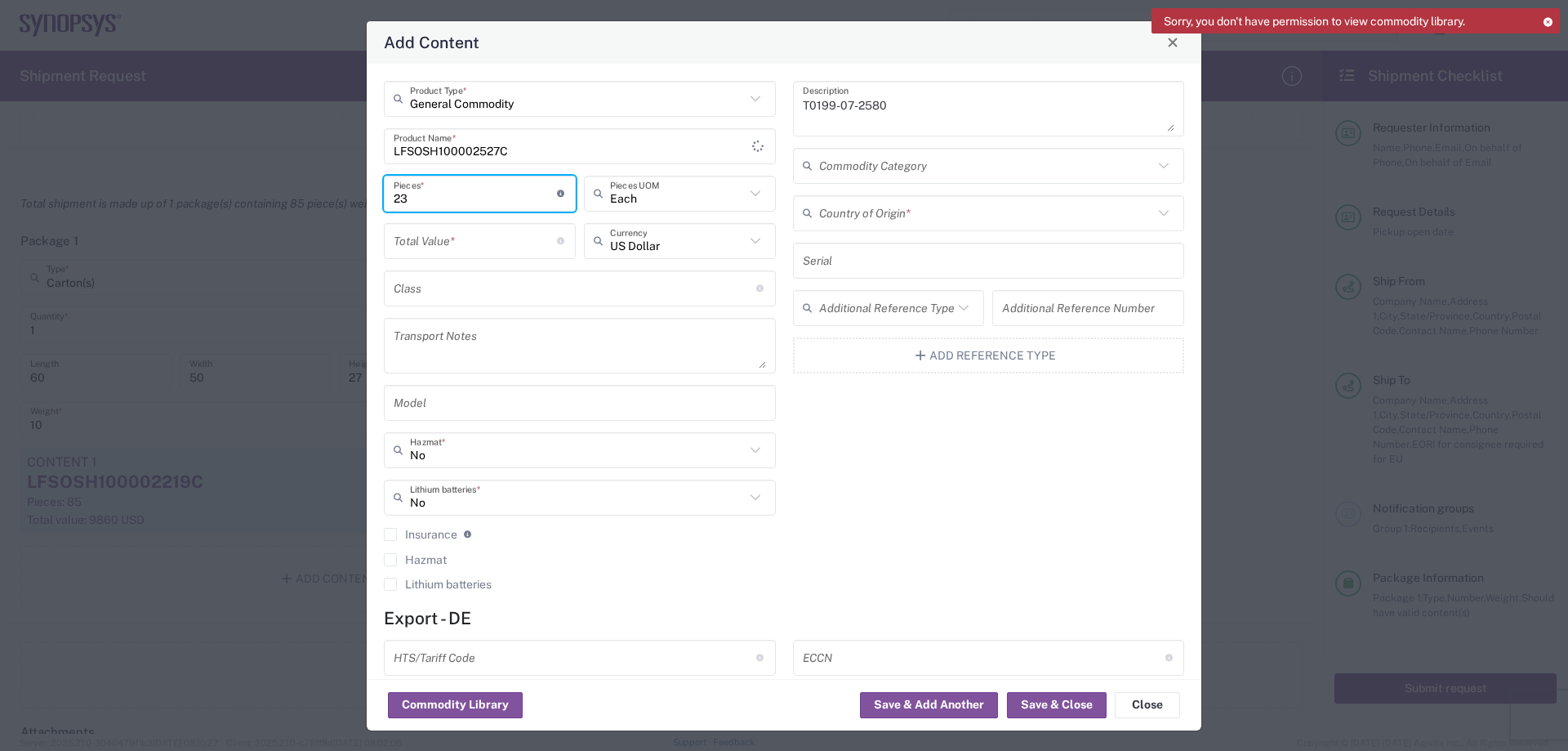
type input "23"
click at [466, 240] on input "number" at bounding box center [476, 241] width 164 height 29
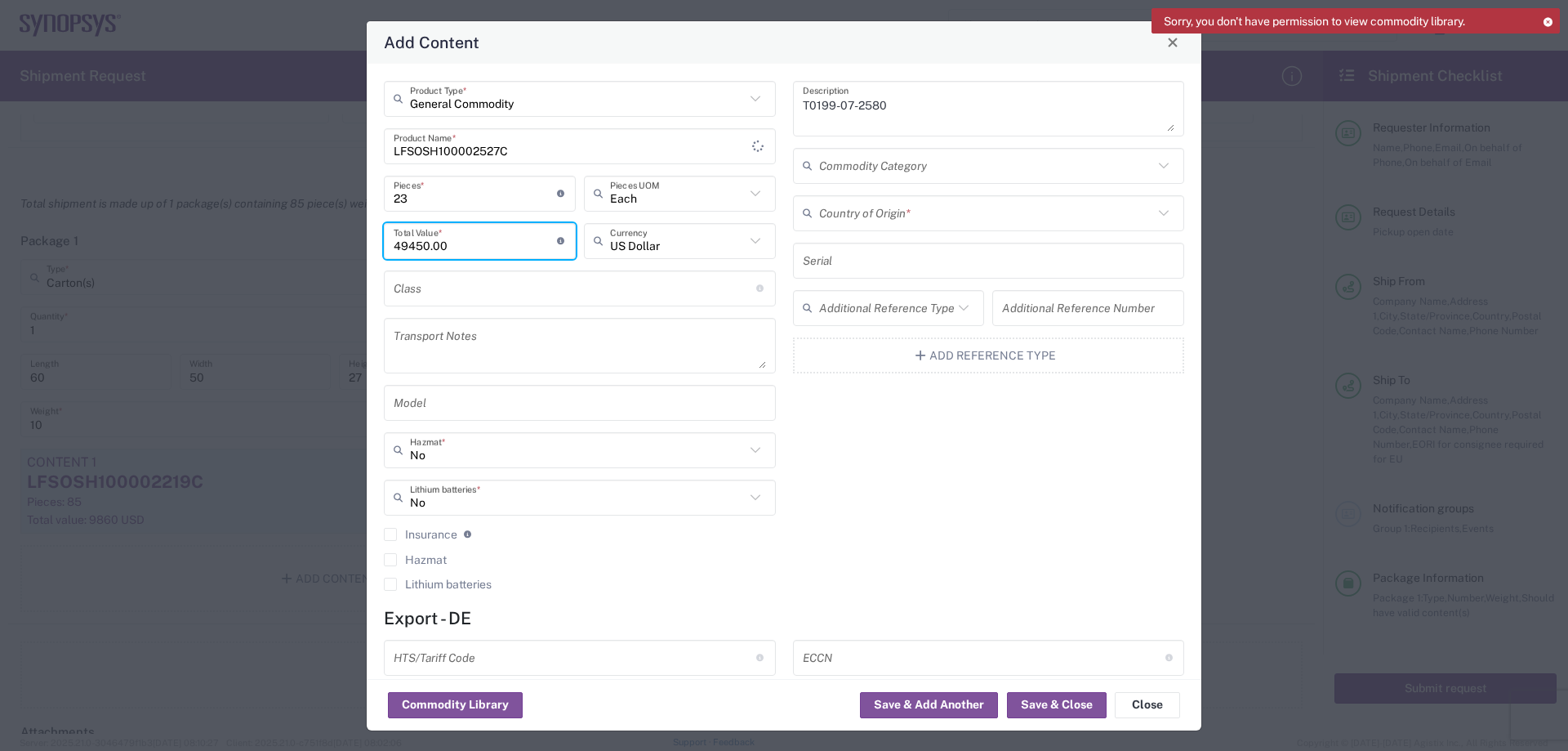
type input "49450.00"
click at [1039, 219] on input "text" at bounding box center [986, 213] width 334 height 29
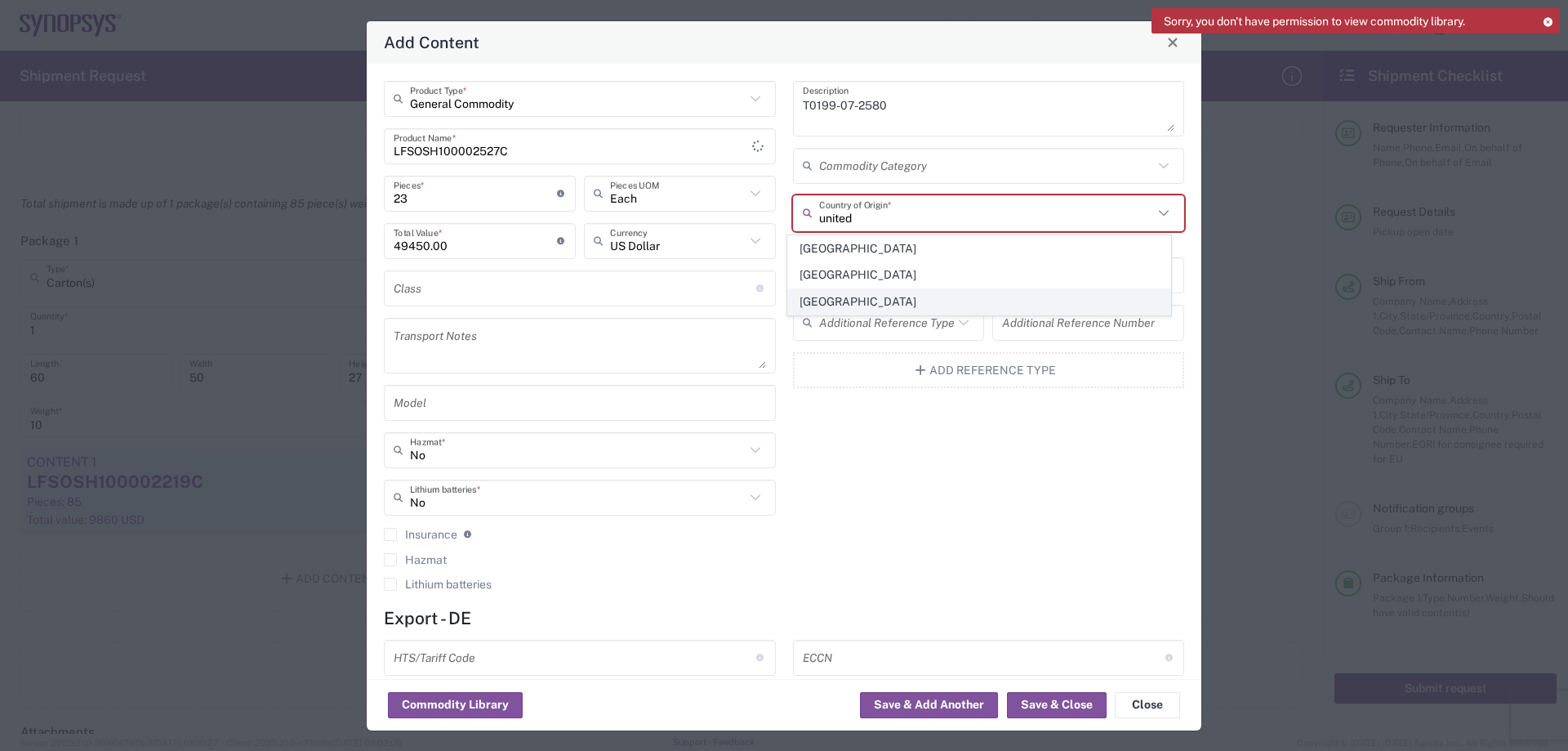
click at [949, 303] on span "[GEOGRAPHIC_DATA]" at bounding box center [979, 302] width 382 height 25
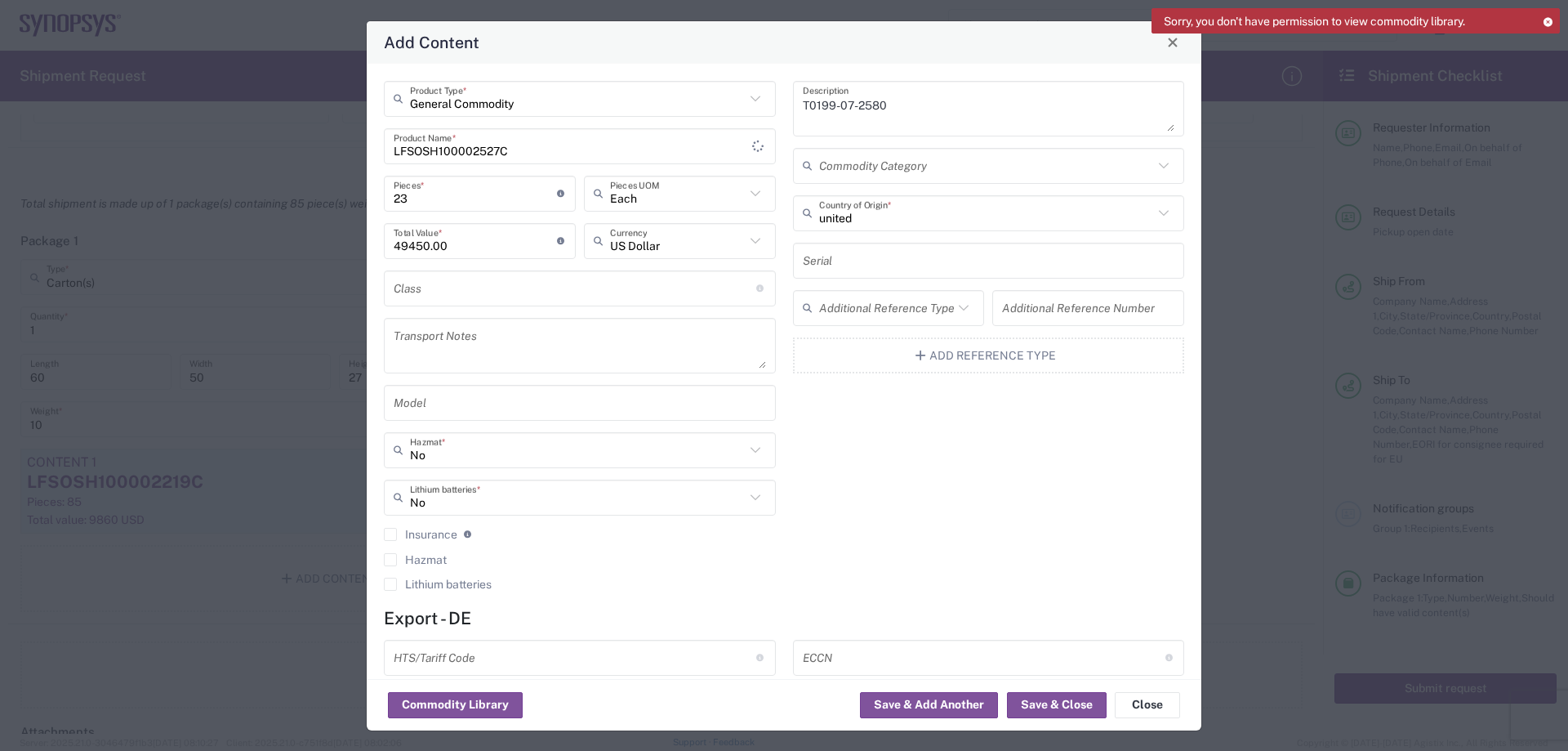
type input "[GEOGRAPHIC_DATA]"
click at [958, 696] on button "Save & Add Another" at bounding box center [930, 704] width 138 height 26
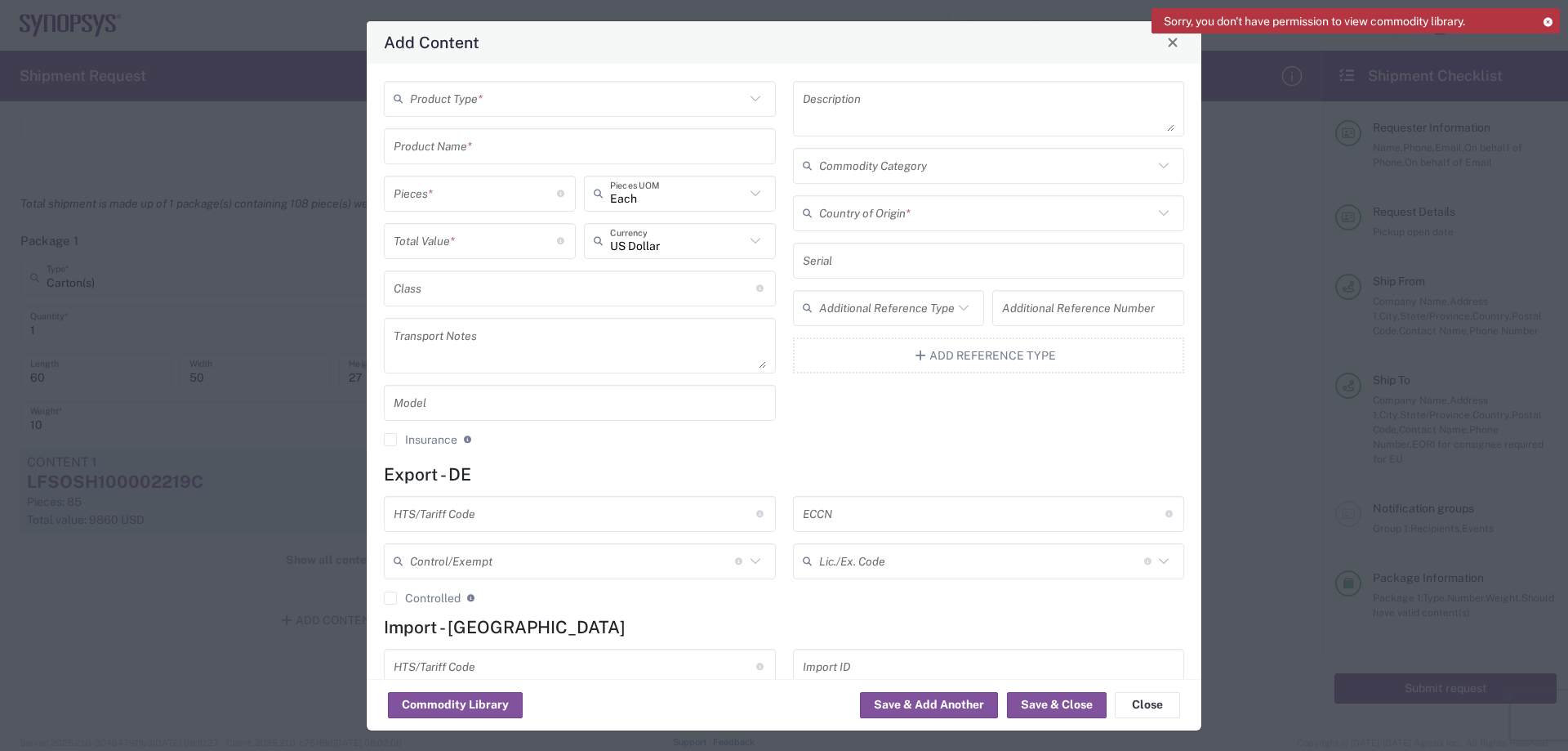
click at [525, 105] on input "text" at bounding box center [577, 99] width 334 height 29
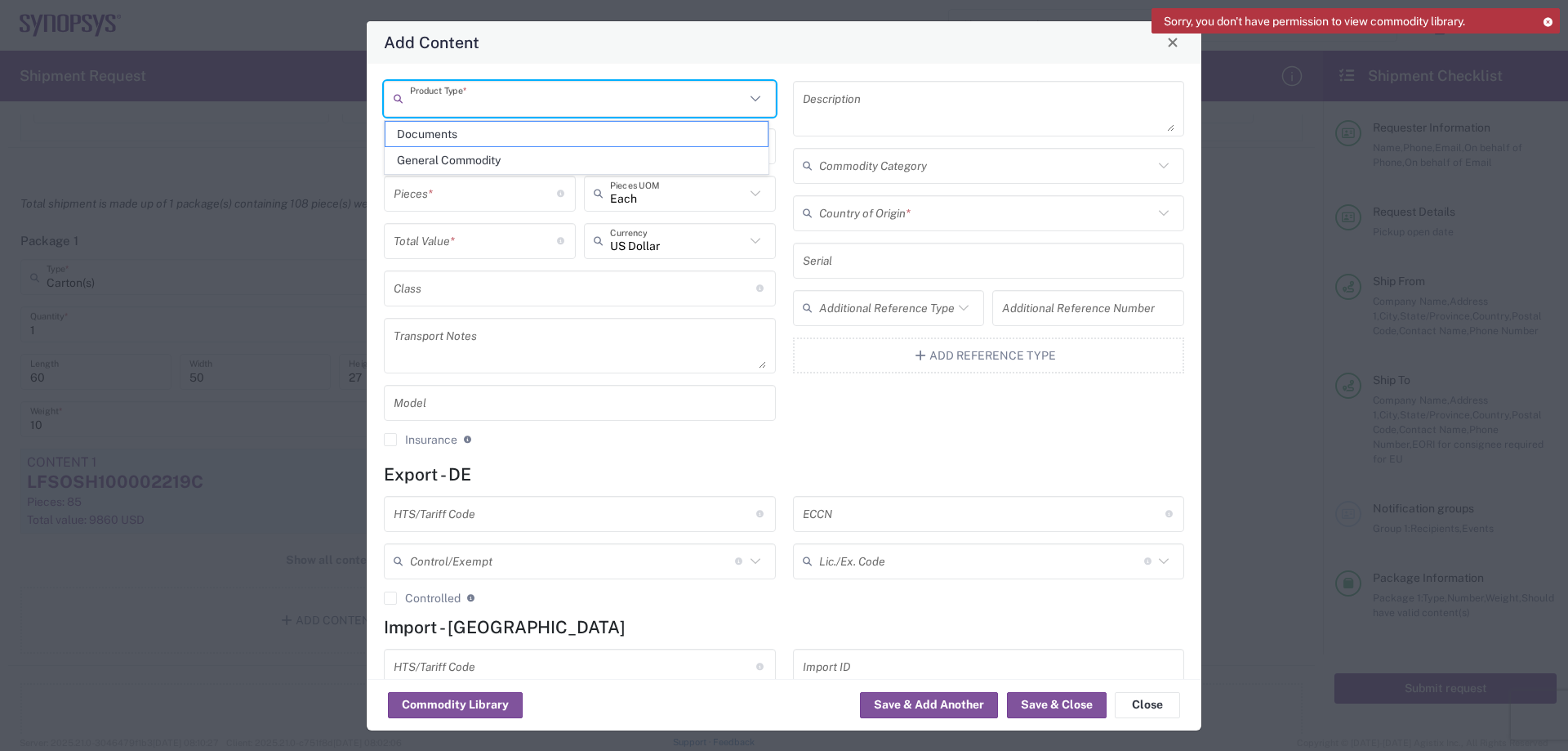
click at [465, 167] on span "General Commodity" at bounding box center [576, 160] width 382 height 25
type input "General Commodity"
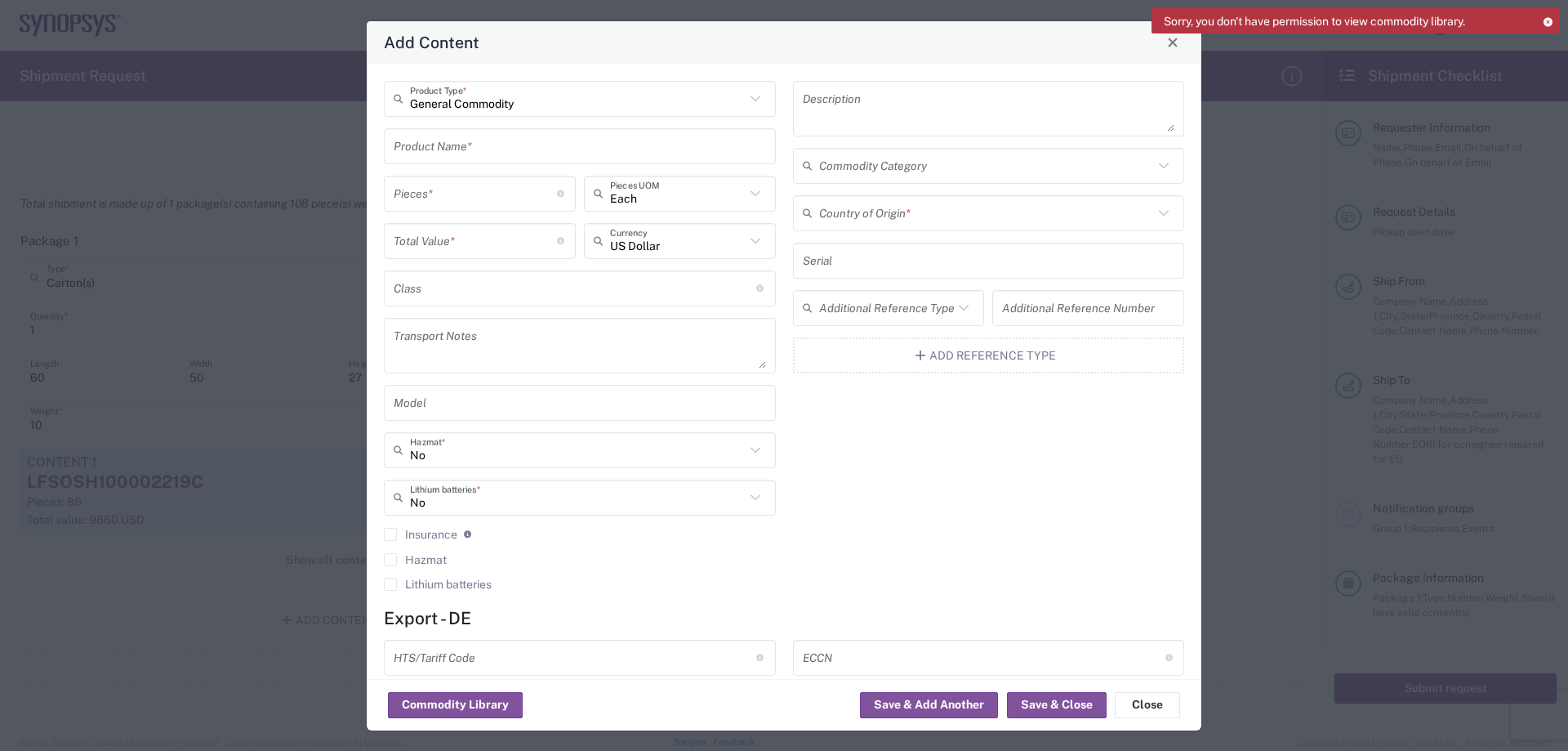
click at [550, 148] on input "text" at bounding box center [580, 146] width 372 height 29
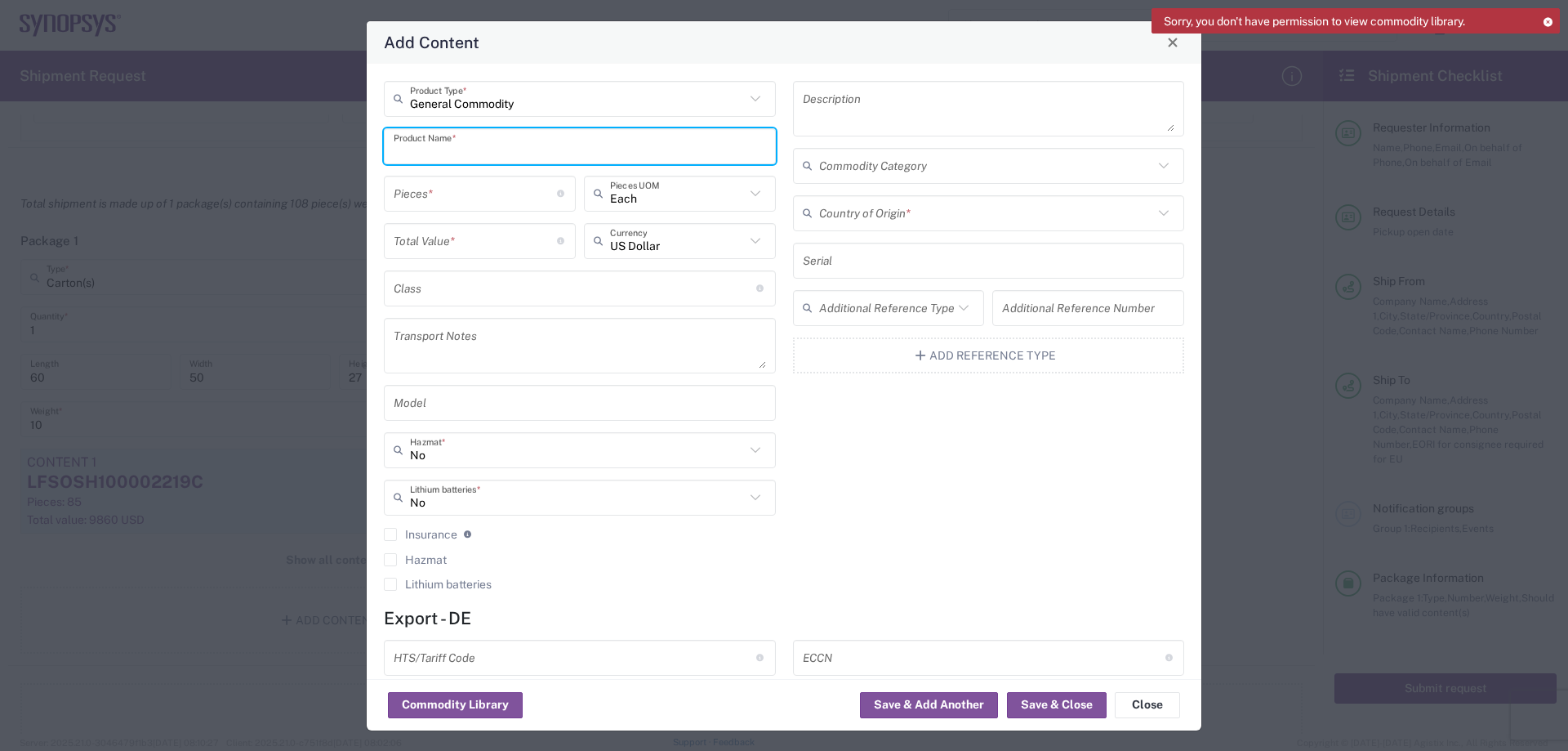
paste input "LFSOSH100002653C"
type input "LFSOSH100002653C"
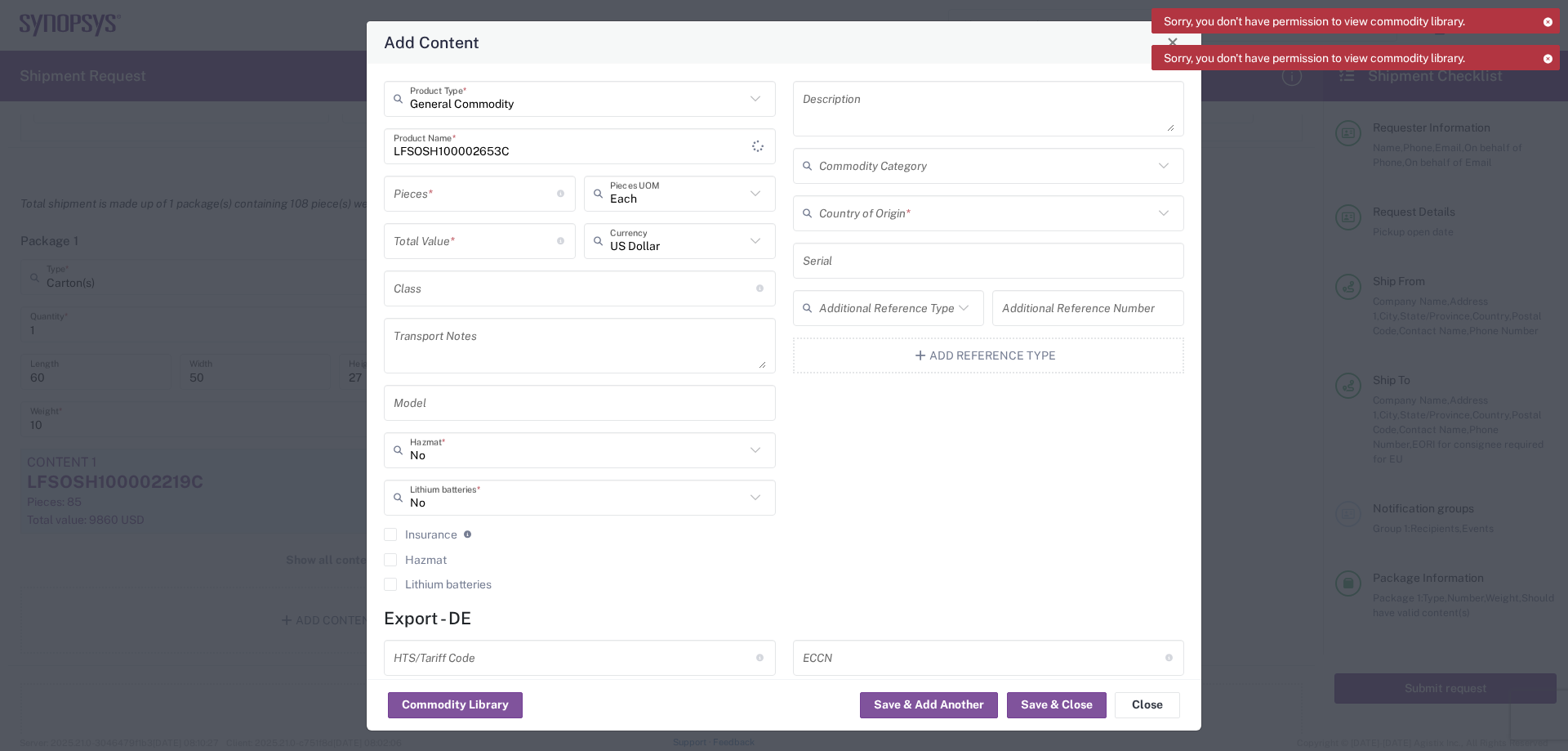
click at [958, 103] on textarea at bounding box center [989, 108] width 372 height 46
paste textarea "XCVU19P-2FSVA3824"
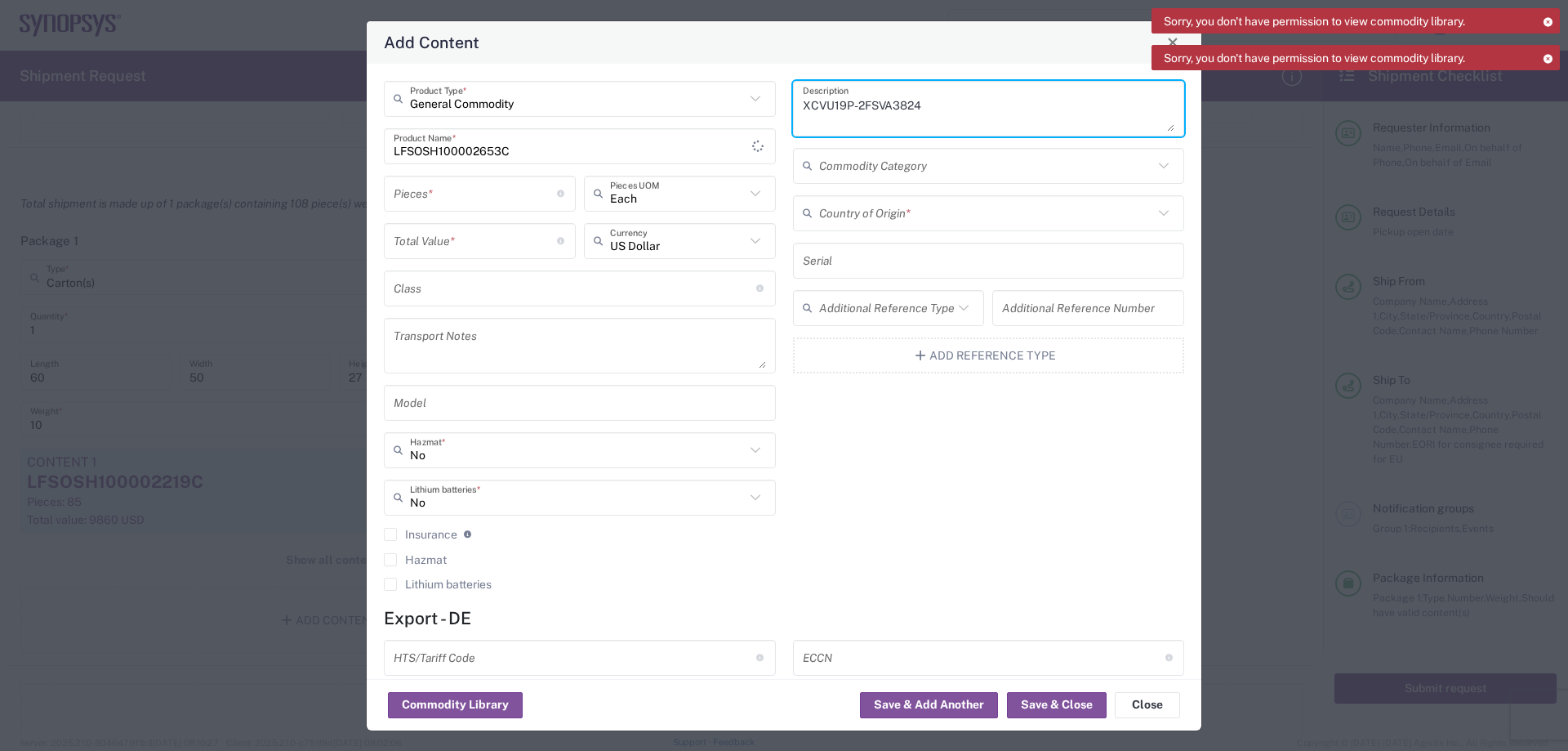
type textarea "XCVU19P-2FSVA3824"
click at [477, 200] on input "number" at bounding box center [476, 193] width 164 height 29
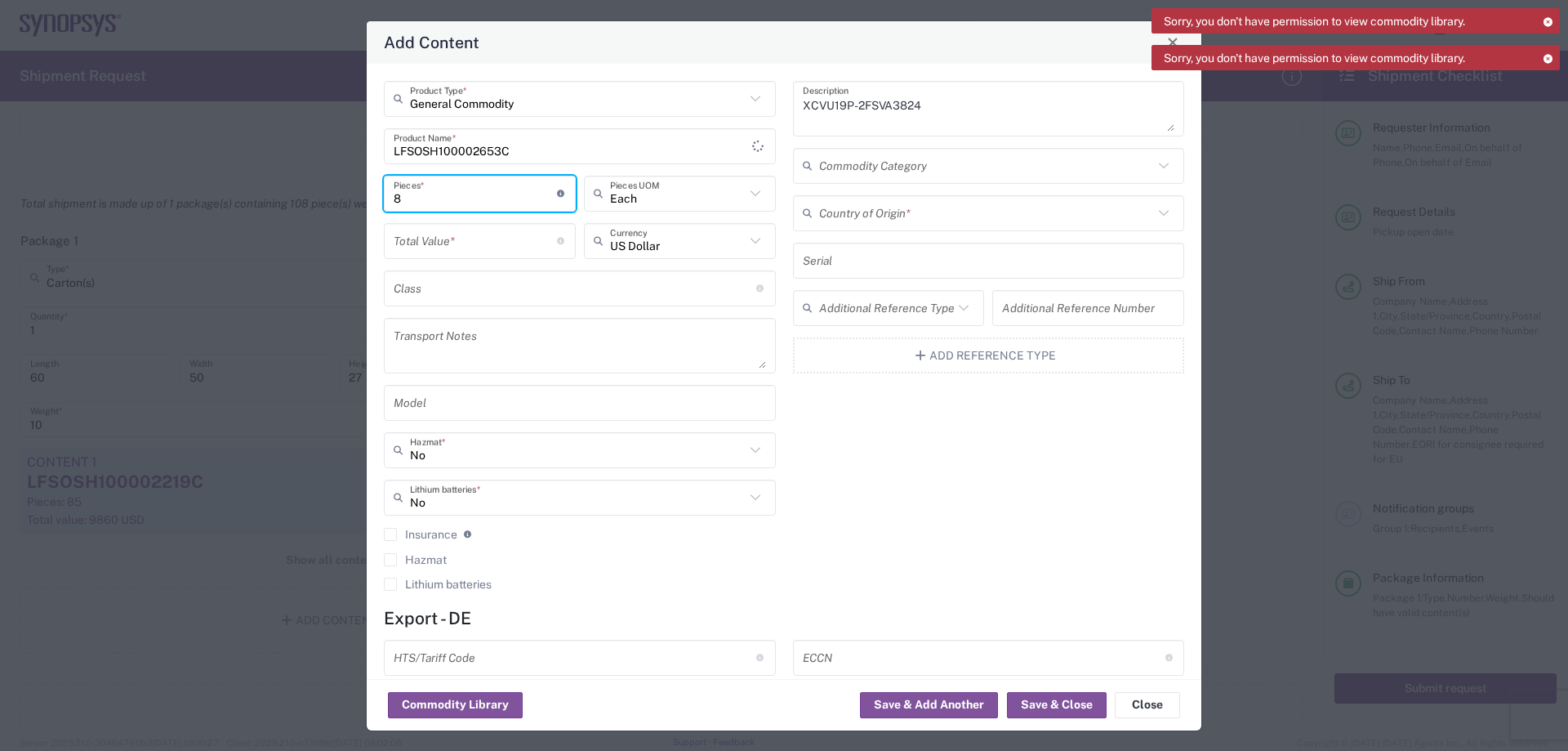
type input "8"
click at [498, 243] on input "number" at bounding box center [476, 241] width 164 height 29
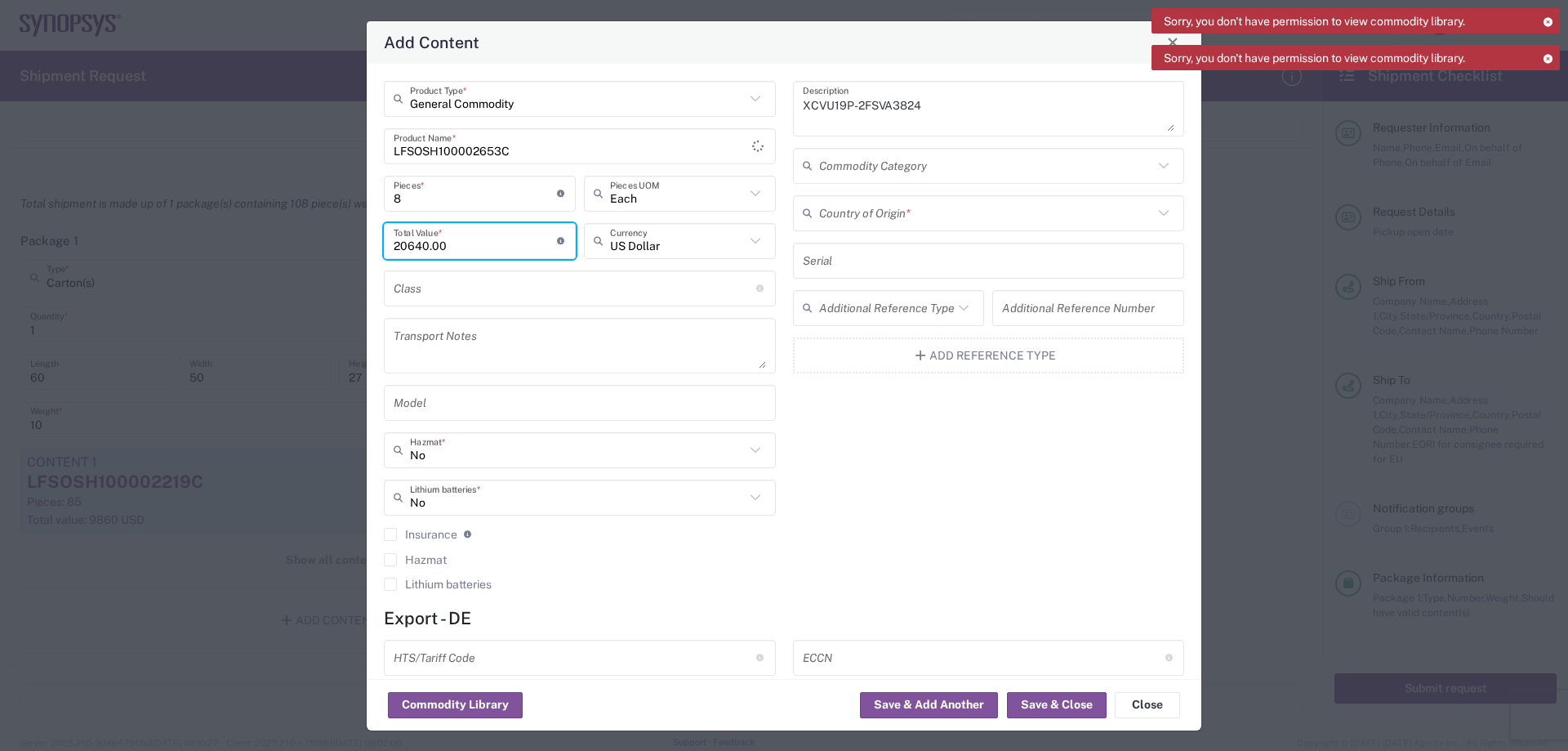
type input "20640.00"
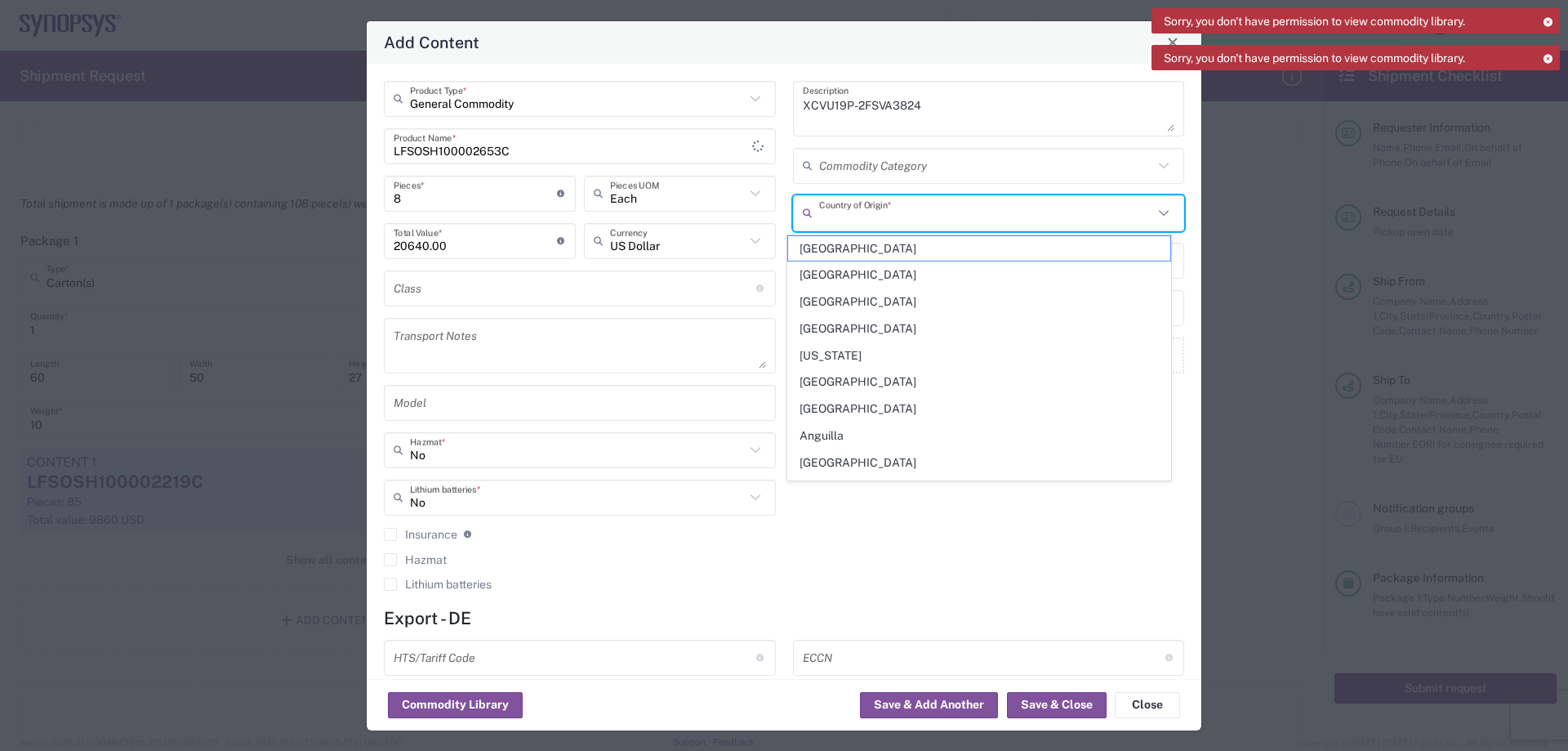
click at [860, 209] on input "text" at bounding box center [986, 213] width 334 height 29
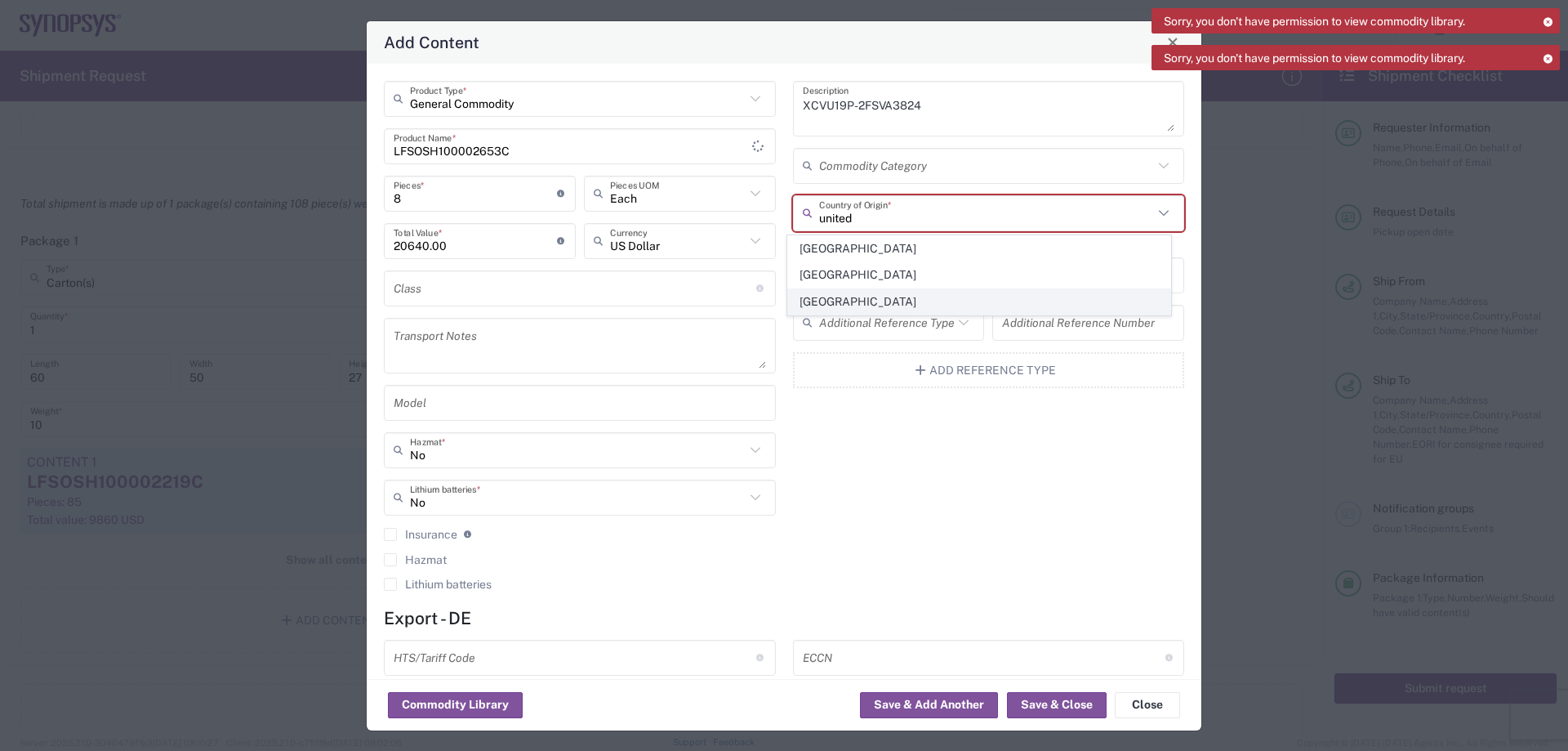
click at [877, 303] on span "[GEOGRAPHIC_DATA]" at bounding box center [979, 302] width 382 height 25
type input "[GEOGRAPHIC_DATA]"
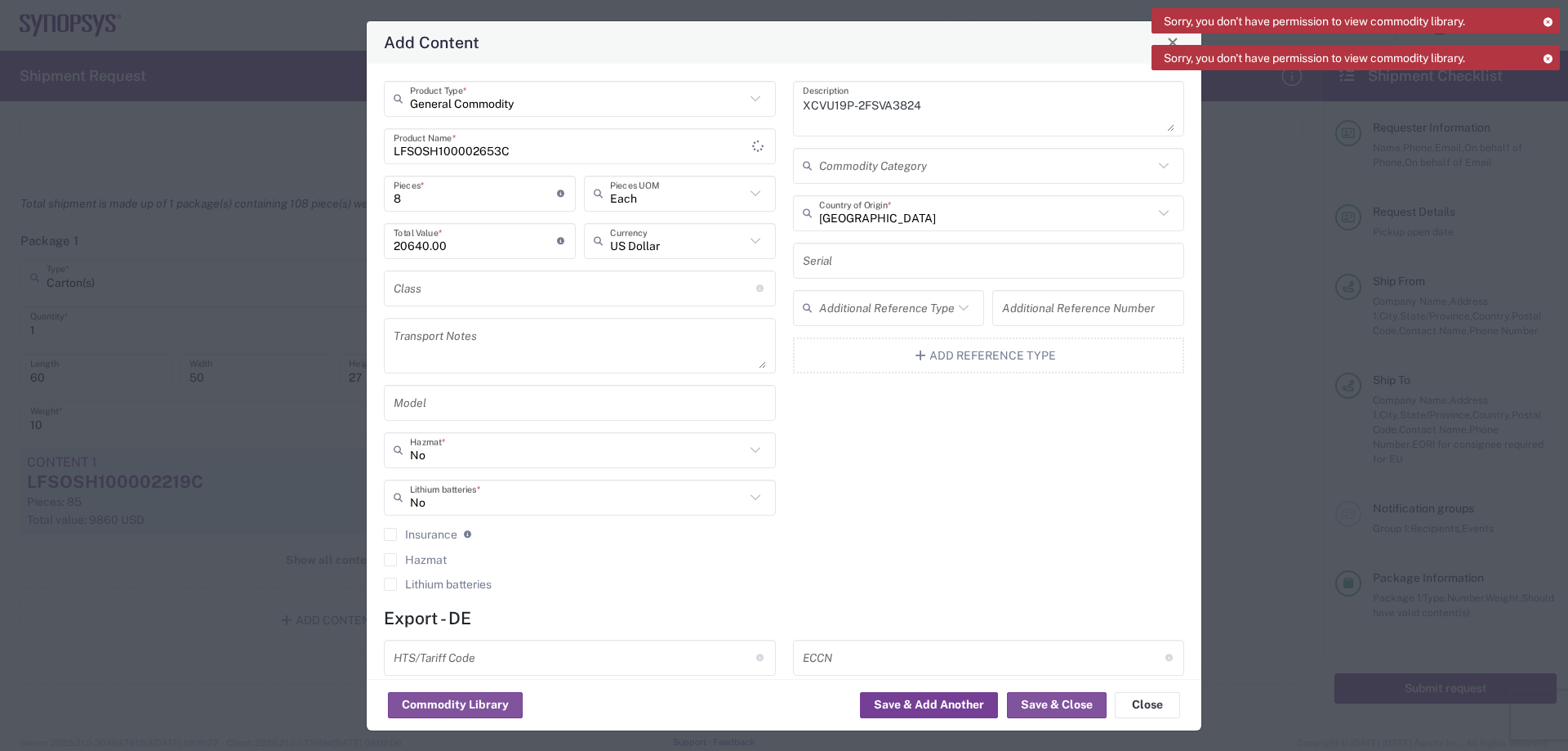
click at [922, 697] on button "Save & Add Another" at bounding box center [930, 704] width 138 height 26
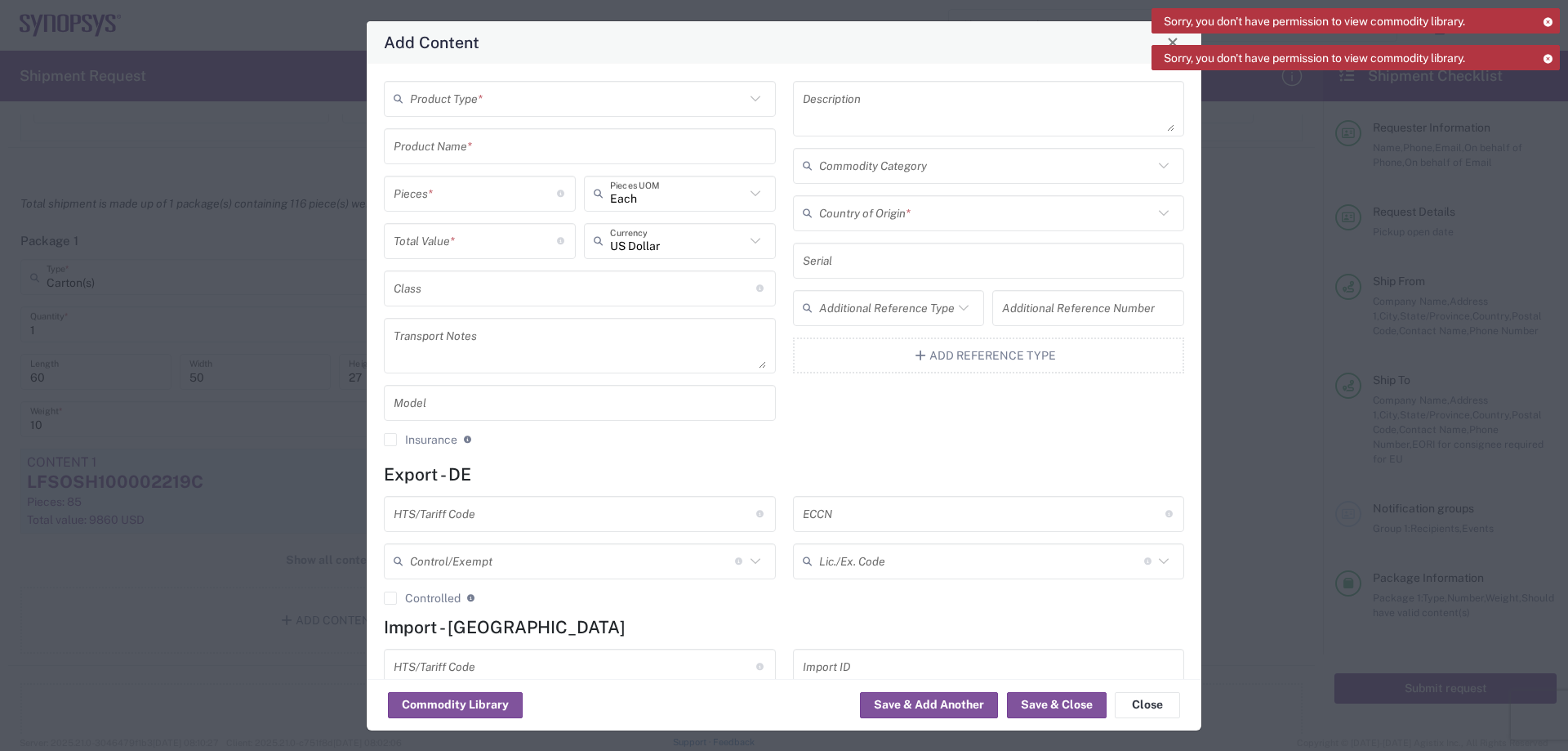
click at [497, 104] on input "text" at bounding box center [577, 99] width 334 height 29
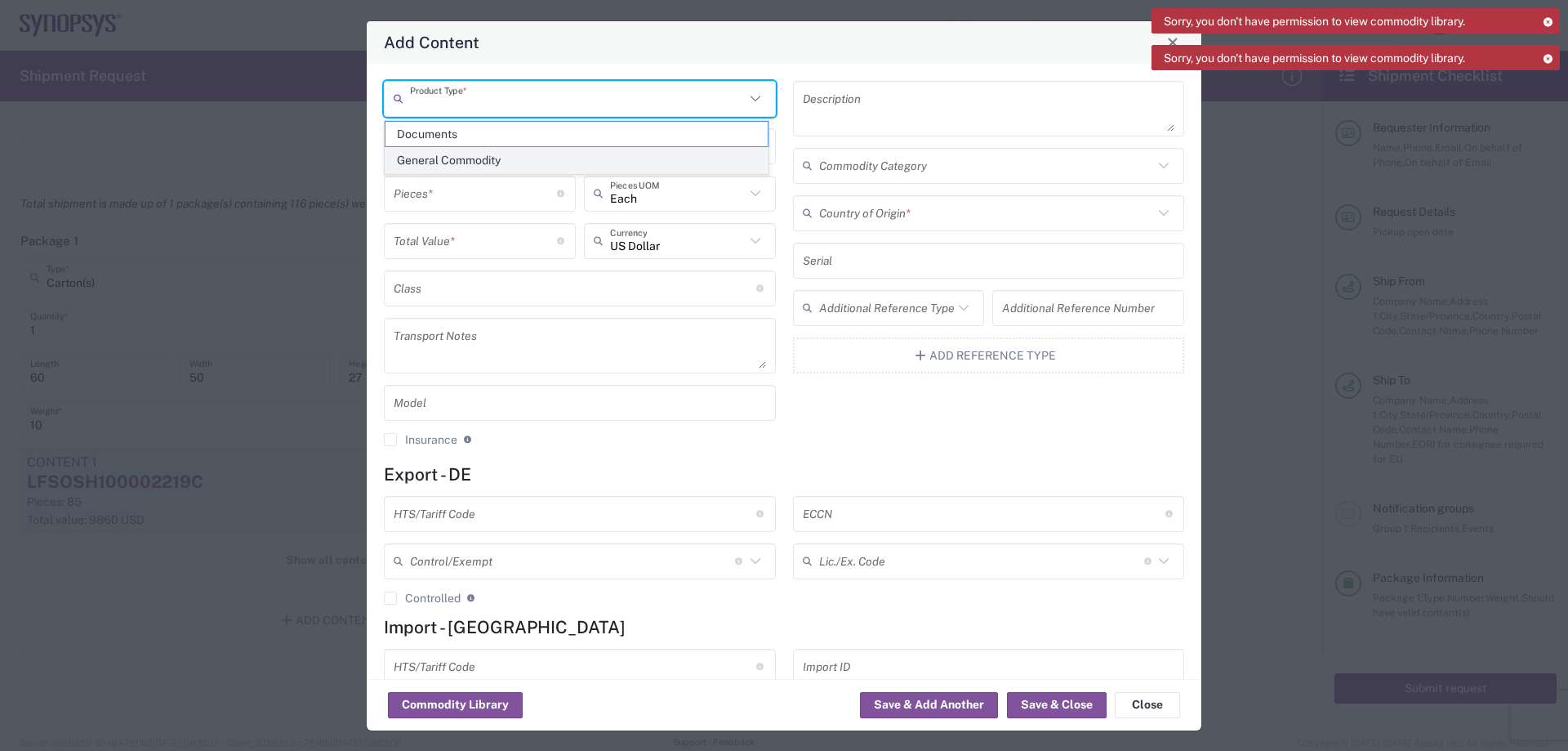
click at [486, 168] on span "General Commodity" at bounding box center [576, 160] width 382 height 25
type input "General Commodity"
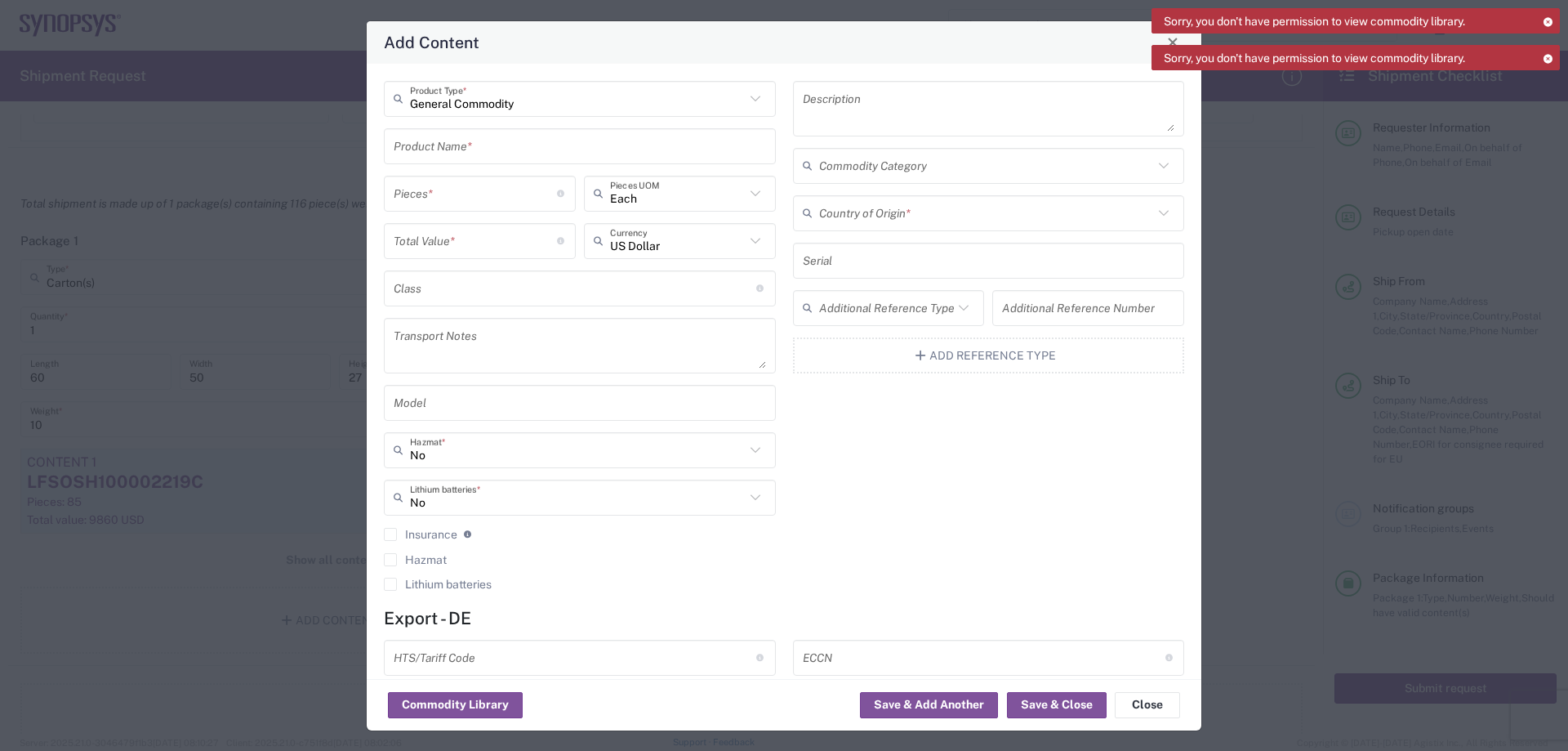
click at [510, 146] on input "text" at bounding box center [580, 146] width 372 height 29
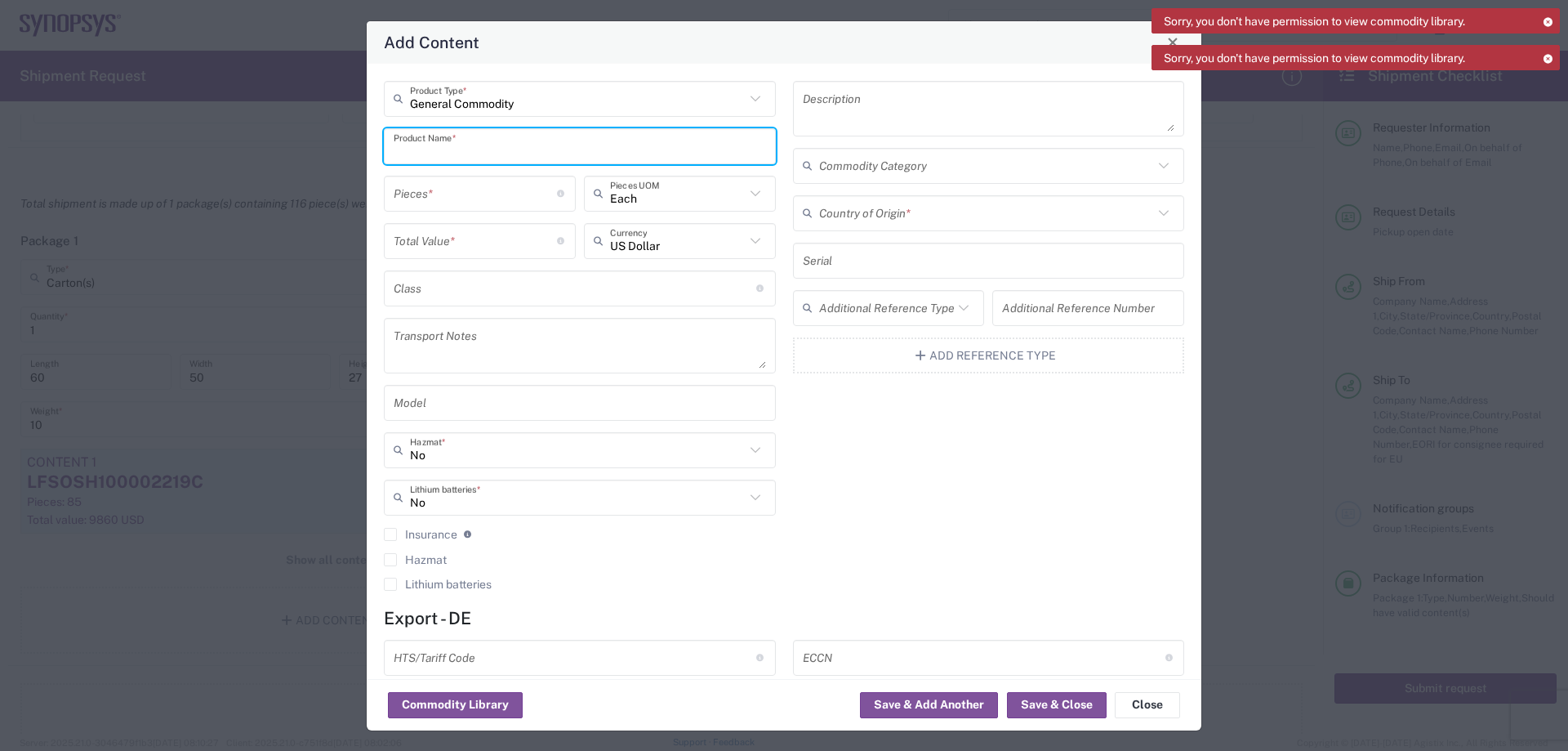
paste input "LFSOSH100003291C"
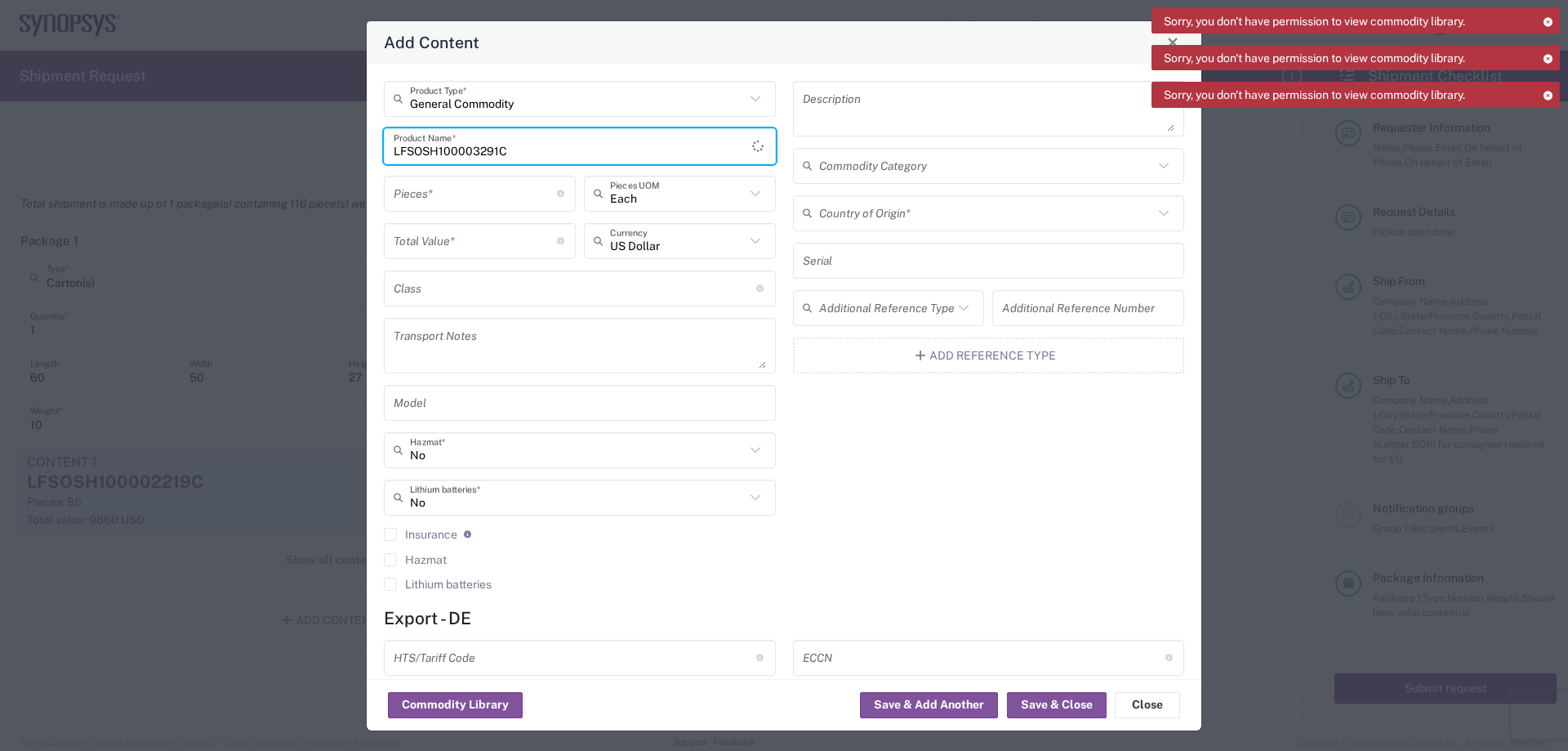
type input "LFSOSH100003291C"
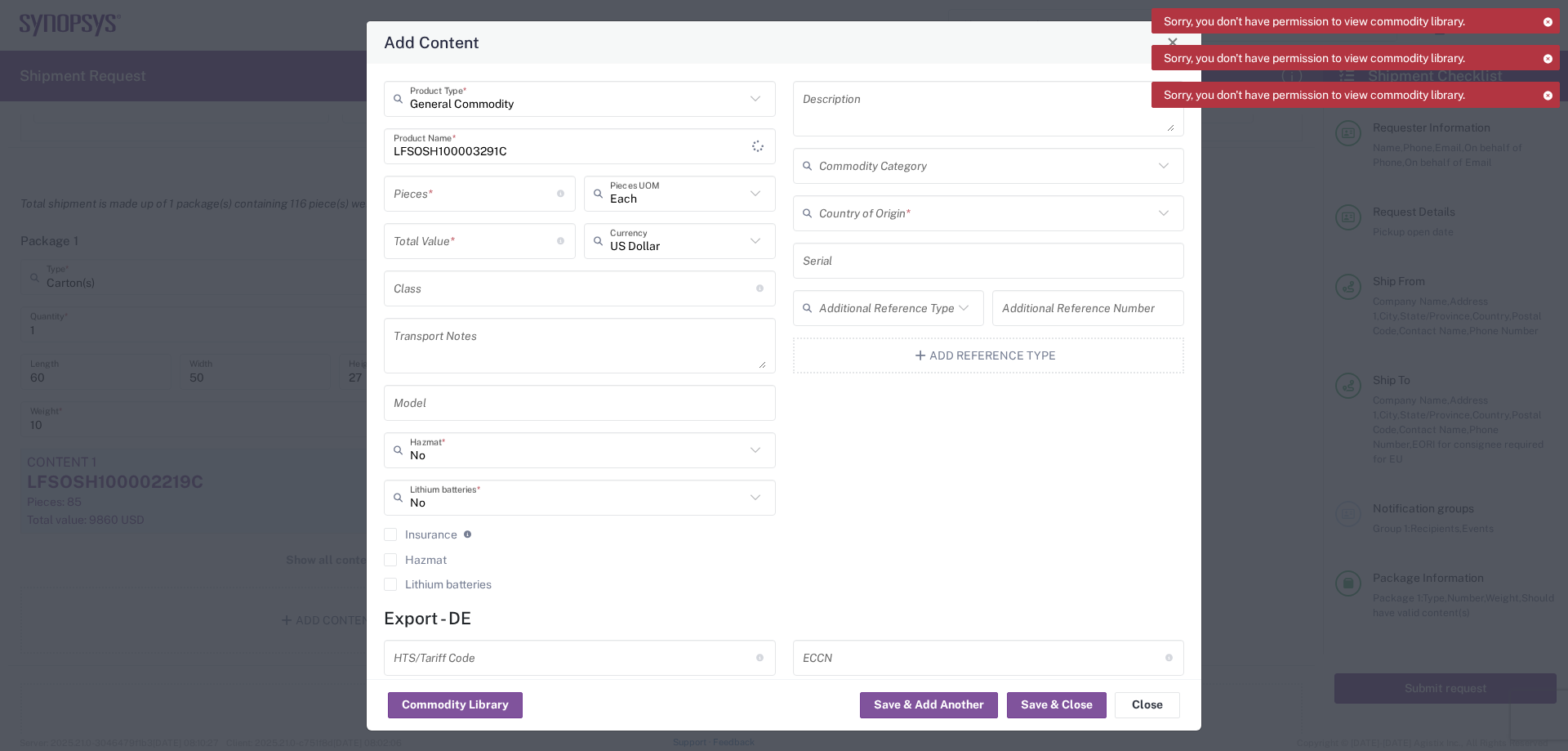
click at [876, 122] on textarea at bounding box center [989, 108] width 372 height 46
paste textarea "XCVU19P-2FSVA3824E4858"
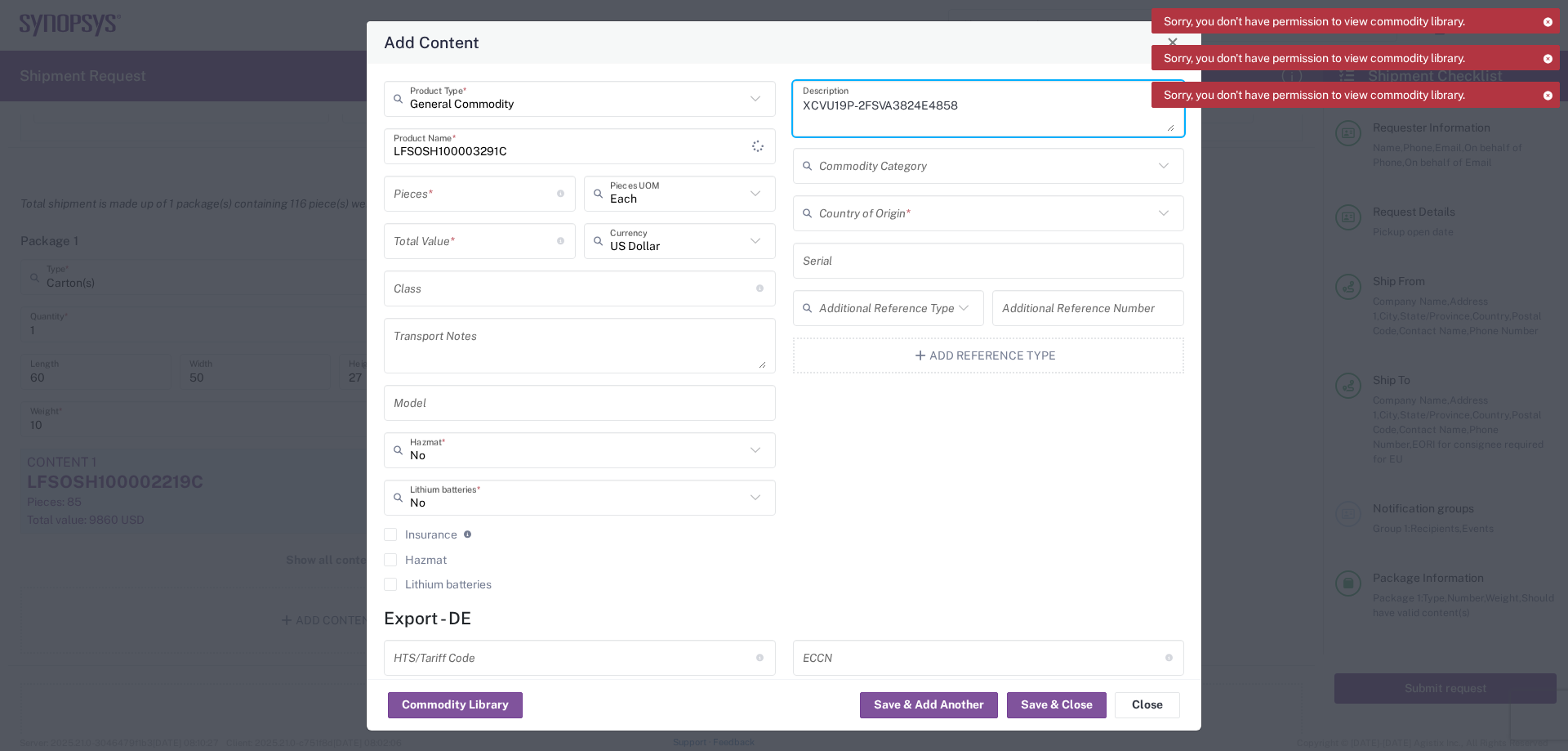
type textarea "XCVU19P-2FSVA3824E4858"
click at [443, 202] on input "number" at bounding box center [476, 193] width 164 height 29
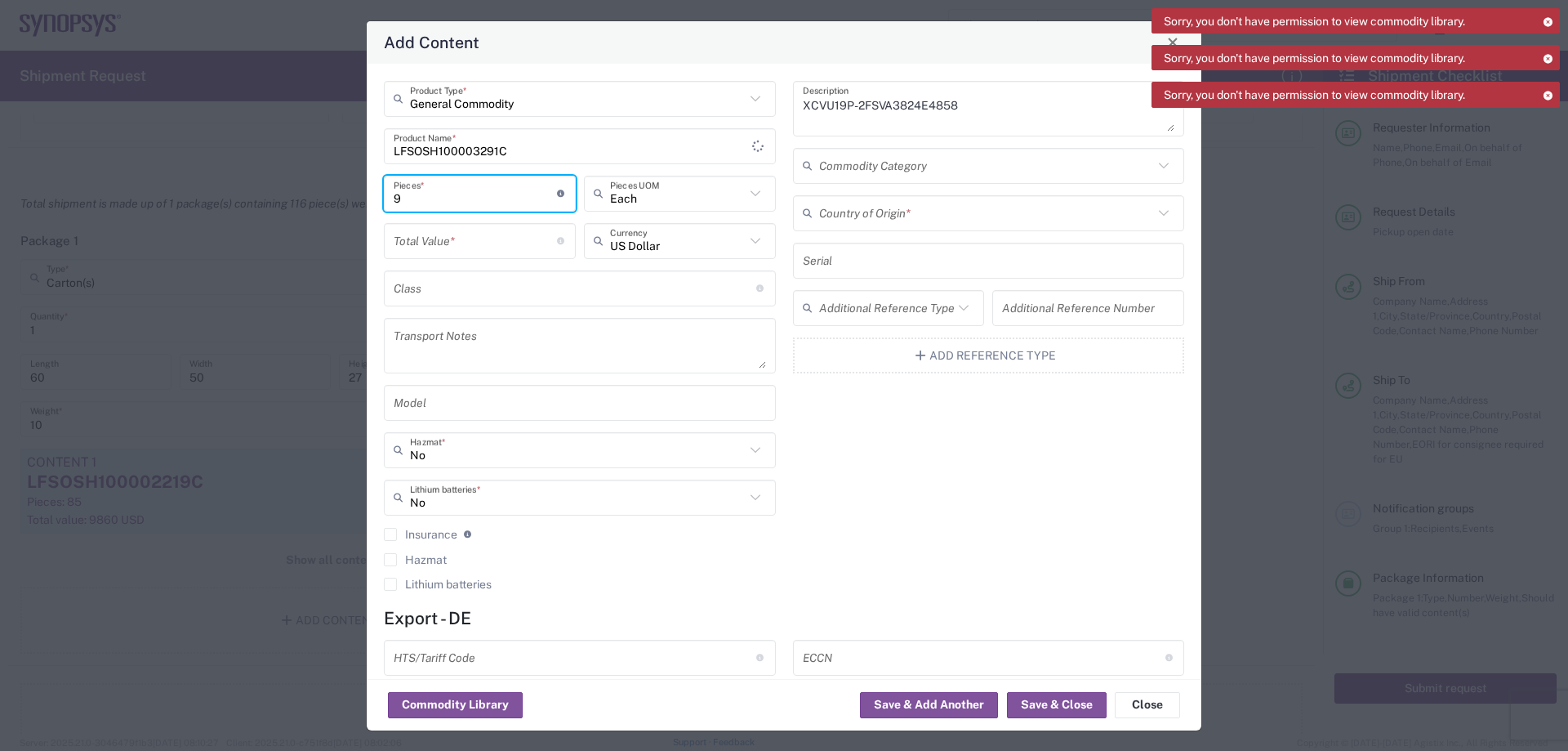
type input "9"
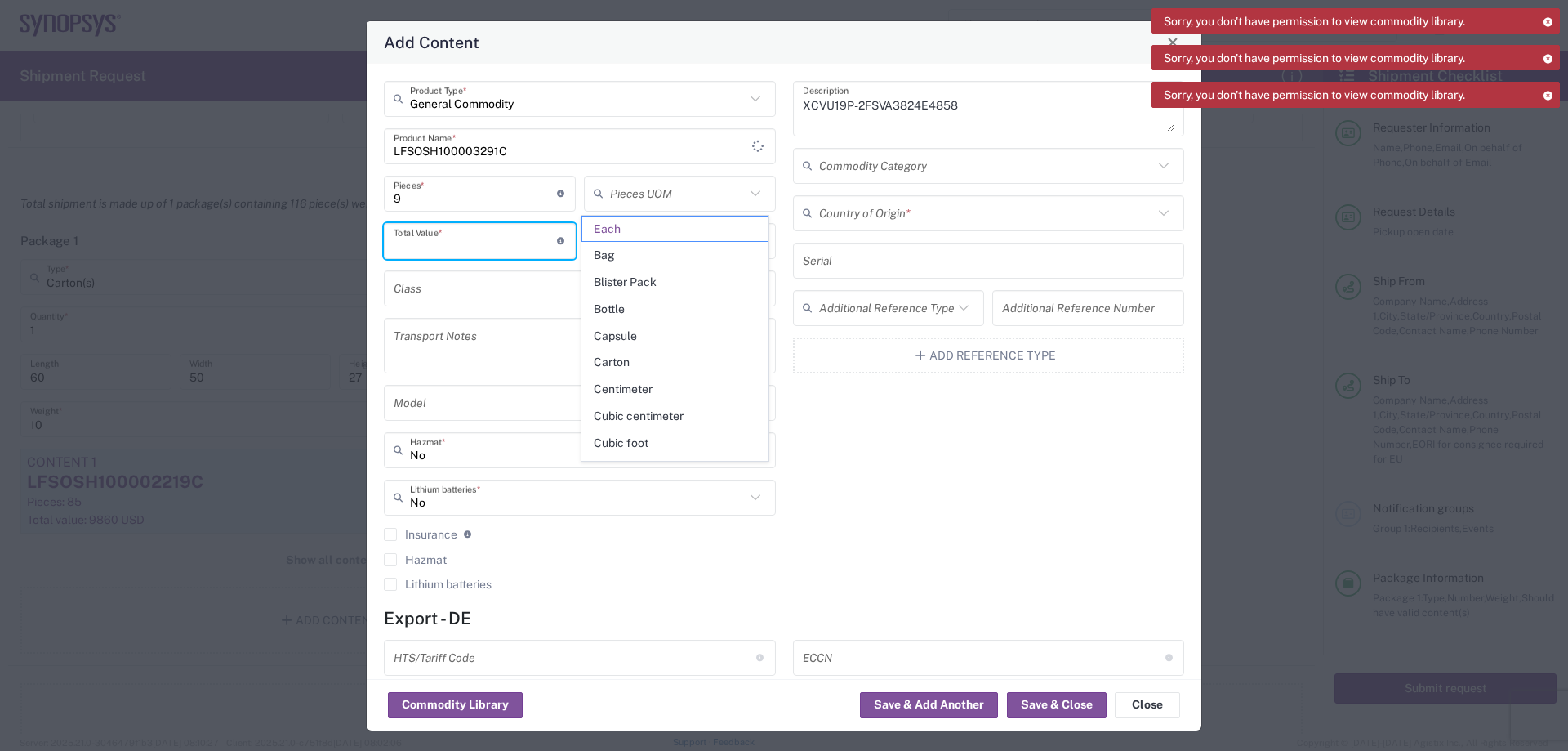
click at [459, 238] on input "number" at bounding box center [476, 241] width 164 height 29
type input "Each"
type input "32400.00"
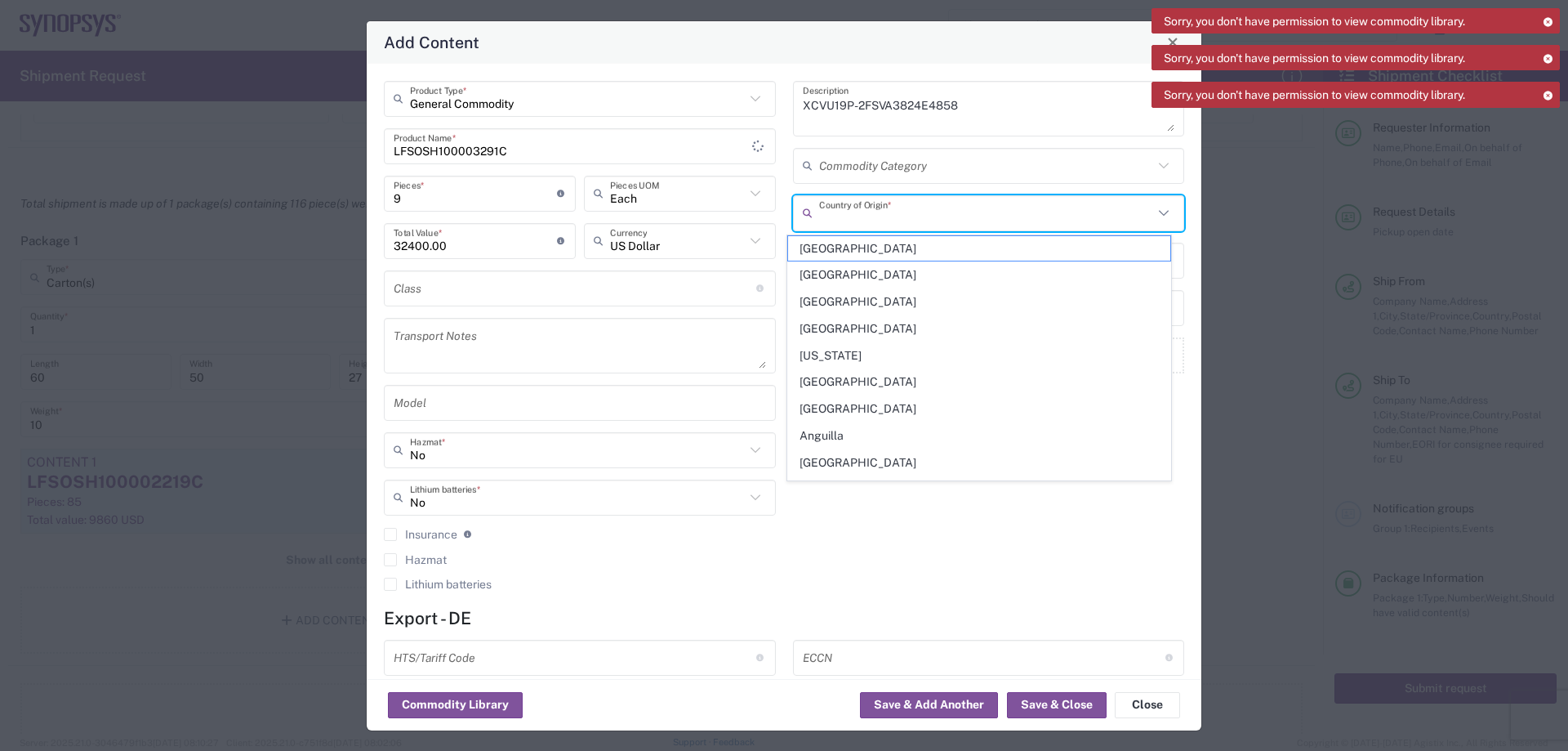
click at [869, 218] on input "text" at bounding box center [986, 213] width 334 height 29
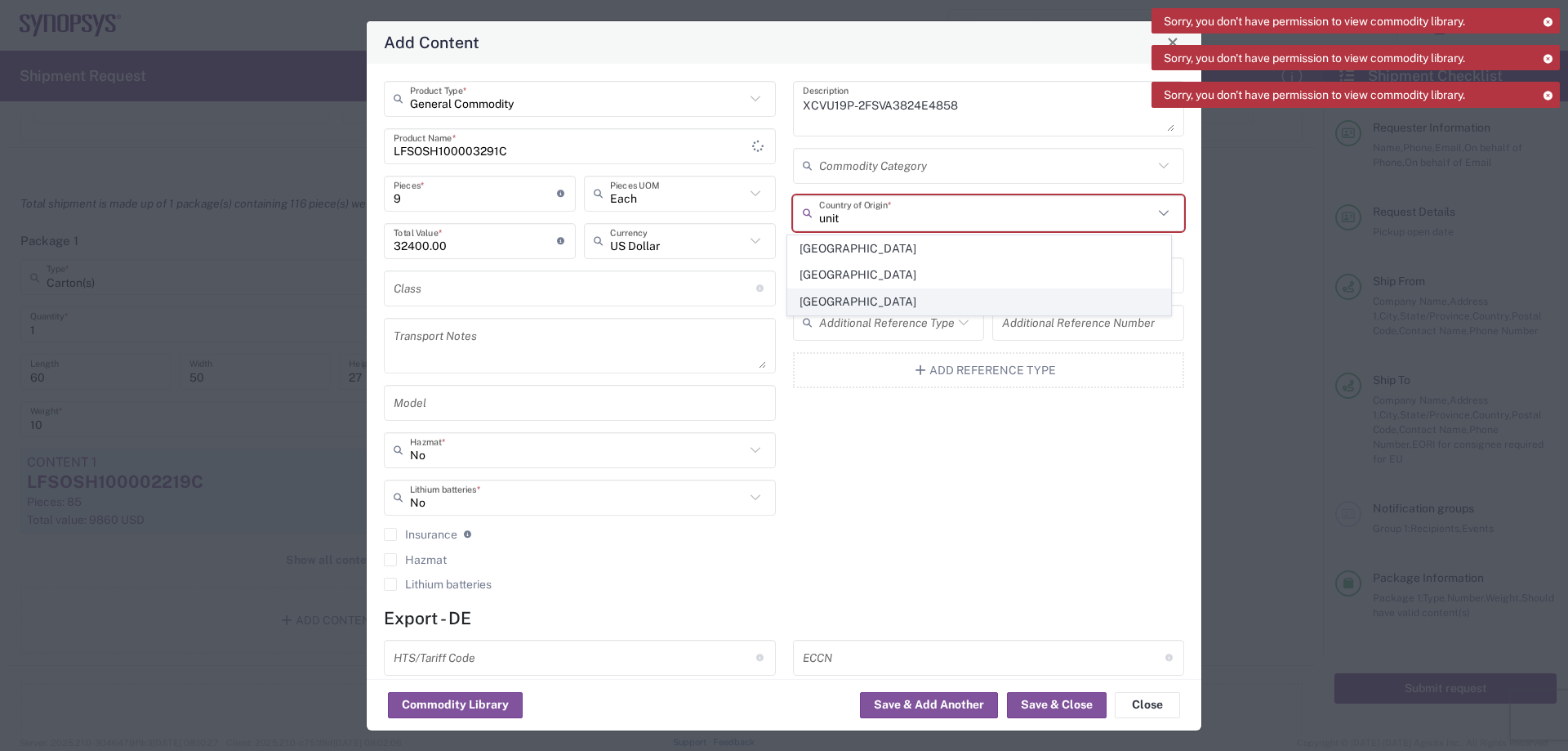
click at [851, 301] on span "[GEOGRAPHIC_DATA]" at bounding box center [979, 302] width 382 height 25
type input "[GEOGRAPHIC_DATA]"
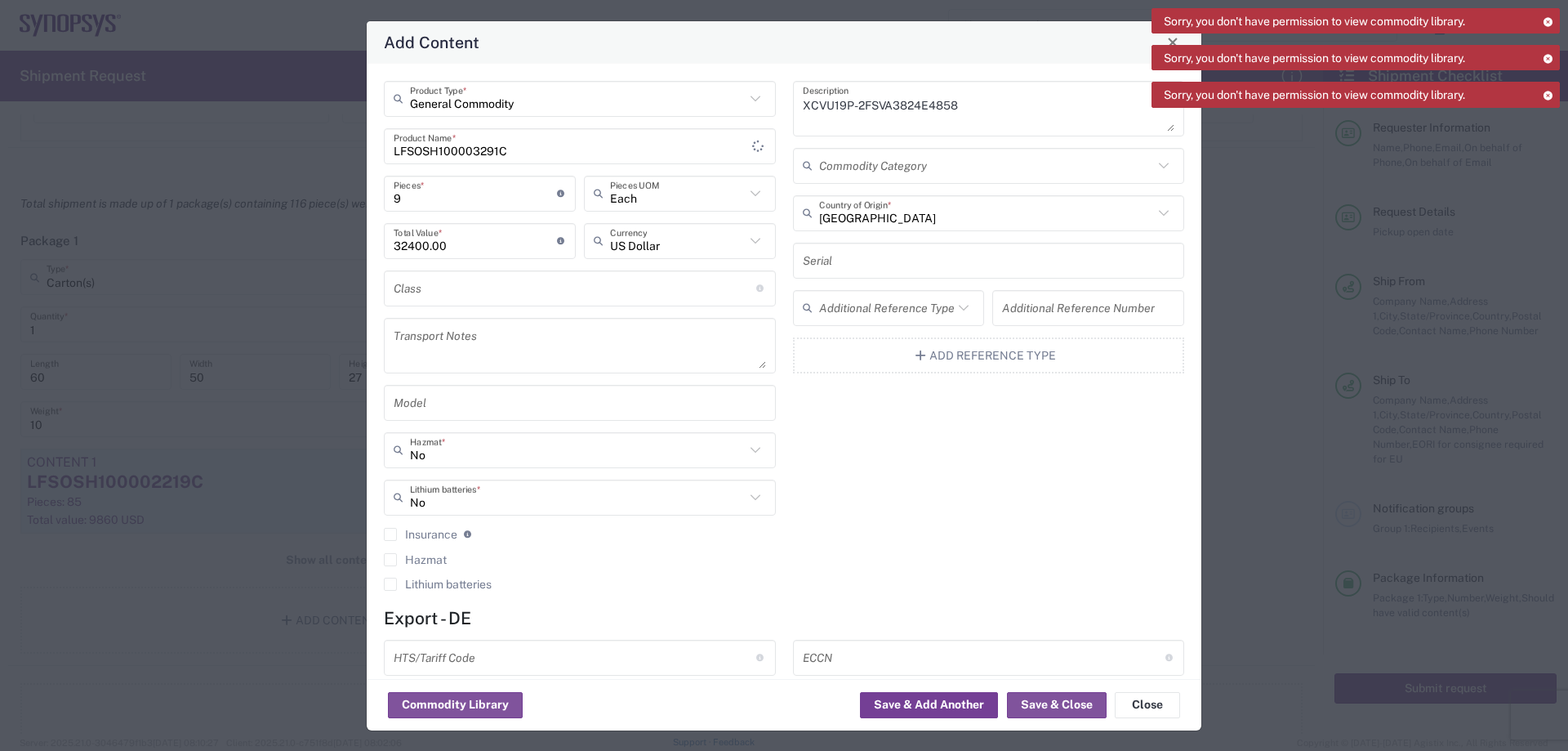
click at [948, 700] on button "Save & Add Another" at bounding box center [930, 704] width 138 height 26
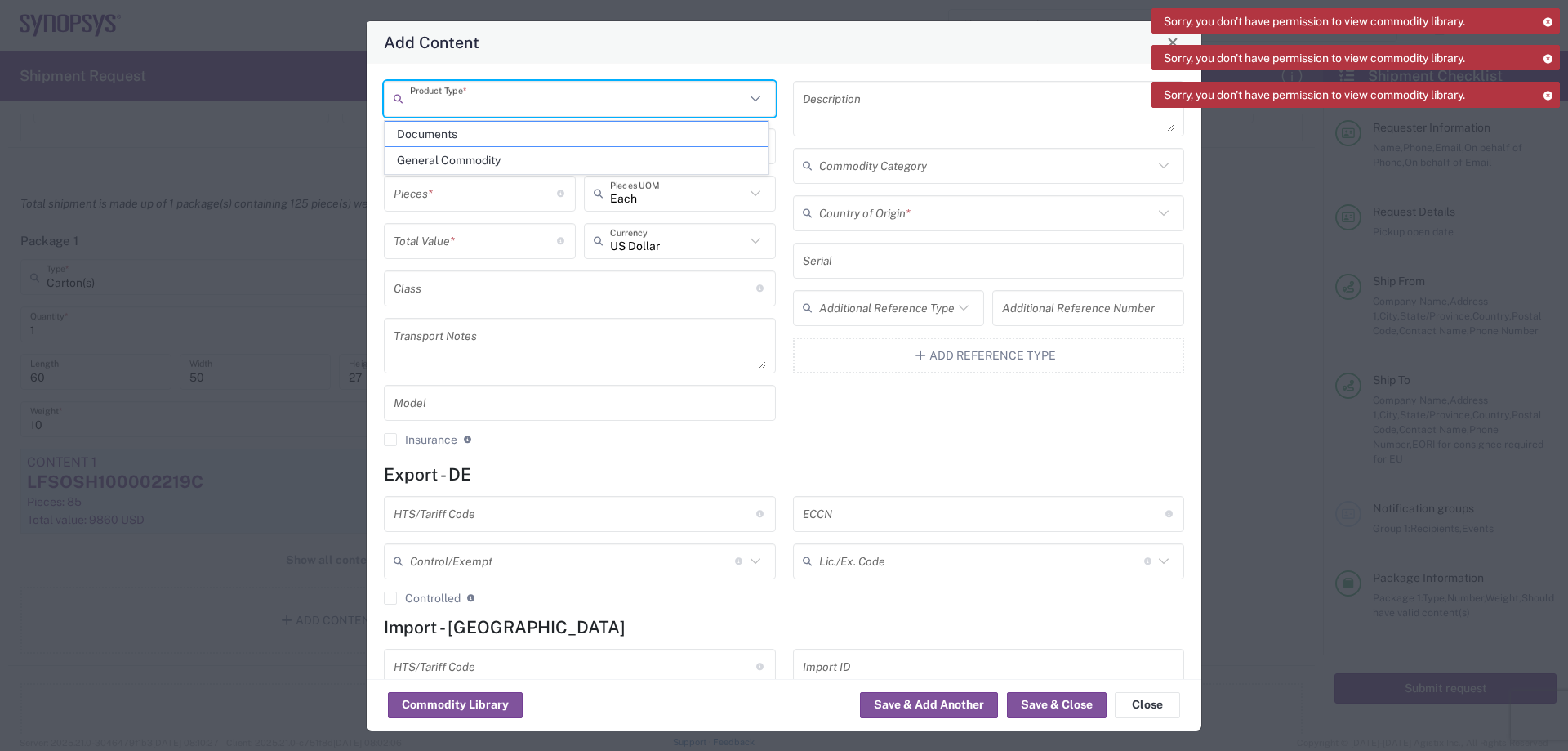
click at [500, 101] on input "text" at bounding box center [577, 99] width 334 height 29
click at [473, 159] on span "General Commodity" at bounding box center [576, 160] width 382 height 25
type input "General Commodity"
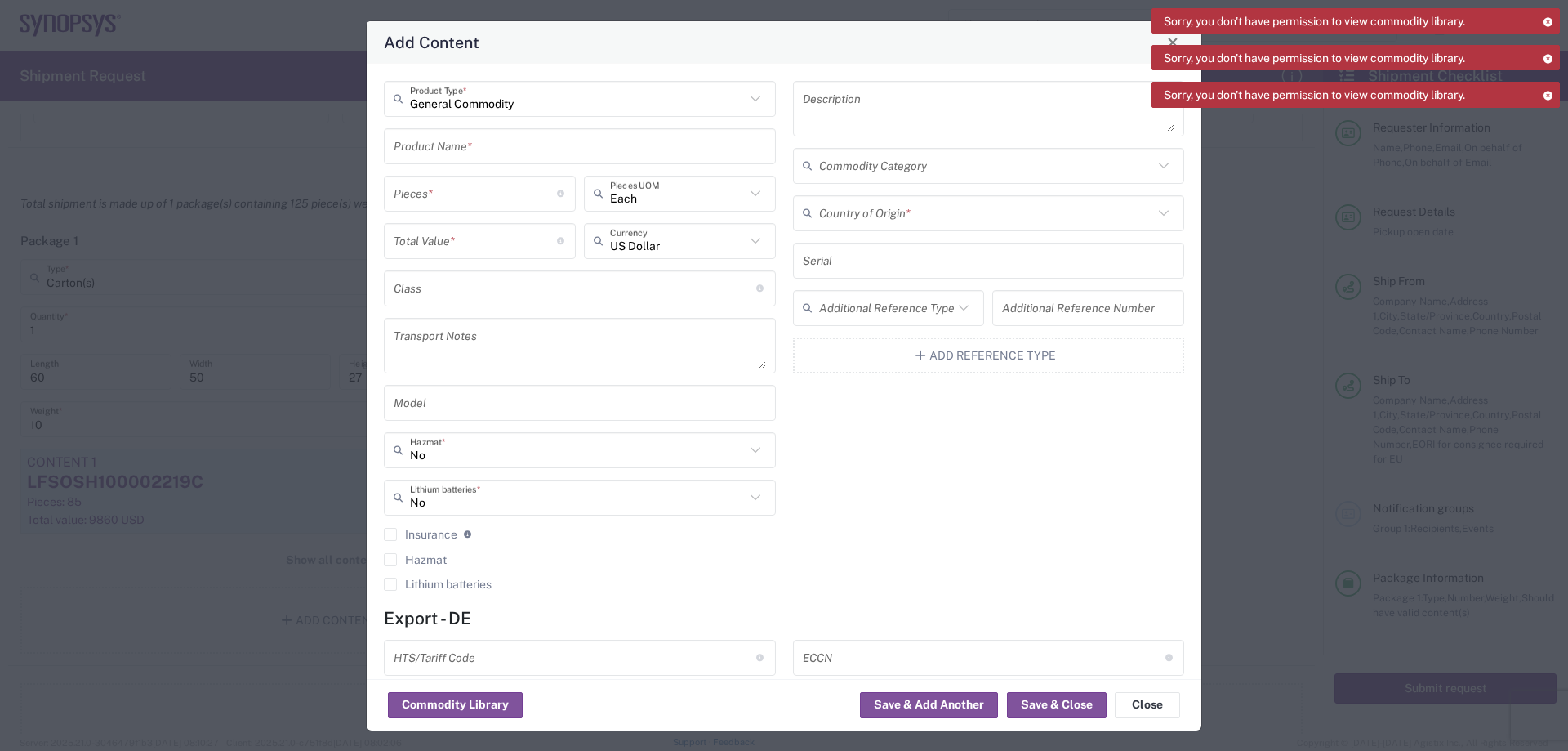
click at [489, 146] on input "text" at bounding box center [580, 146] width 372 height 29
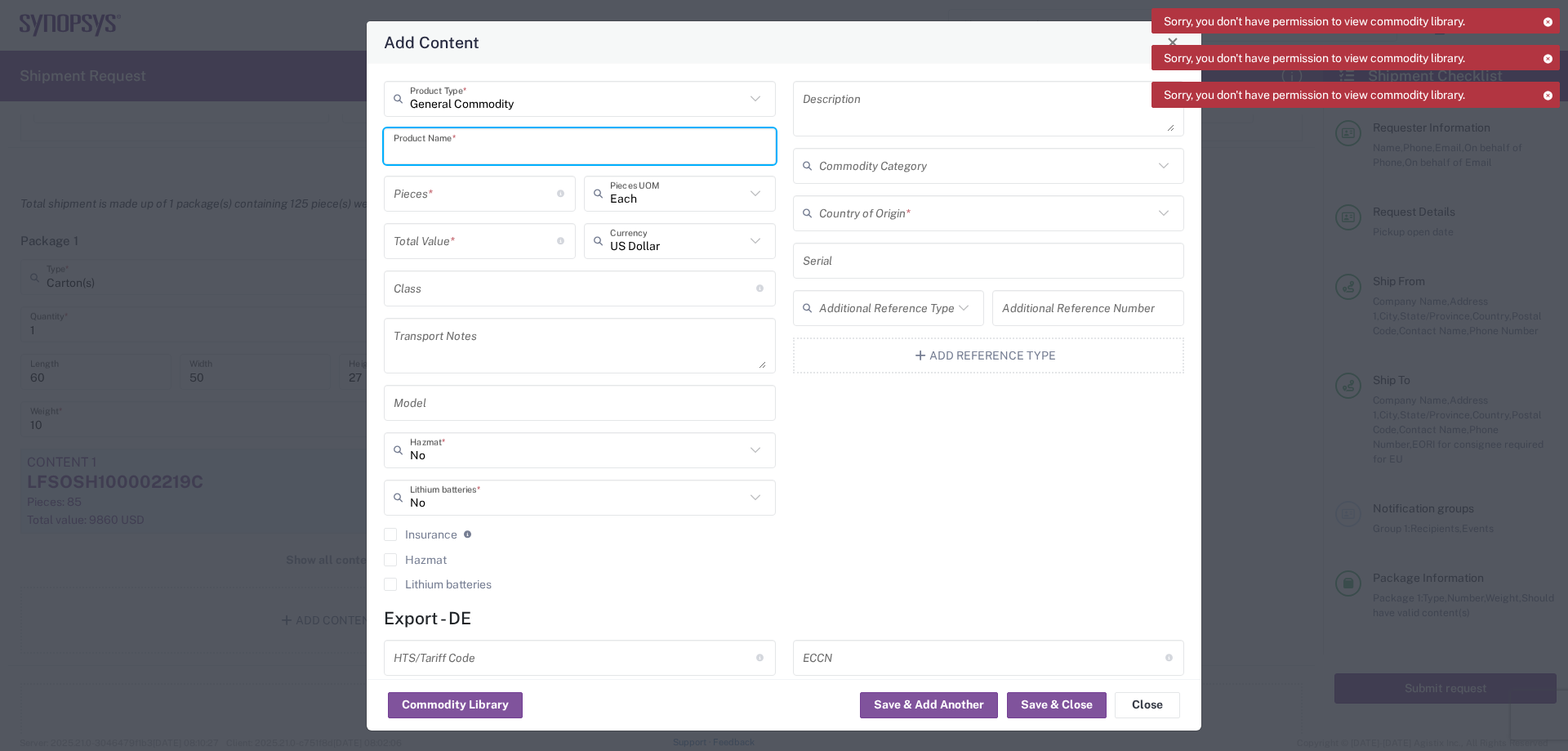
paste input "LFSOSH100003620"
type input "LFSOSH100003620"
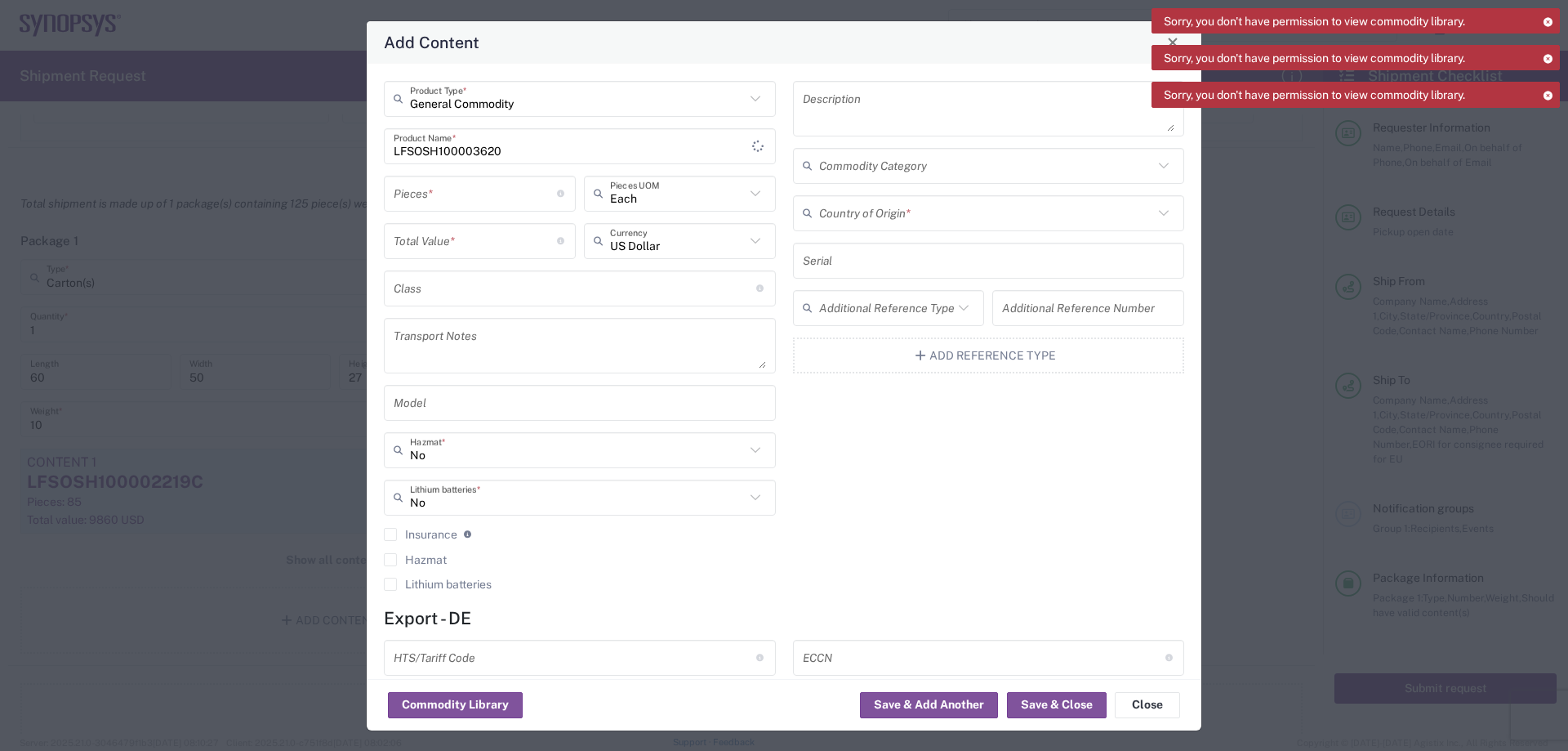
click at [913, 109] on textarea at bounding box center [989, 108] width 372 height 46
paste textarea "32Gb LPDDR5 (x16, 2 Channel, 2 CS)"
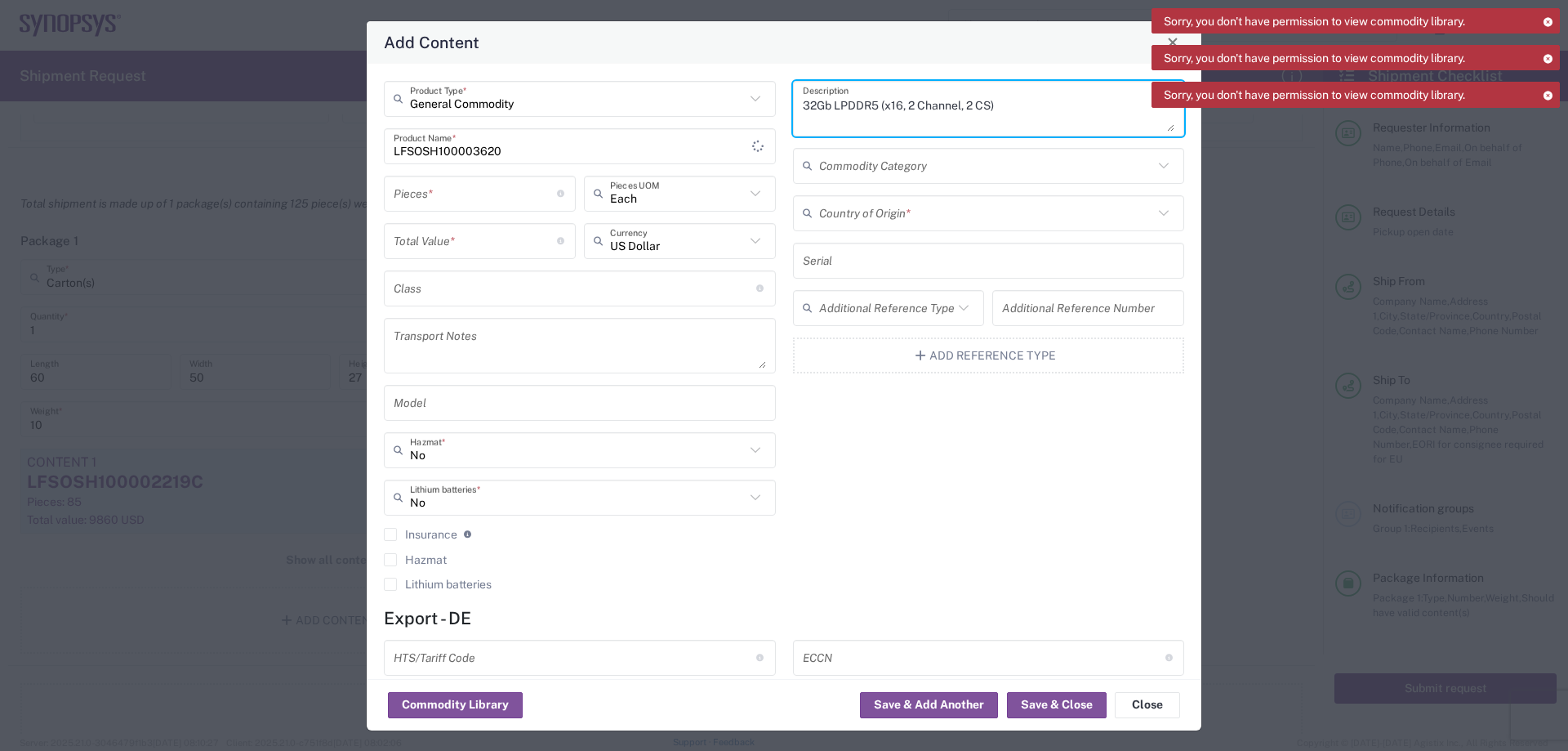
type textarea "32Gb LPDDR5 (x16, 2 Channel, 2 CS)"
click at [450, 187] on input "number" at bounding box center [476, 193] width 164 height 29
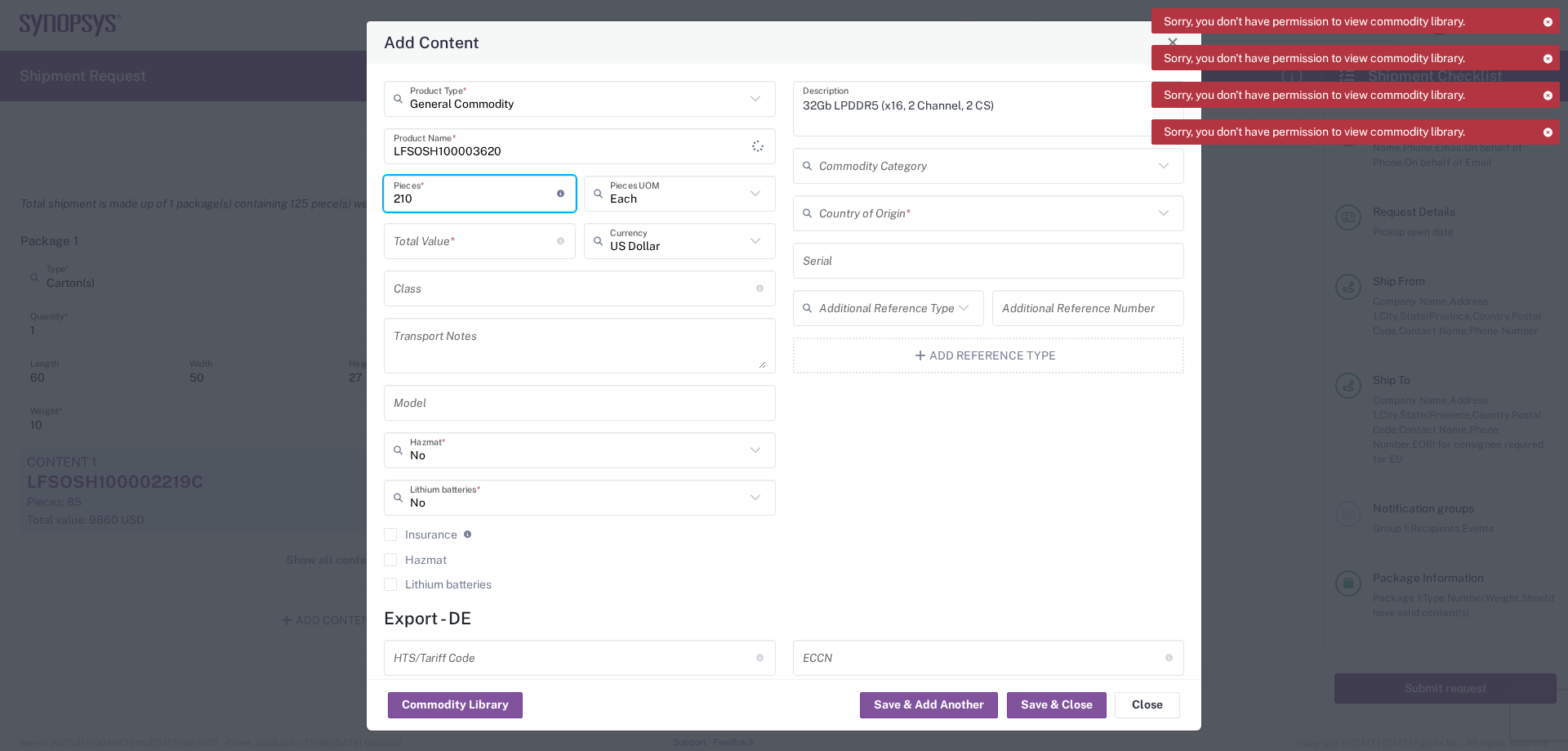
type input "210"
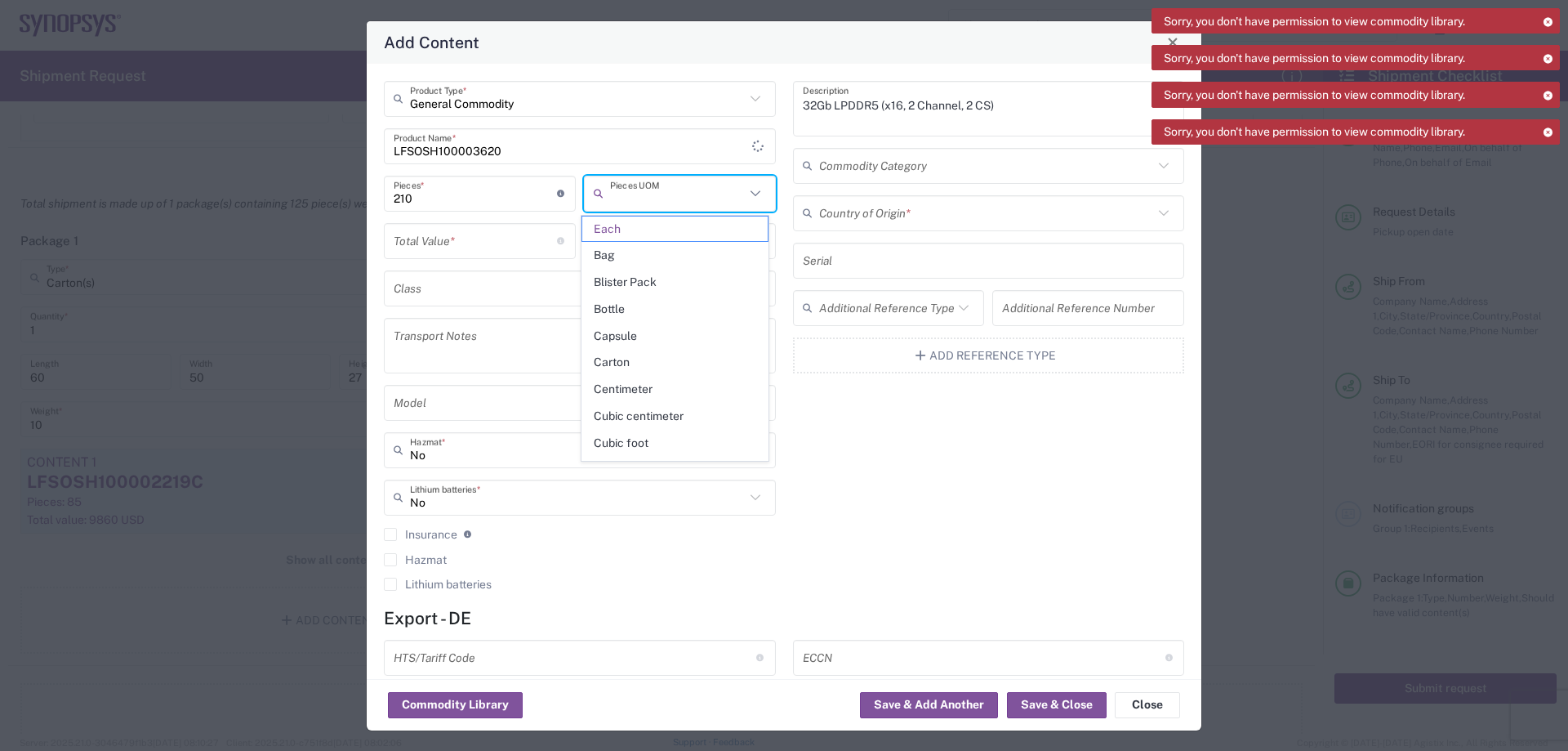
click at [460, 259] on div "Total Value * Total value of all the pieces" at bounding box center [479, 246] width 200 height 48
type input "Each"
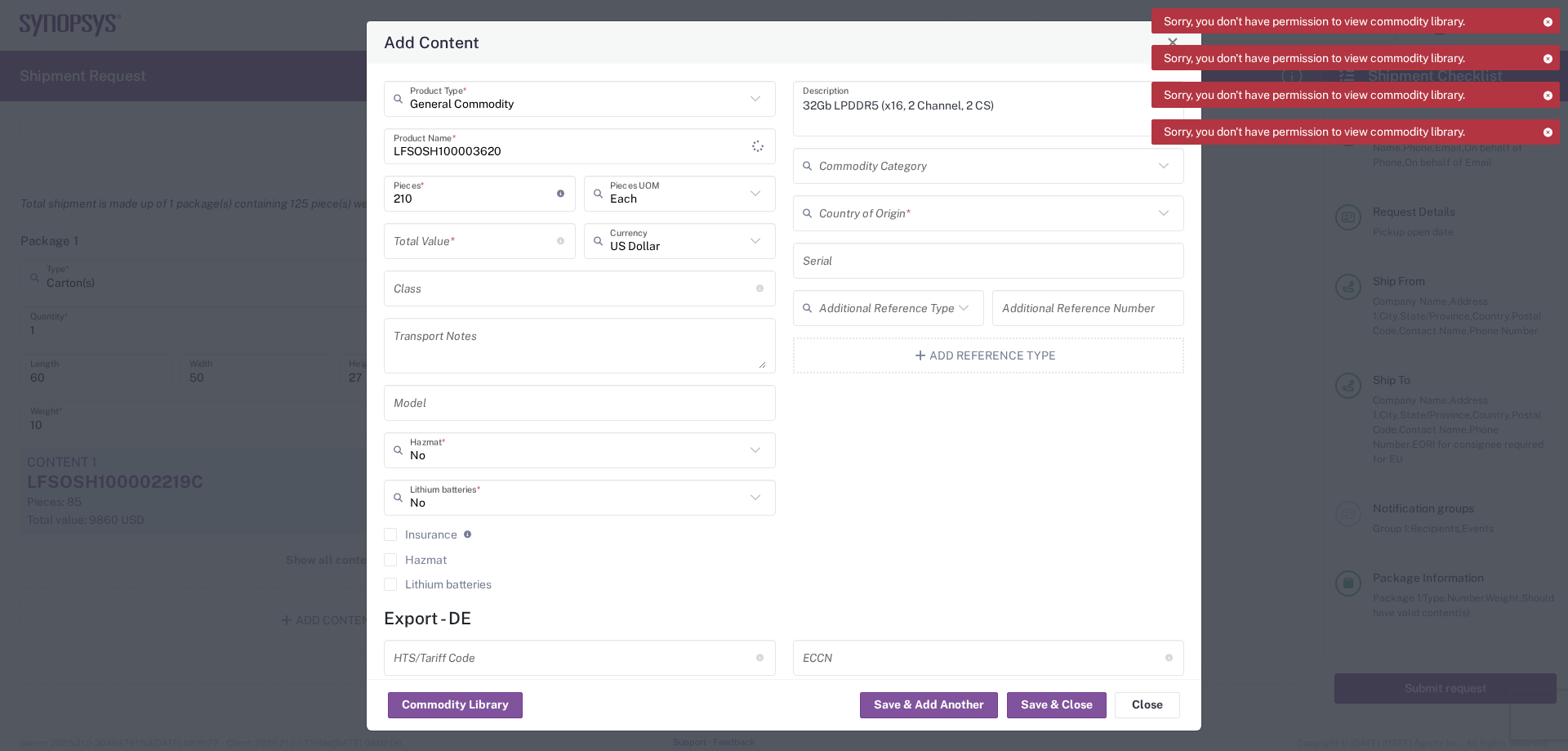
click at [466, 248] on input "number" at bounding box center [476, 241] width 164 height 29
type input "1325.10"
click at [903, 213] on input "text" at bounding box center [986, 213] width 334 height 29
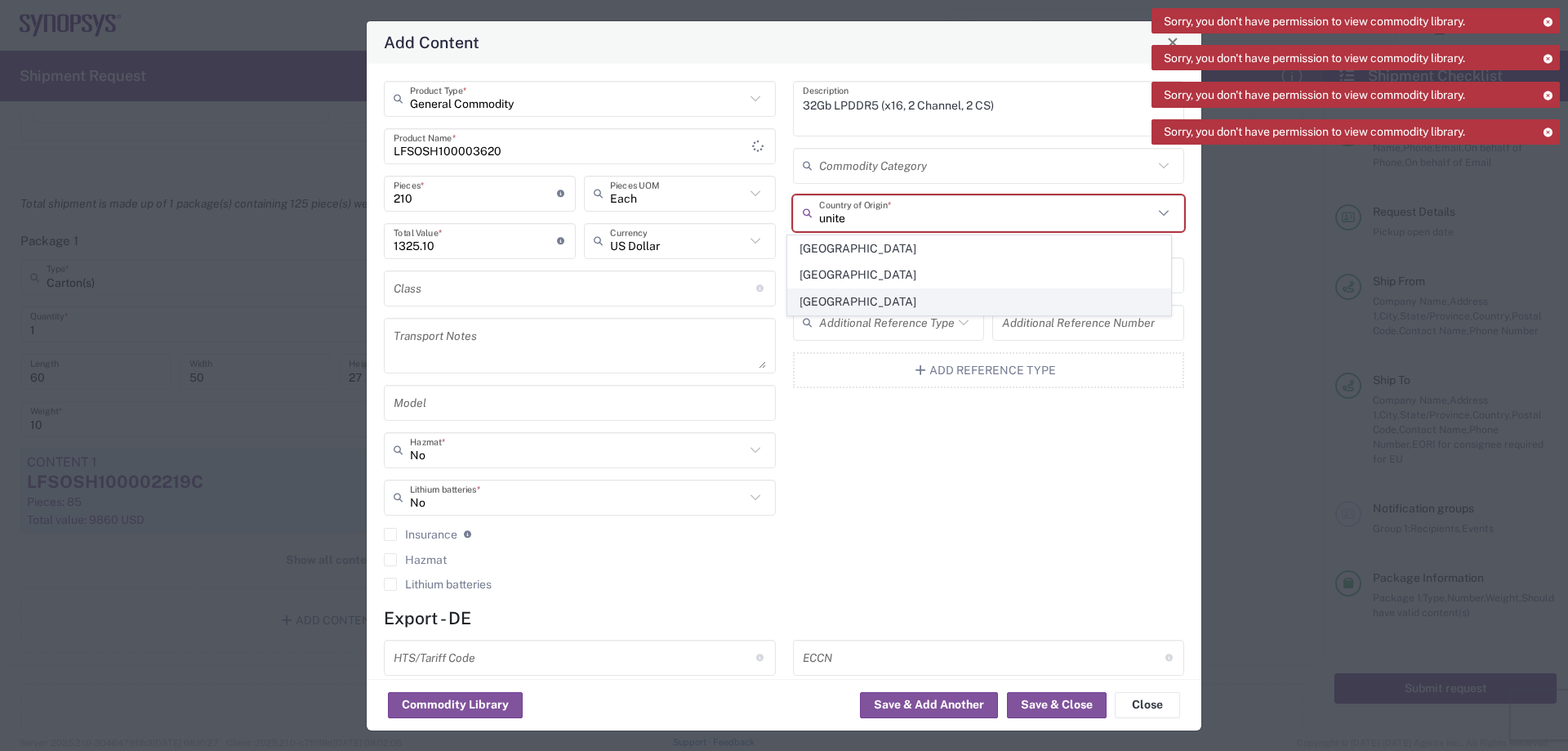
click at [825, 311] on span "[GEOGRAPHIC_DATA]" at bounding box center [979, 302] width 382 height 25
type input "[GEOGRAPHIC_DATA]"
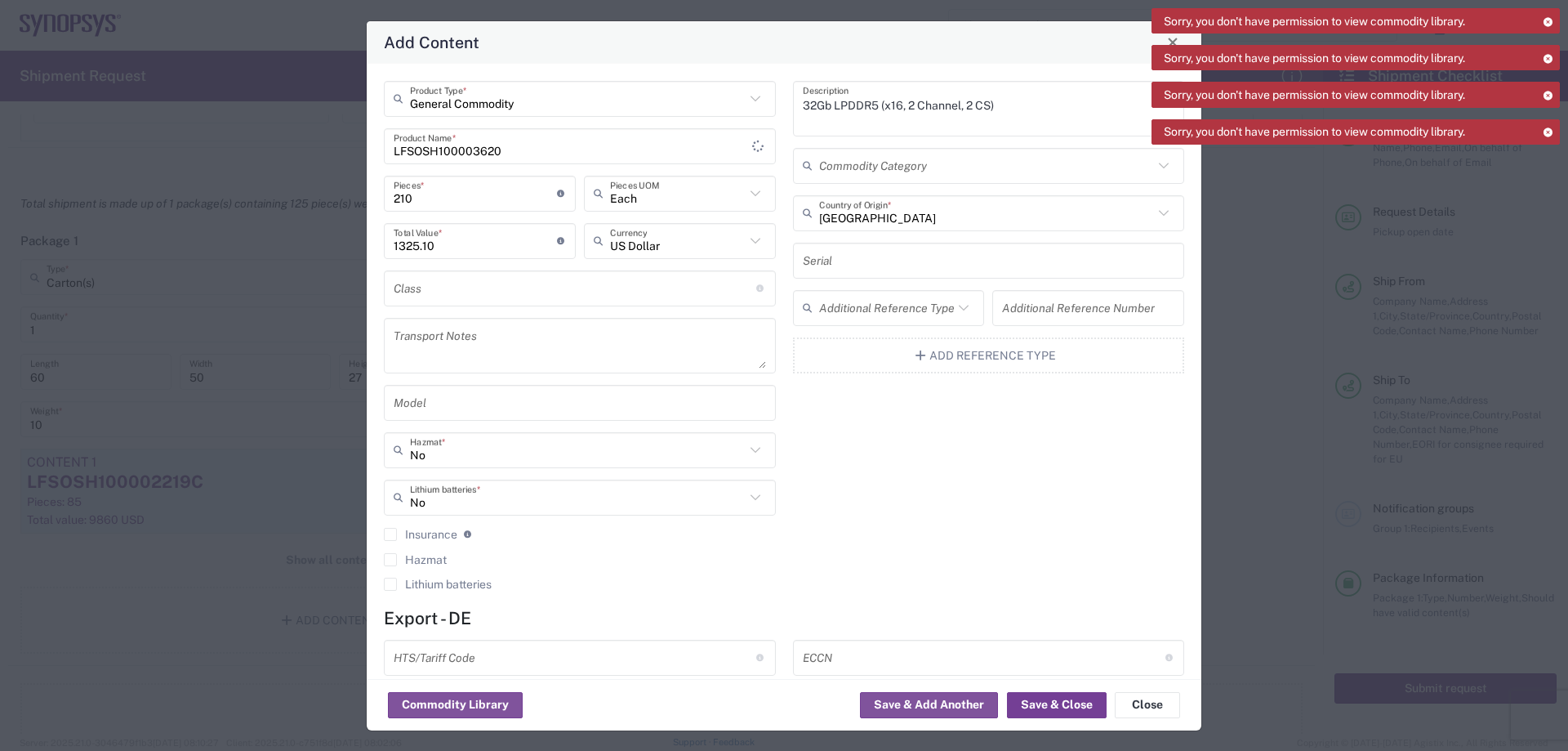
click at [1084, 700] on button "Save & Close" at bounding box center [1056, 704] width 100 height 26
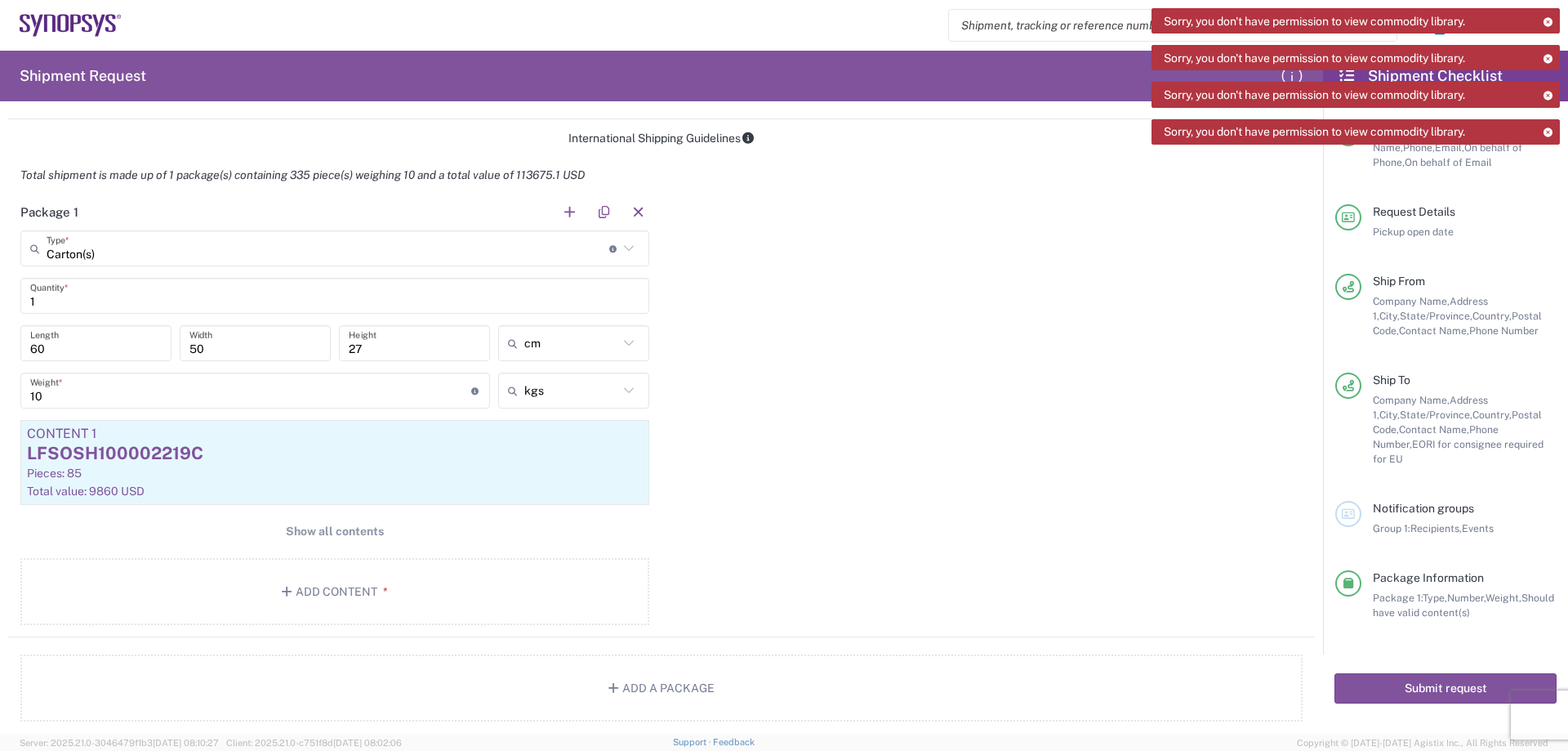
scroll to position [1226, 0]
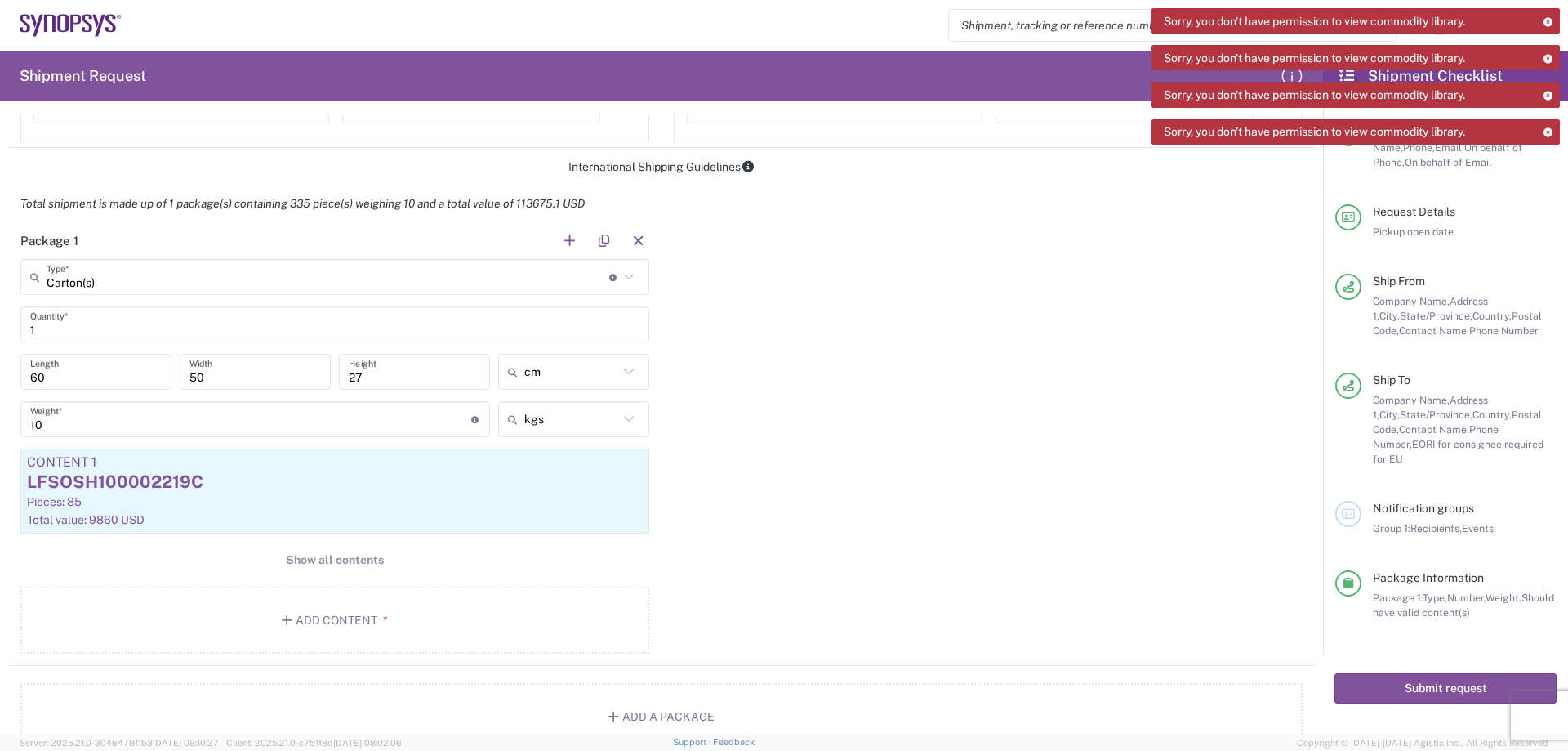
click at [1031, 505] on div "Package 1 Carton(s) Type * Material used to package goods Bale(s) Basket(s) Bol…" at bounding box center [661, 443] width 1306 height 443
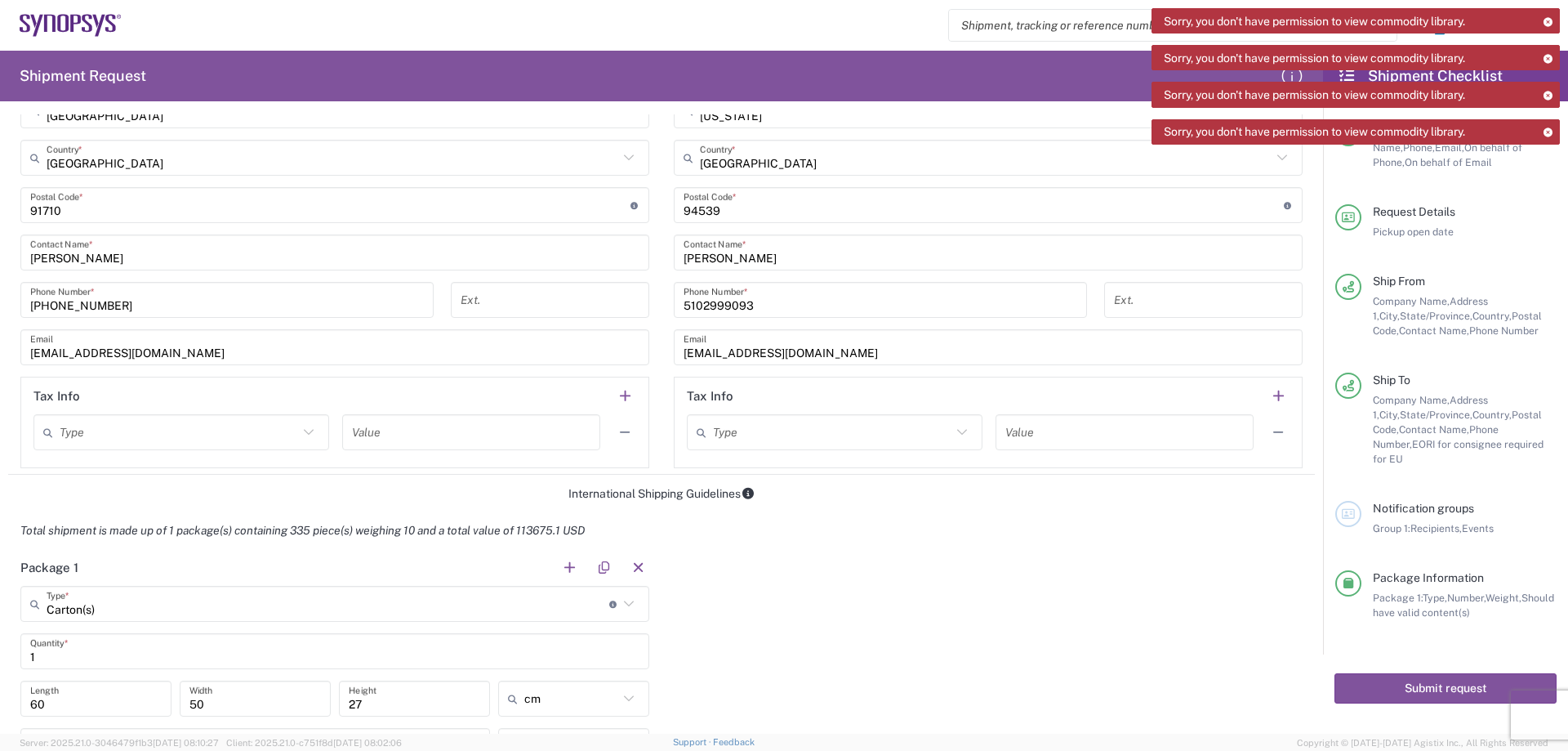
scroll to position [1307, 0]
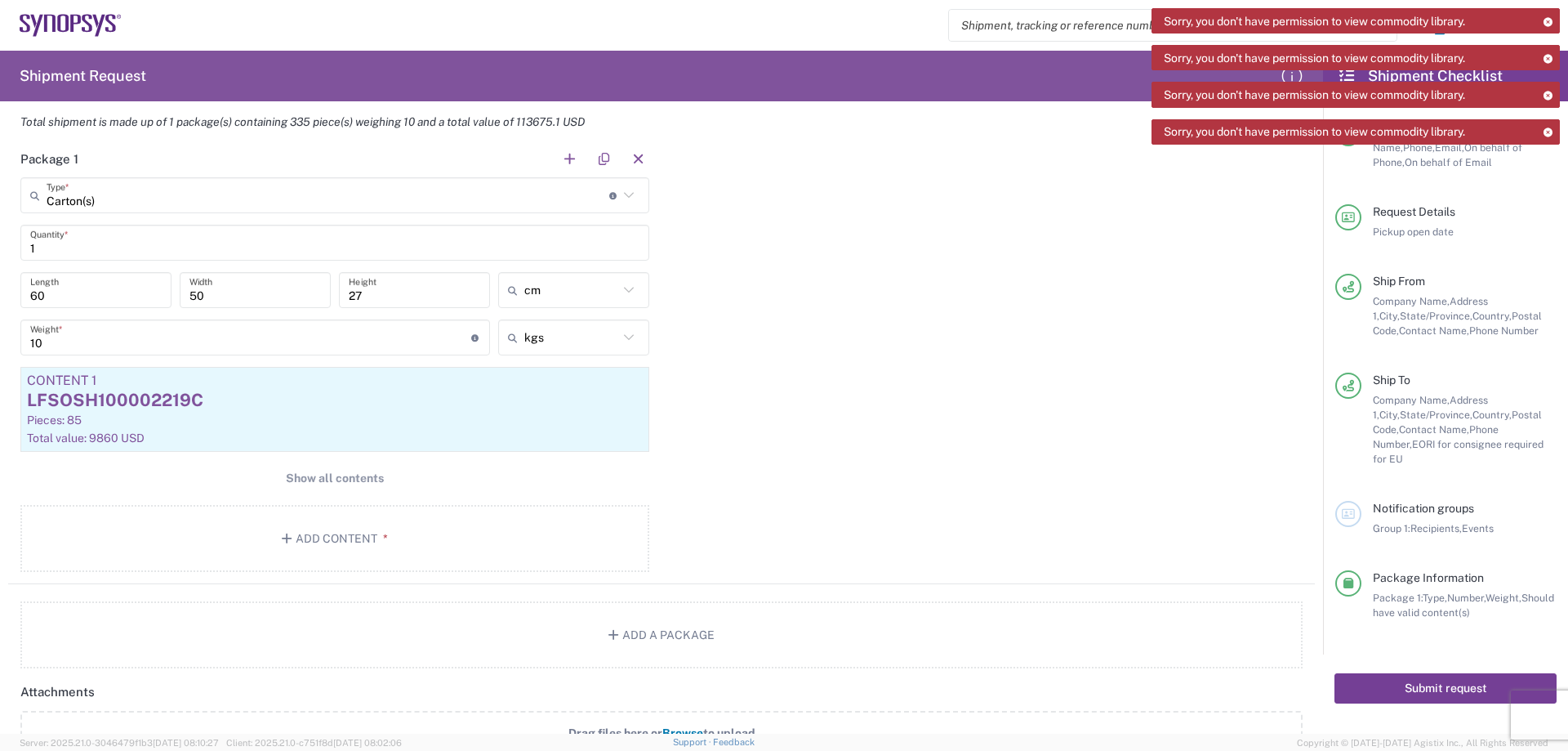
click at [1408, 674] on button "Submit request" at bounding box center [1445, 689] width 222 height 31
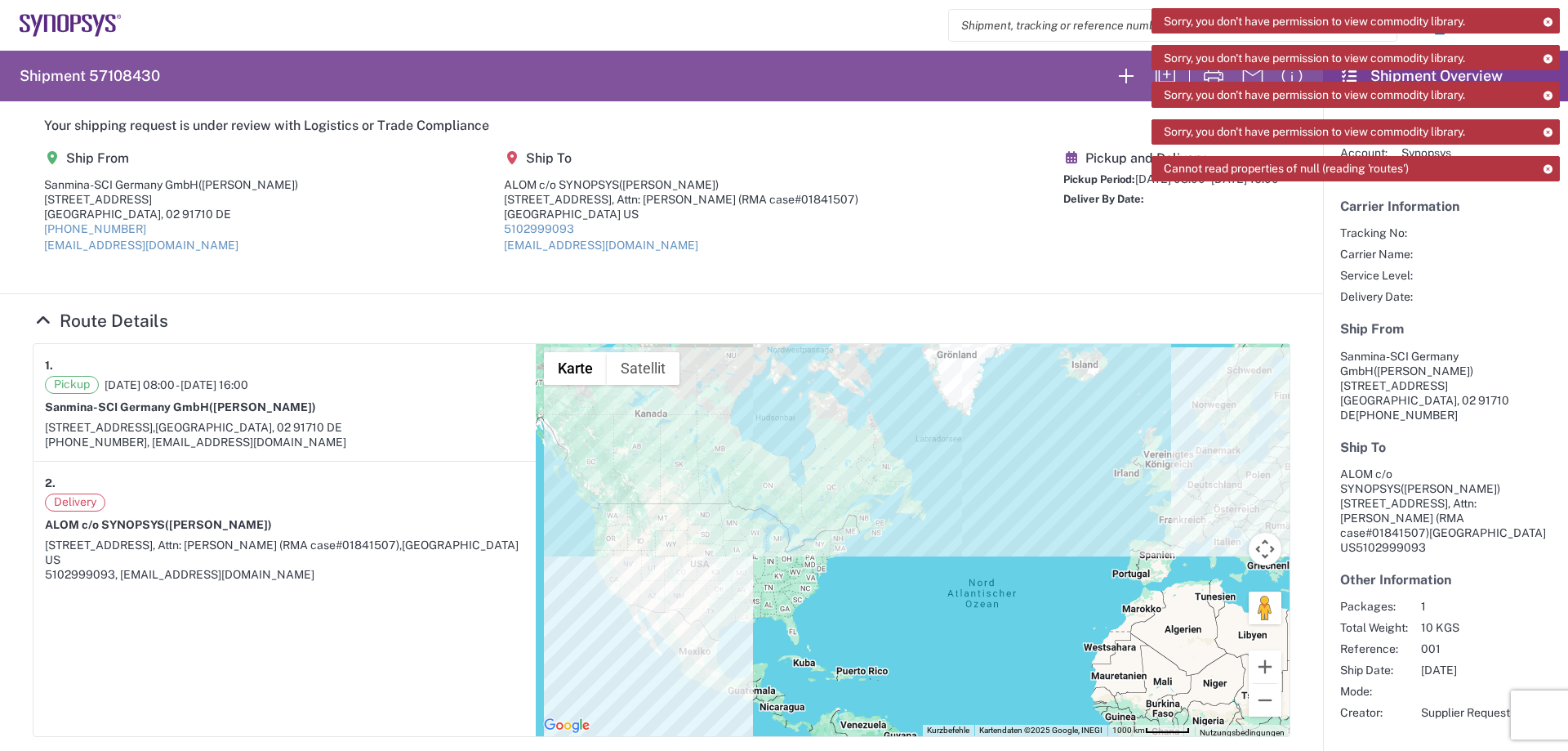
click at [111, 68] on h2 "Shipment 57108430" at bounding box center [90, 76] width 140 height 20
copy h2 "57108430"
